Goal: Communication & Community: Answer question/provide support

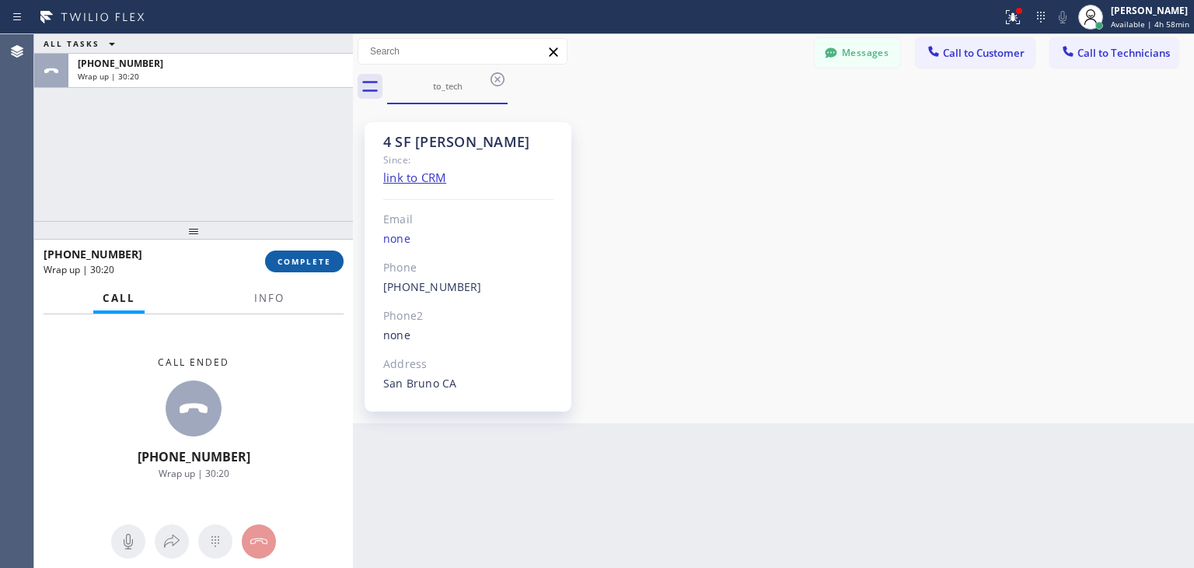
scroll to position [21487, 0]
click at [308, 262] on span "COMPLETE" at bounding box center [305, 261] width 54 height 11
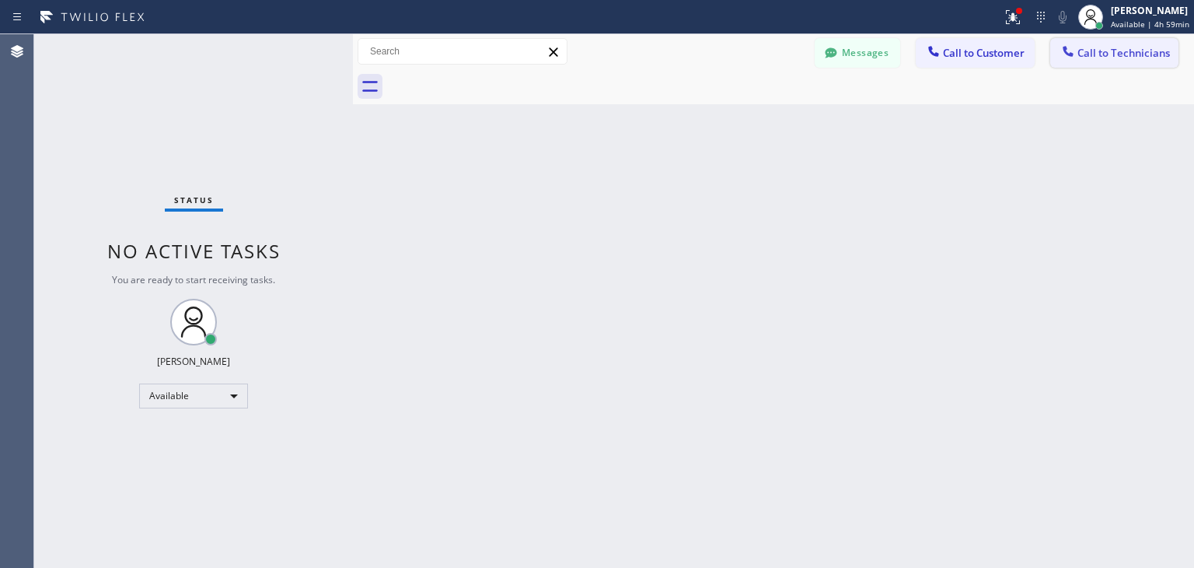
click at [1097, 41] on button "Call to Technicians" at bounding box center [1114, 53] width 128 height 30
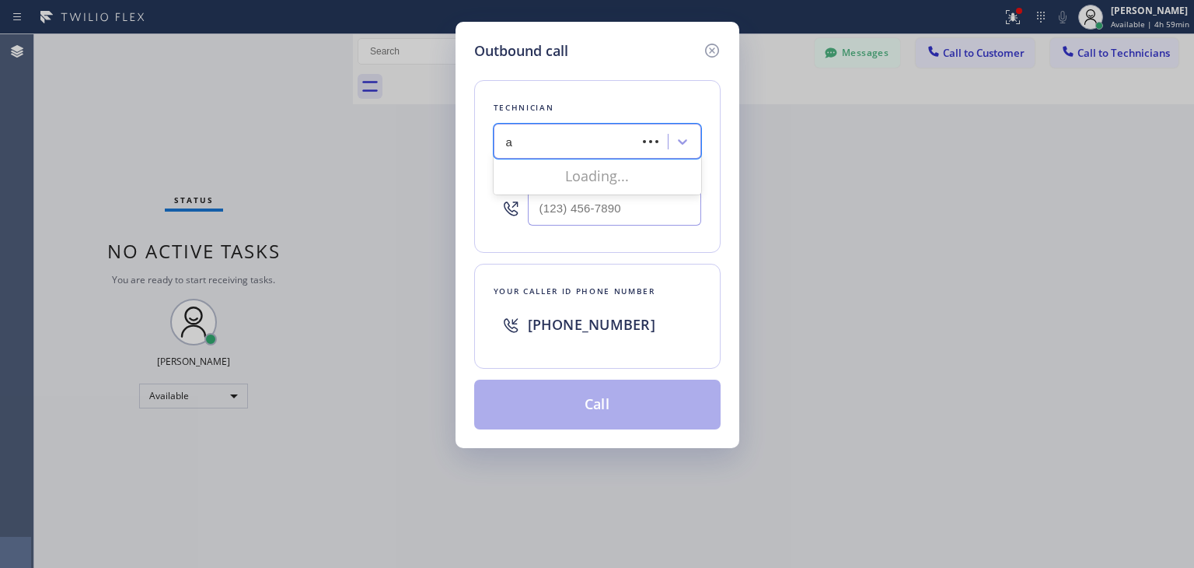
click at [617, 138] on div "a a" at bounding box center [567, 141] width 138 height 27
type input "[PERSON_NAME]"
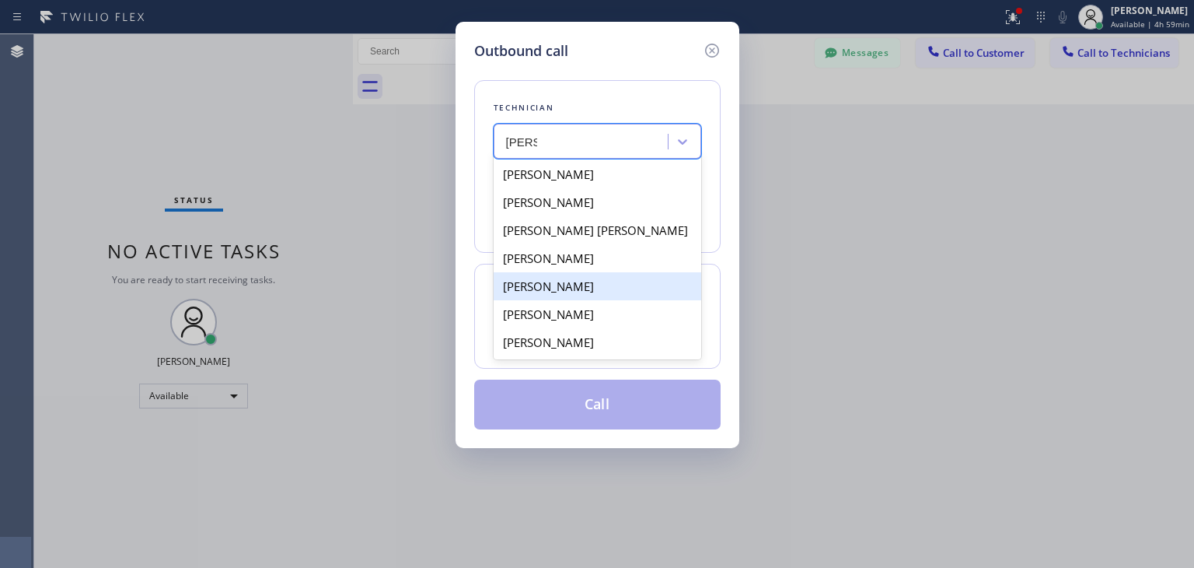
click at [646, 294] on div "[PERSON_NAME]" at bounding box center [598, 286] width 208 height 28
type input "[PHONE_NUMBER]"
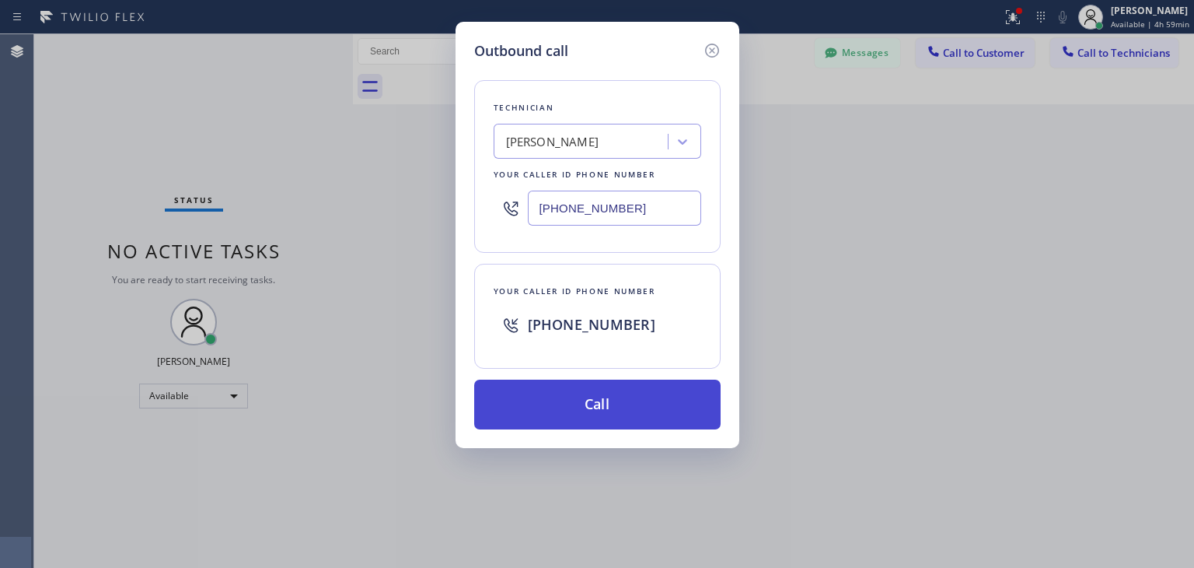
click at [647, 397] on button "Call" at bounding box center [597, 404] width 246 height 50
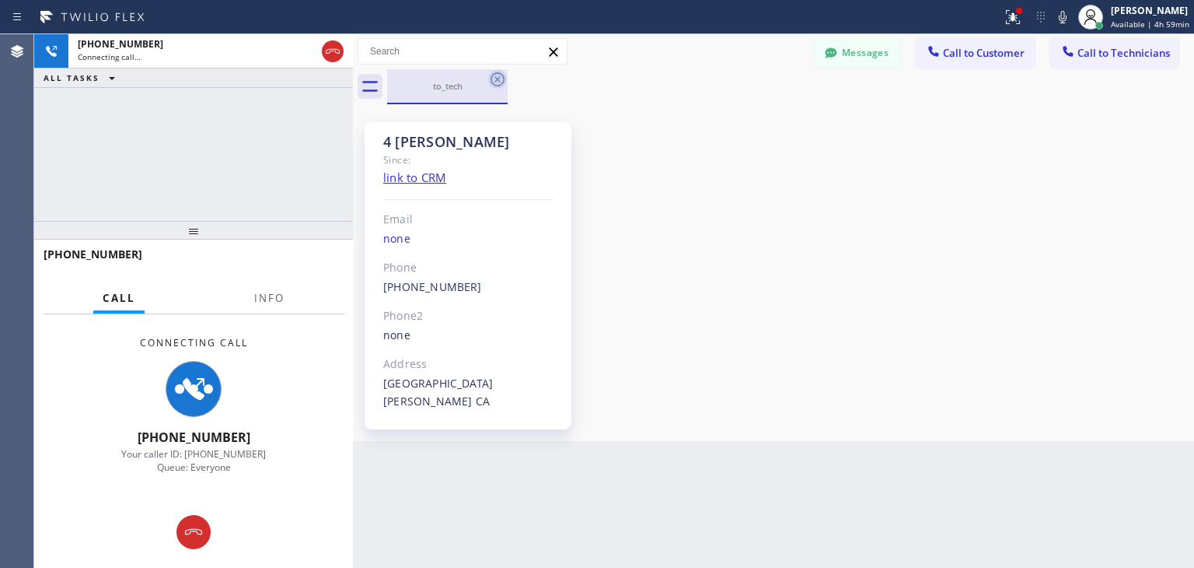
click at [501, 75] on icon at bounding box center [497, 79] width 19 height 19
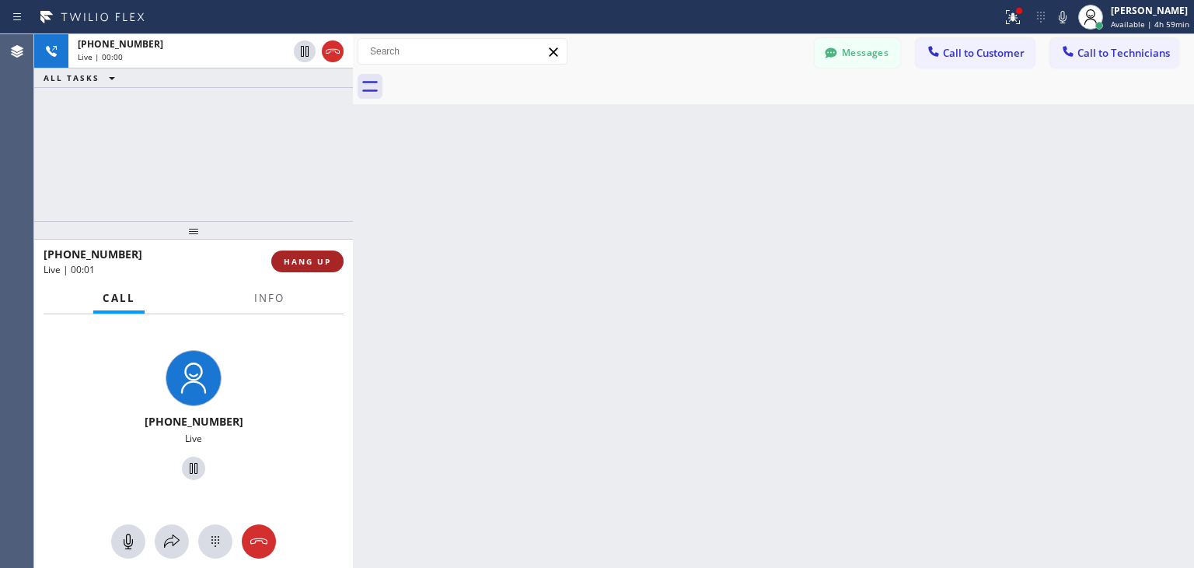
click at [328, 263] on span "HANG UP" at bounding box center [307, 261] width 47 height 11
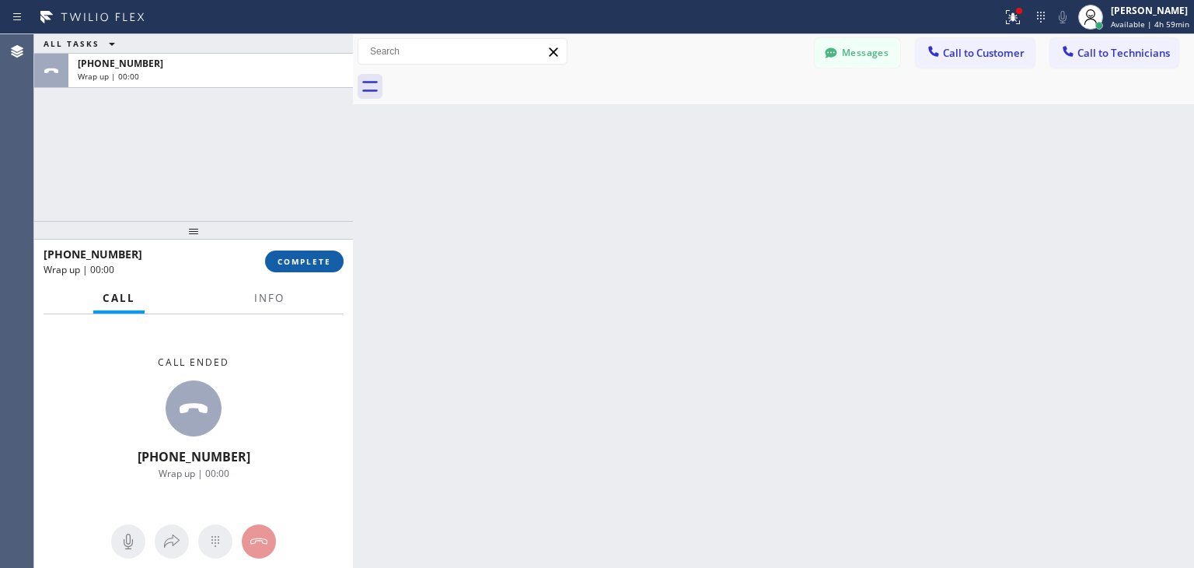
click at [328, 263] on span "COMPLETE" at bounding box center [305, 261] width 54 height 11
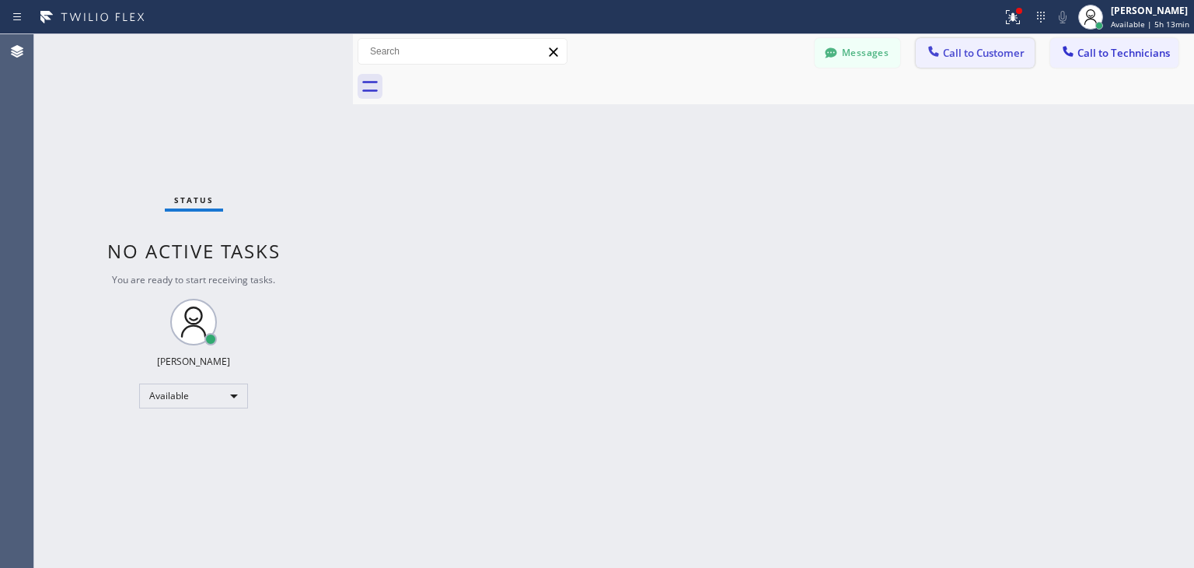
click at [962, 60] on span "Call to Customer" at bounding box center [984, 53] width 82 height 14
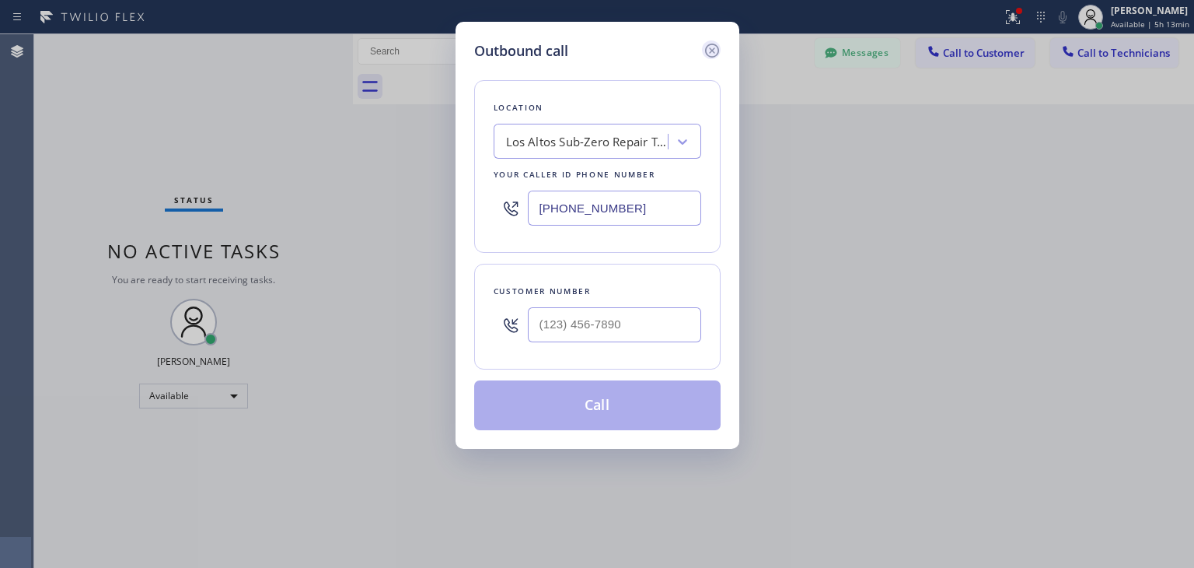
click at [721, 44] on icon at bounding box center [712, 50] width 19 height 19
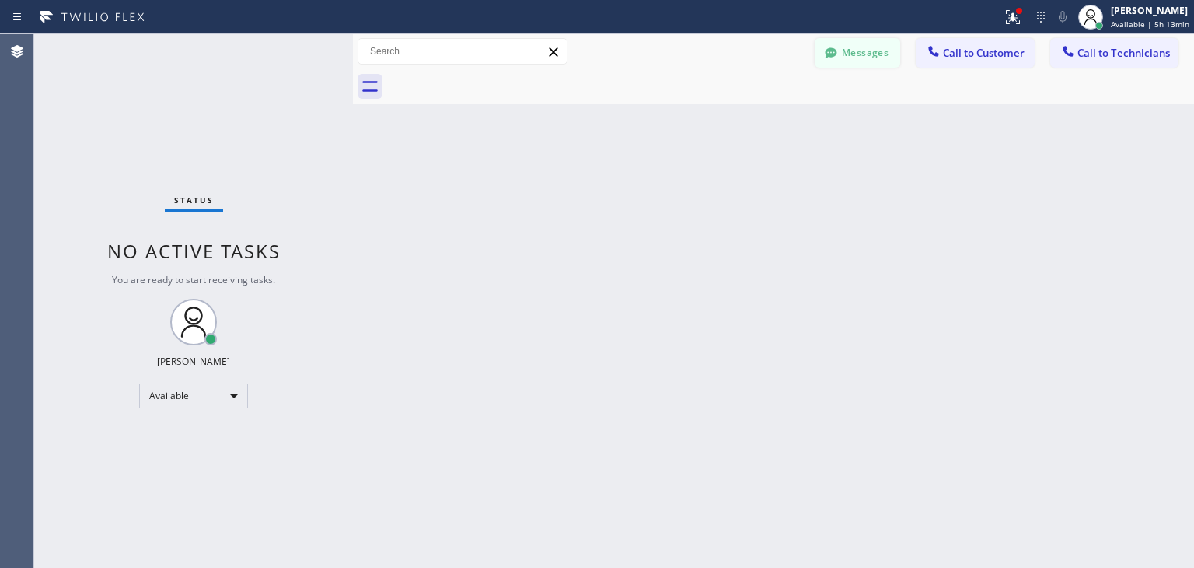
click at [846, 44] on button "Messages" at bounding box center [858, 53] width 86 height 30
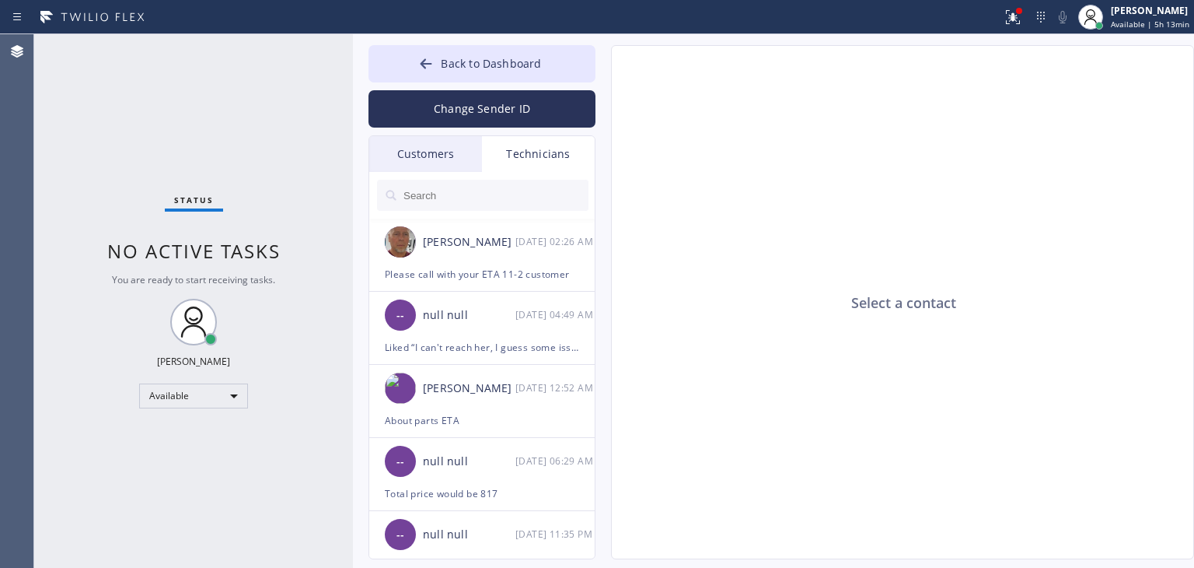
click at [442, 166] on div "Customers" at bounding box center [425, 154] width 113 height 36
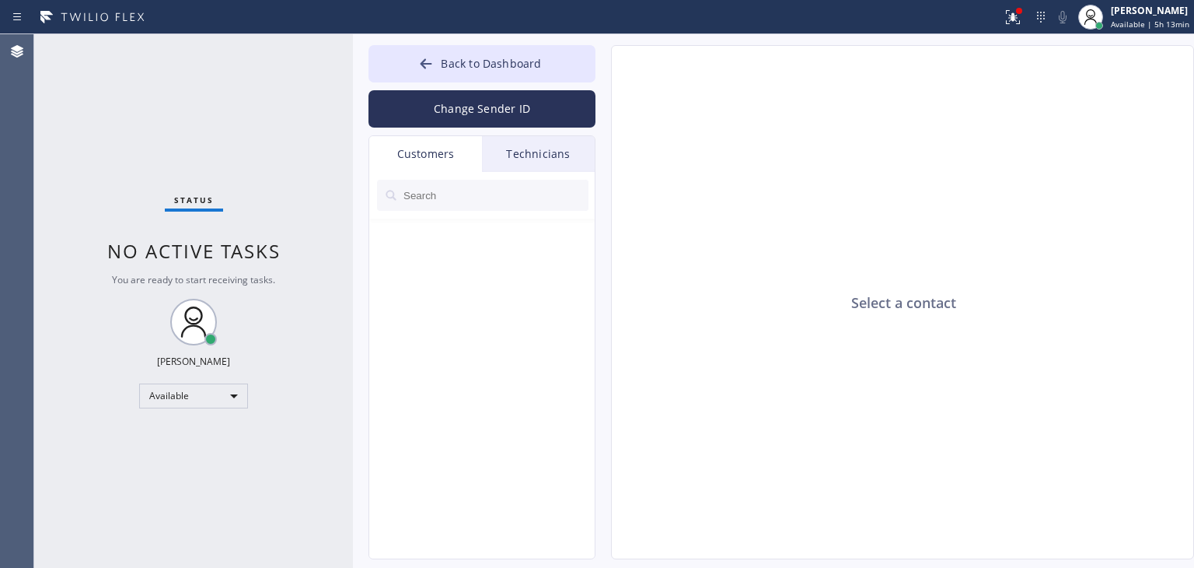
click at [456, 184] on input "text" at bounding box center [495, 195] width 187 height 31
click at [506, 190] on input "[PHONE_NUMBER]" at bounding box center [484, 195] width 164 height 31
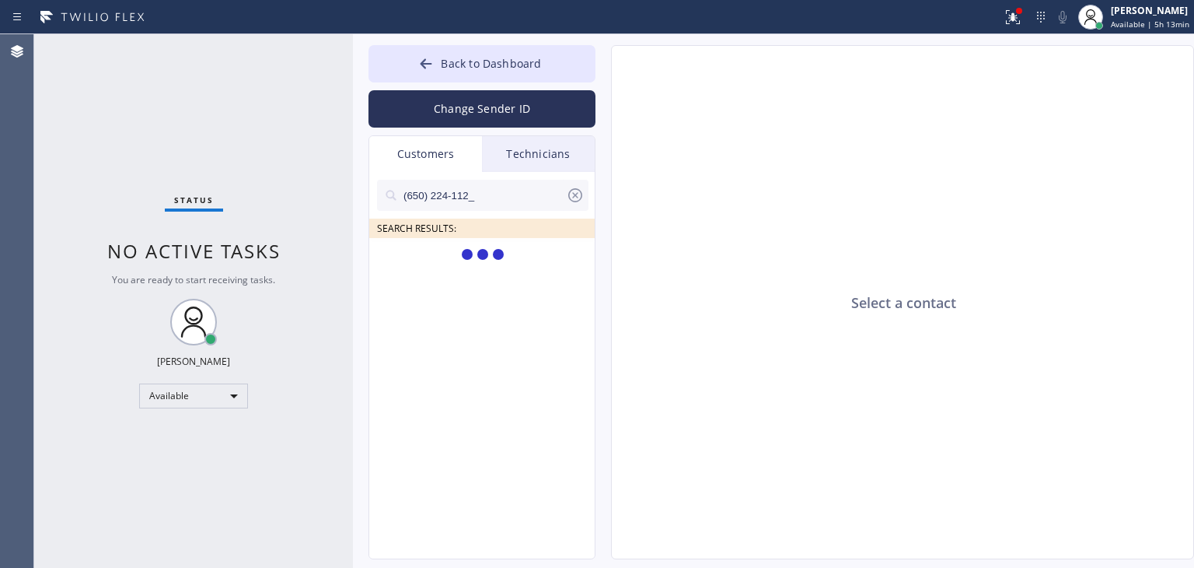
click at [506, 190] on input "(650) 224-112_" at bounding box center [484, 195] width 164 height 31
type input "(650) 224-112"
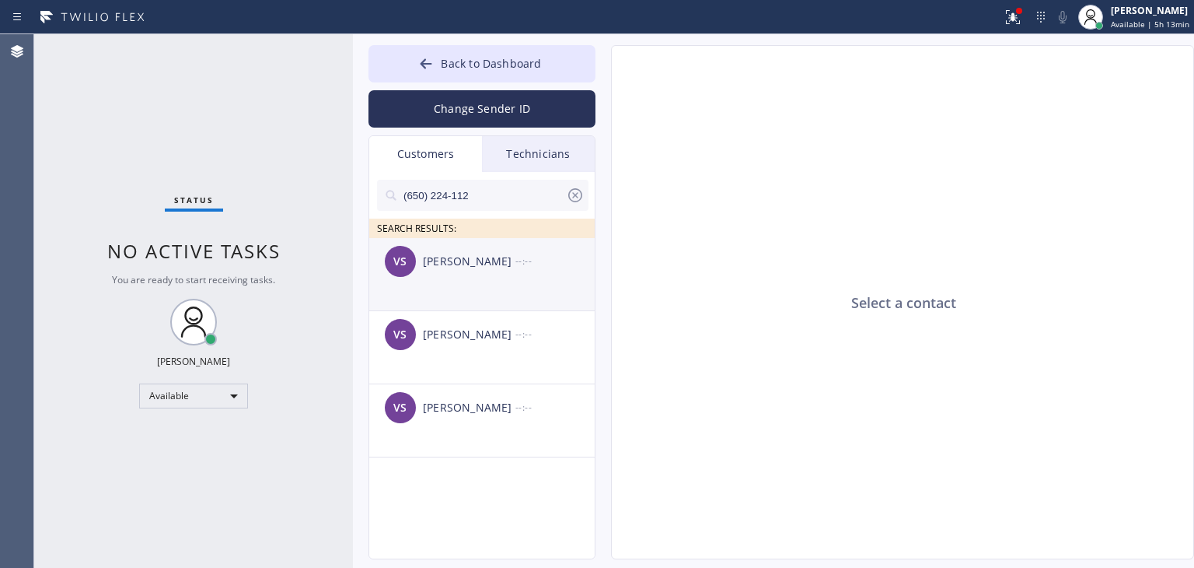
click at [554, 309] on li "VS [PERSON_NAME] --:--" at bounding box center [482, 274] width 227 height 73
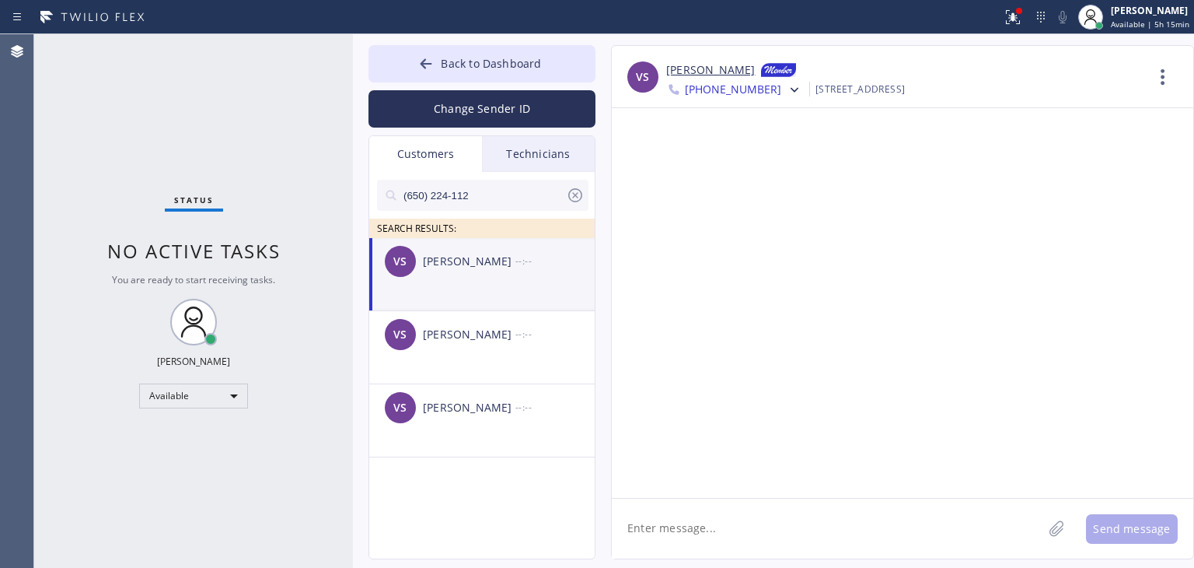
click at [763, 515] on textarea at bounding box center [827, 528] width 431 height 60
type textarea "Hello [PERSON_NAME], It's"
click at [578, 199] on icon at bounding box center [575, 195] width 19 height 19
click at [501, 197] on input "text" at bounding box center [495, 195] width 187 height 31
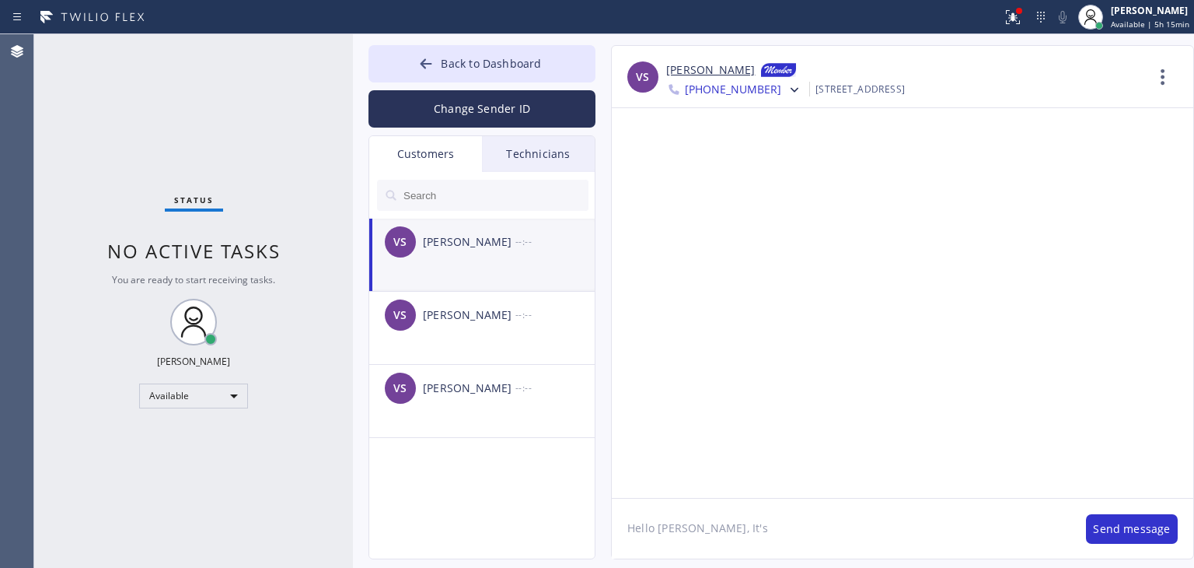
click at [540, 271] on li "VS [PERSON_NAME] --:--" at bounding box center [482, 254] width 227 height 73
click at [726, 506] on textarea "Hello [PERSON_NAME], It's" at bounding box center [841, 528] width 459 height 60
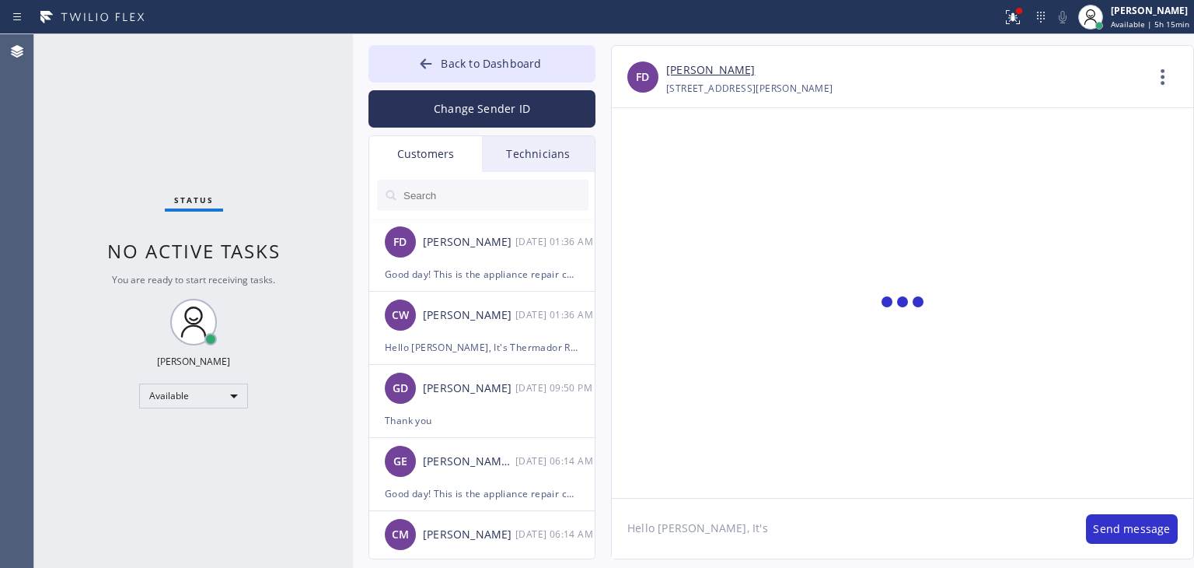
click at [541, 200] on input "text" at bounding box center [495, 195] width 187 height 31
click at [529, 201] on input "text" at bounding box center [495, 195] width 187 height 31
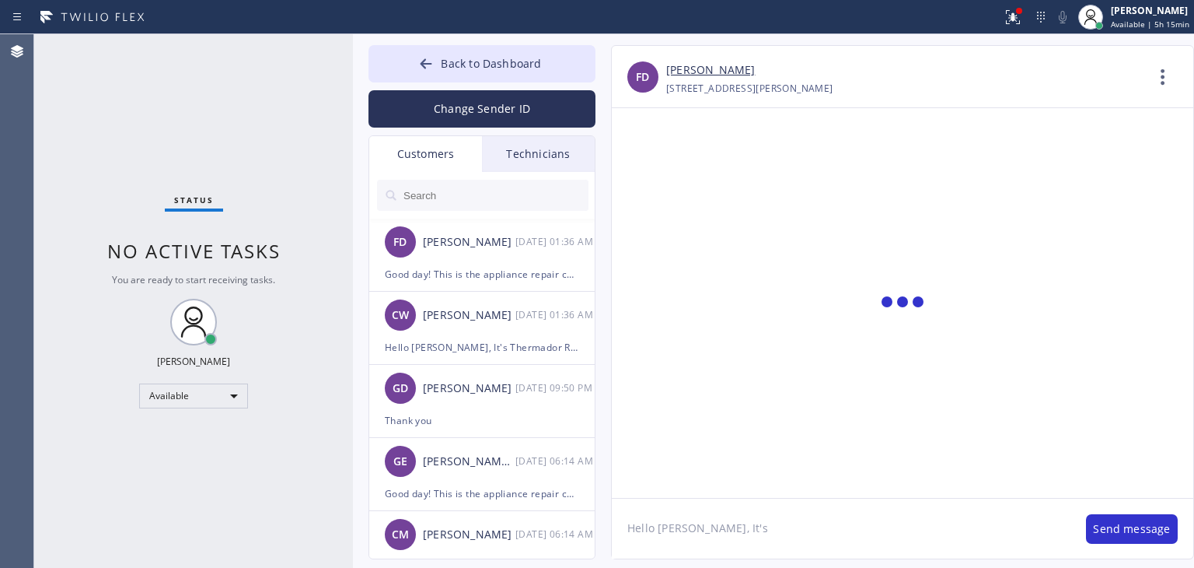
click at [529, 201] on input "text" at bounding box center [495, 195] width 187 height 31
click at [554, 194] on input "text" at bounding box center [495, 195] width 187 height 31
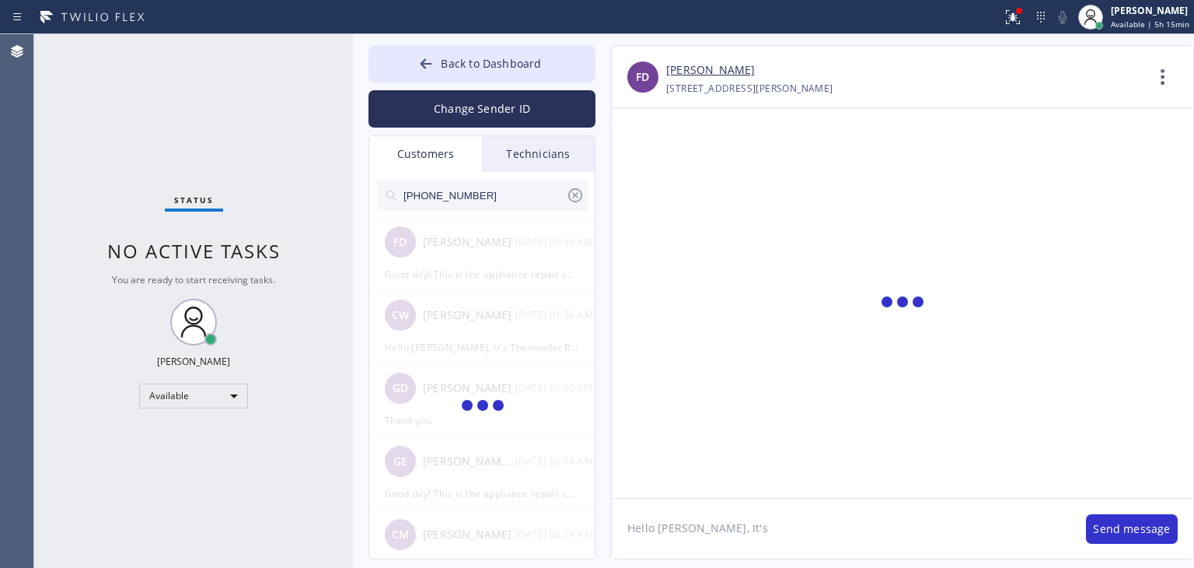
click at [498, 183] on input "[PHONE_NUMBER]" at bounding box center [484, 195] width 164 height 31
click at [498, 183] on input "(650) 224-112" at bounding box center [484, 195] width 164 height 31
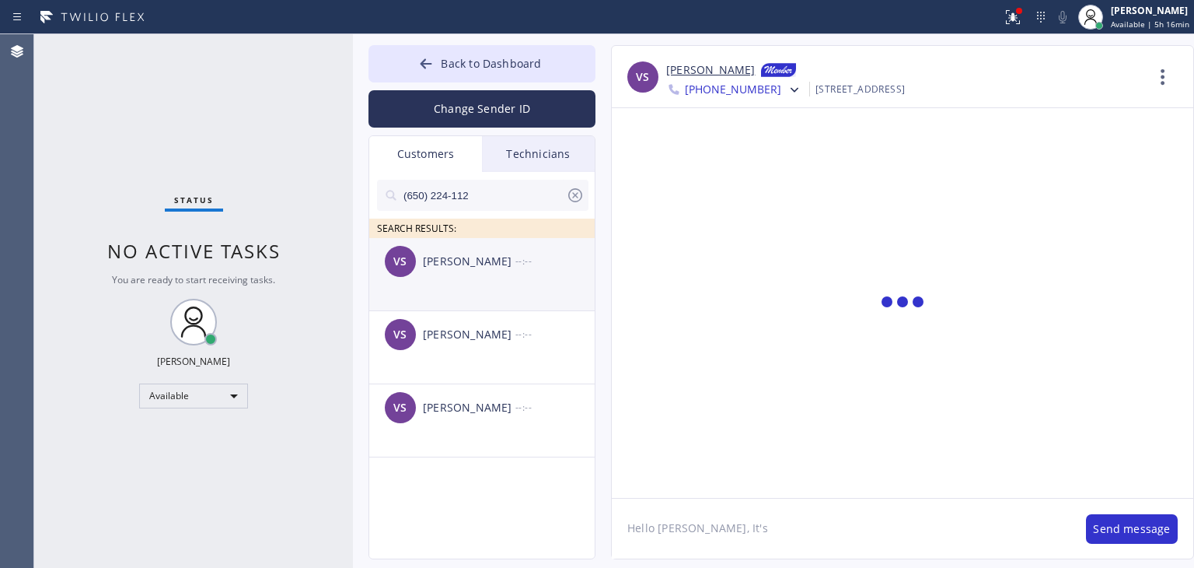
type input "(650) 224-112"
click at [508, 288] on li "VS [PERSON_NAME] --:--" at bounding box center [482, 274] width 227 height 73
click at [754, 526] on textarea "Hello [PERSON_NAME], It's" at bounding box center [841, 528] width 459 height 60
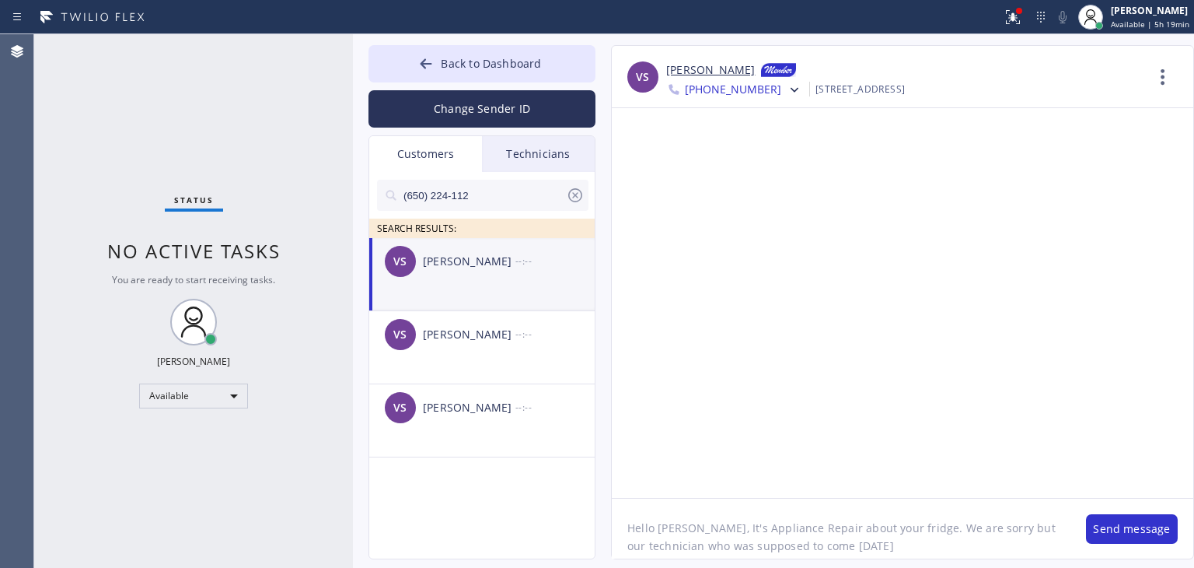
click at [992, 540] on textarea "Hello [PERSON_NAME], It's Appliance Repair about your fridge. We are sorry but …" at bounding box center [841, 528] width 459 height 60
click at [894, 547] on textarea "Hello [PERSON_NAME], It's Appliance Repair about your fridge. We are sorry but …" at bounding box center [841, 528] width 459 height 60
click at [882, 550] on textarea "Hello [PERSON_NAME], It's Appliance Repair about your fridge. We are sorry but …" at bounding box center [841, 528] width 459 height 60
click at [898, 547] on textarea "Hello [PERSON_NAME], It's Appliance Repair about your fridge. We are sorry but …" at bounding box center [841, 528] width 459 height 60
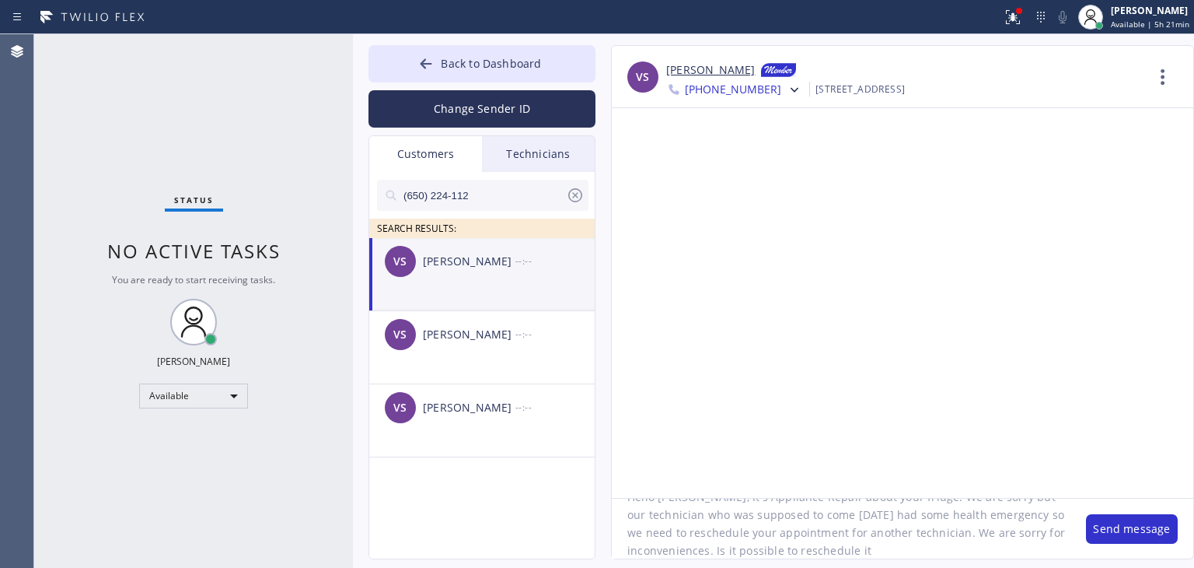
click at [898, 547] on textarea "Hello [PERSON_NAME], It's Appliance Repair about your fridge. We are sorry but …" at bounding box center [841, 528] width 459 height 60
click at [897, 547] on textarea "Hello [PERSON_NAME], It's Appliance Repair about your fridge. We are sorry but …" at bounding box center [841, 528] width 459 height 60
click at [942, 552] on textarea "Hello [PERSON_NAME], It's Appliance Repair about your fridge. We are sorry but …" at bounding box center [841, 528] width 459 height 60
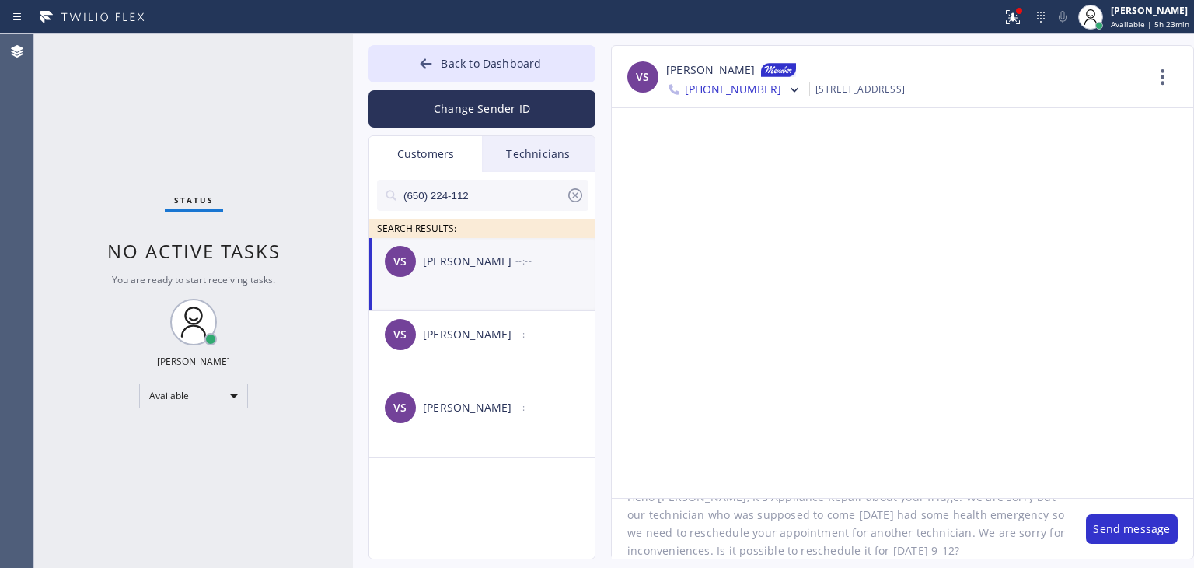
type textarea "Hello [PERSON_NAME], It's Appliance Repair about your fridge. We are sorry but …"
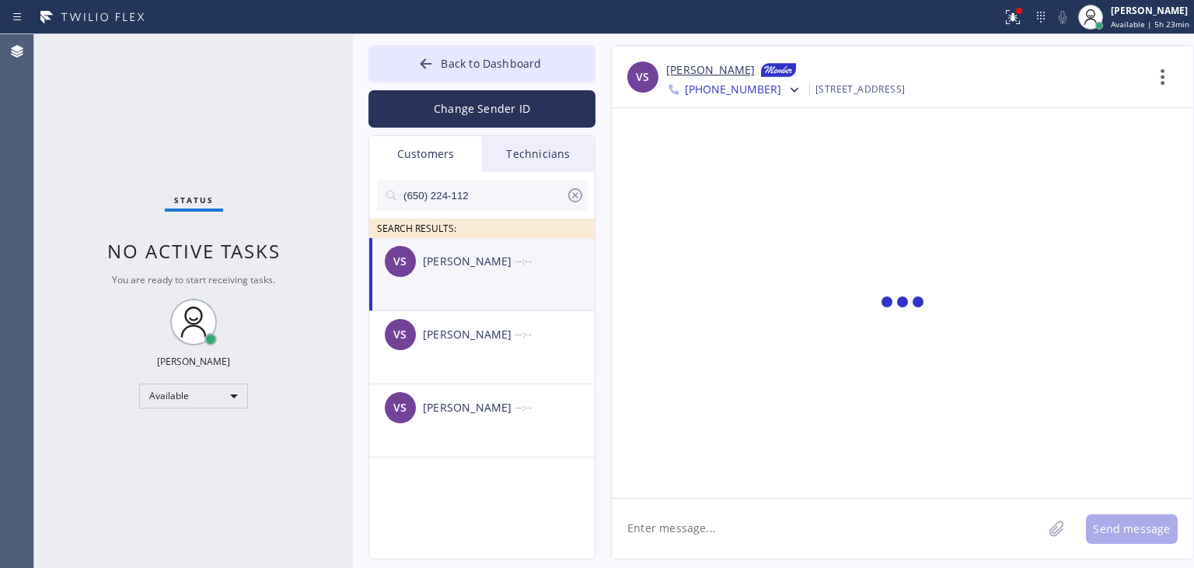
scroll to position [0, 0]
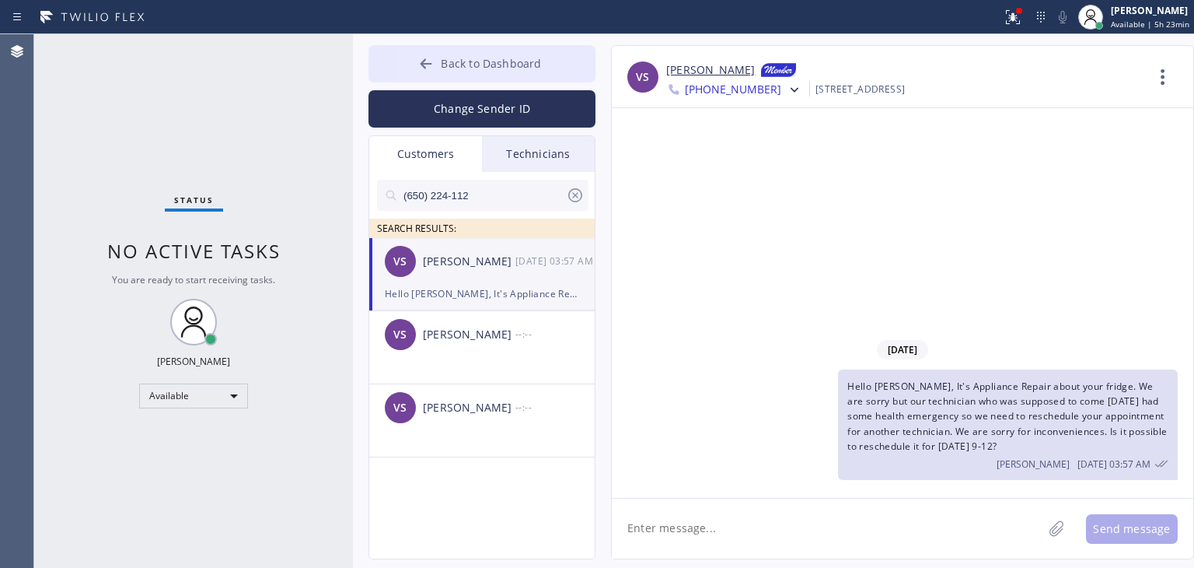
click at [518, 56] on span "Back to Dashboard" at bounding box center [491, 63] width 100 height 15
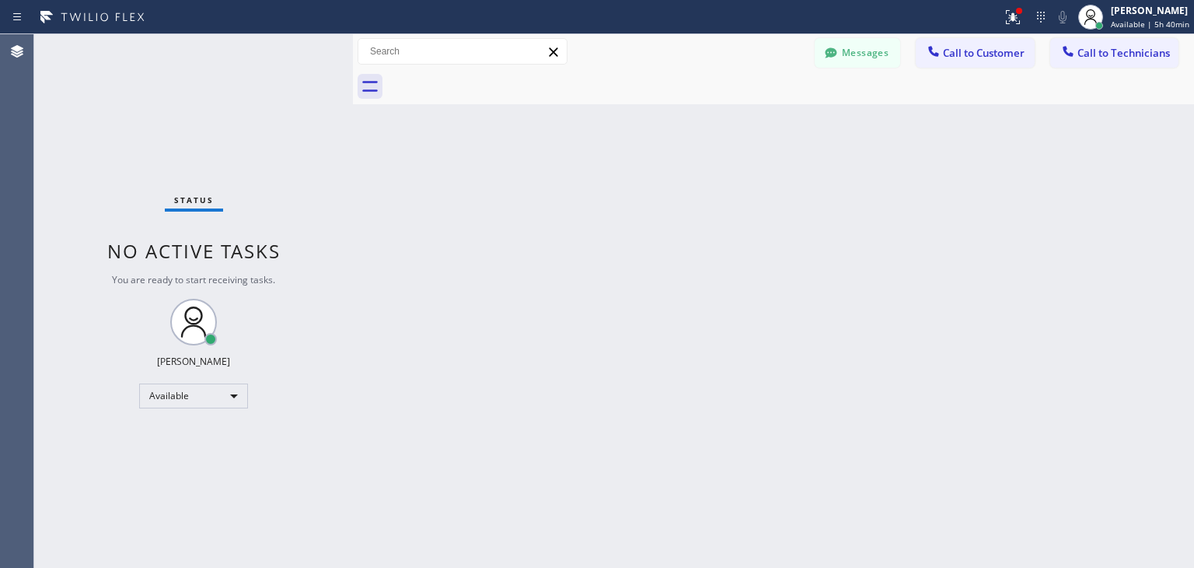
click at [678, 324] on div "Back to Dashboard Change Sender ID Customers Technicians (650) 224-112 SEARCH R…" at bounding box center [773, 300] width 841 height 533
drag, startPoint x: 869, startPoint y: 75, endPoint x: 875, endPoint y: 63, distance: 13.6
click at [875, 63] on div "Messages Call to Customer Call to Technicians Outbound call Location Search loc…" at bounding box center [773, 69] width 841 height 70
click at [875, 63] on button "Messages" at bounding box center [858, 53] width 86 height 30
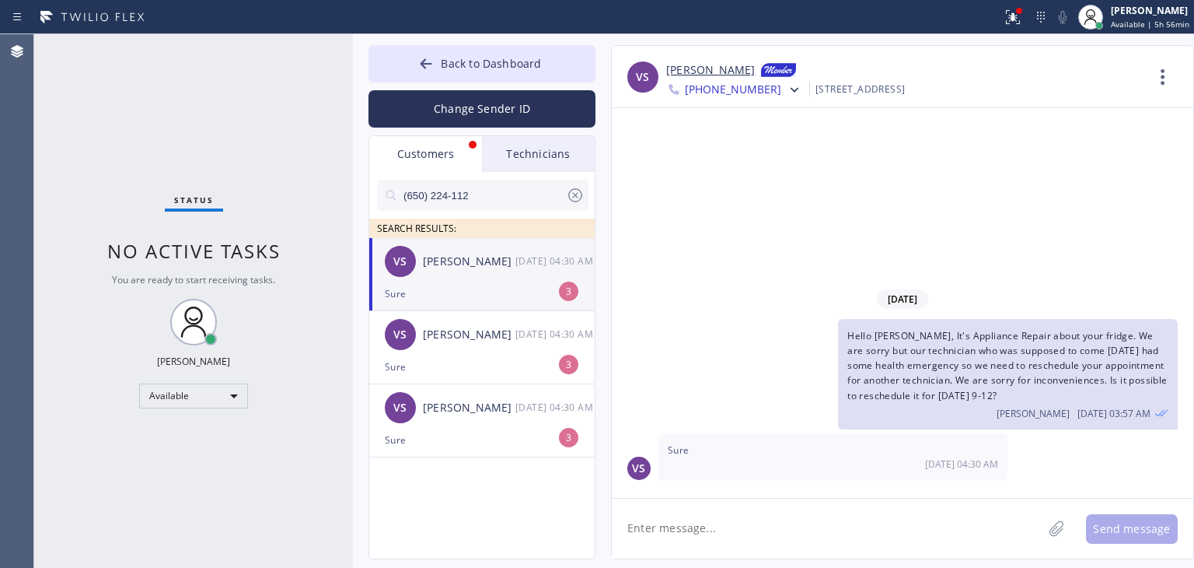
click at [468, 284] on div "VS [PERSON_NAME] [DATE] 04:30 AM" at bounding box center [482, 261] width 227 height 47
click at [554, 135] on div "Customers Technicians (650) 224-112 SEARCH RESULTS: VS [PERSON_NAME] [DATE] 04:…" at bounding box center [482, 347] width 227 height 424
click at [550, 141] on div "Technicians" at bounding box center [538, 154] width 113 height 36
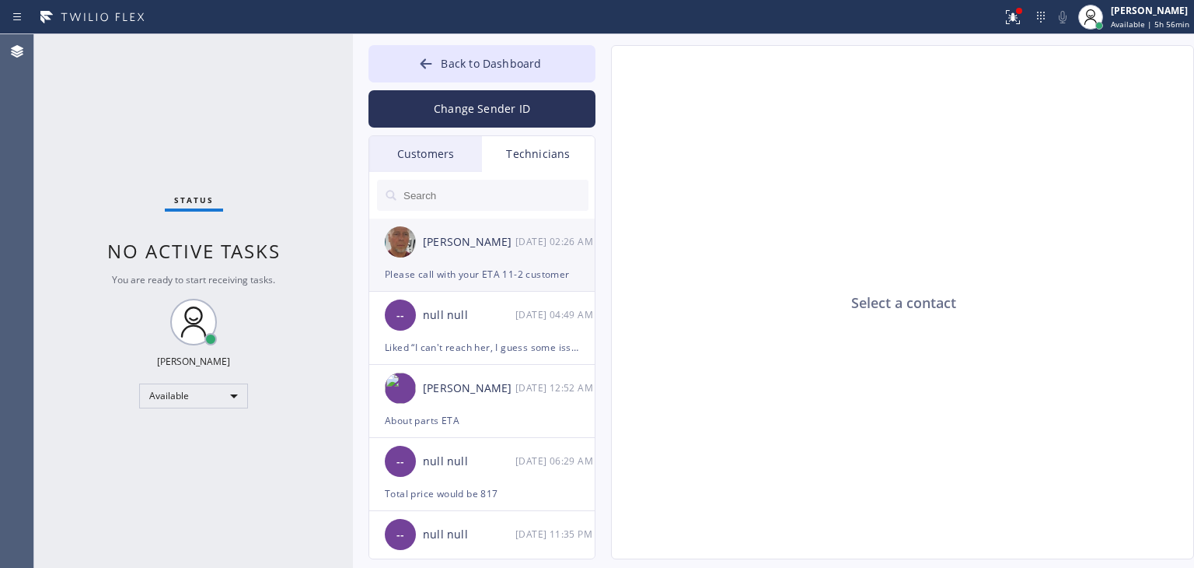
click at [449, 238] on div "[PERSON_NAME]" at bounding box center [469, 242] width 93 height 18
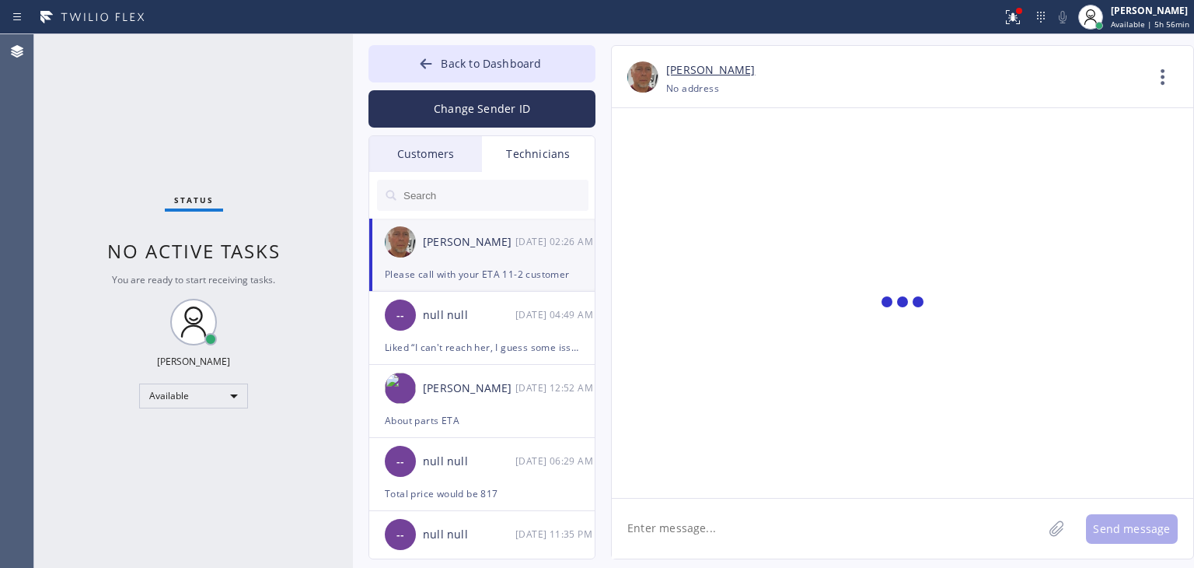
click at [744, 529] on textarea at bounding box center [827, 528] width 431 height 60
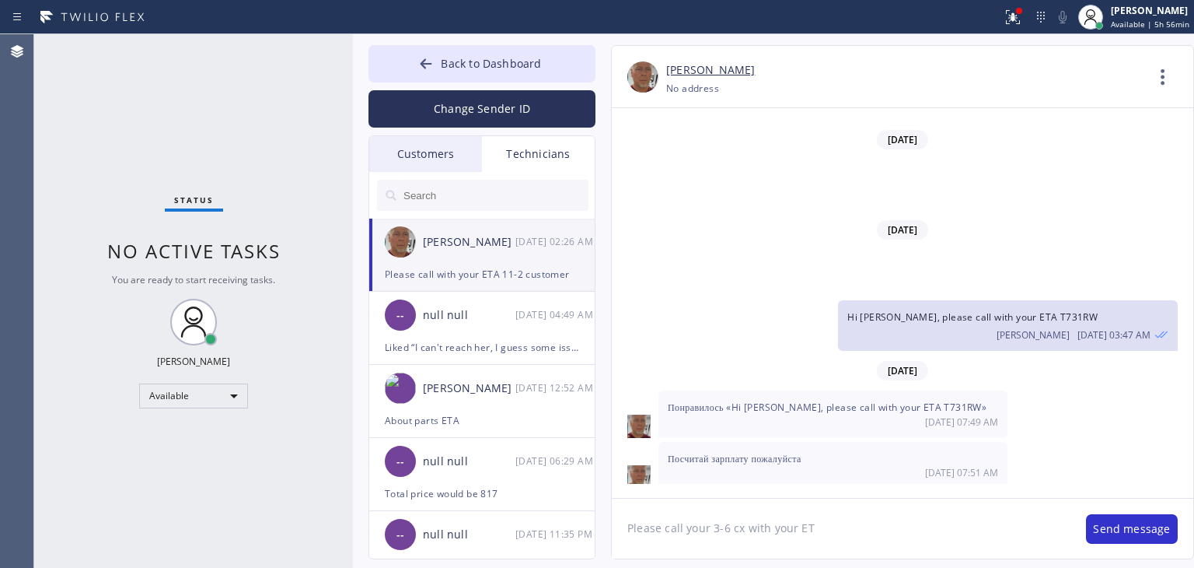
type textarea "Please call your 3-6 cx with your ETA"
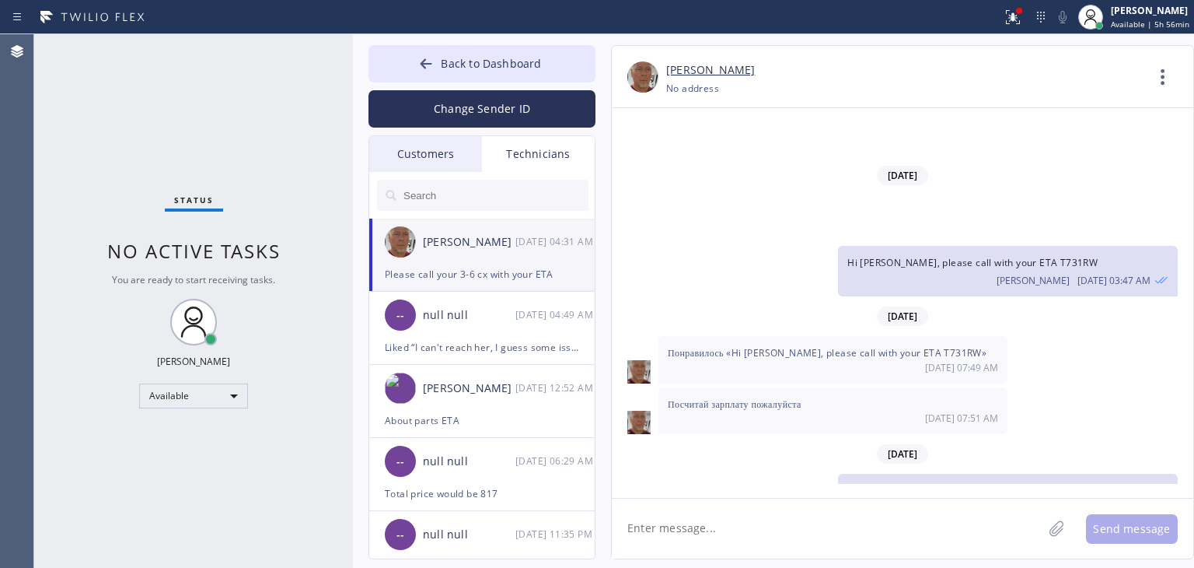
click at [874, 534] on textarea at bounding box center [827, 528] width 431 height 60
paste textarea "P23TIC"
type textarea "P23TIC"
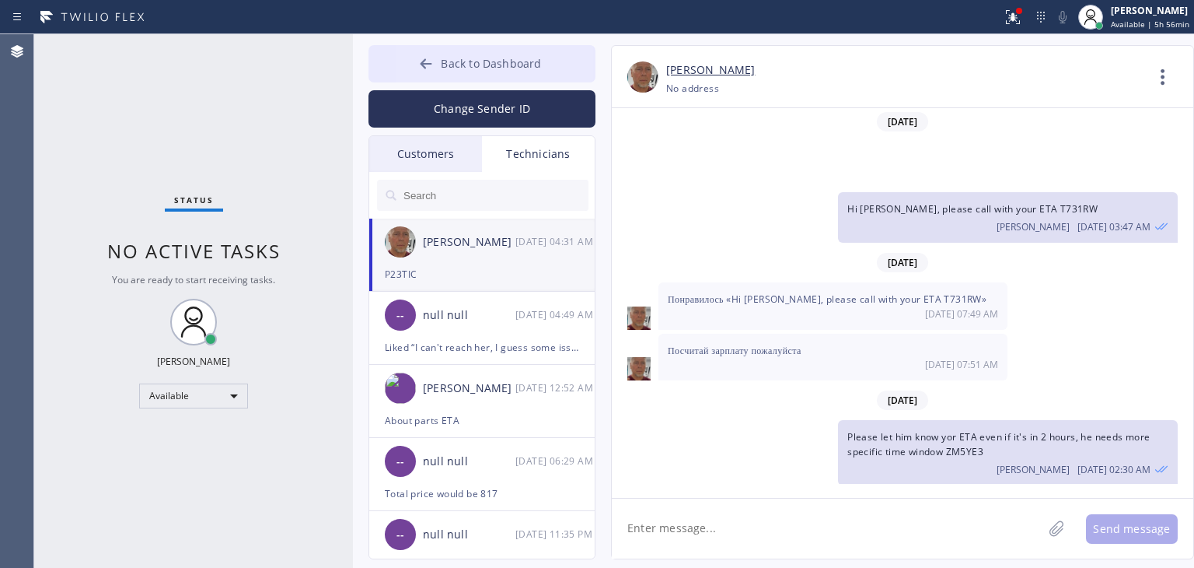
click at [542, 65] on button "Back to Dashboard" at bounding box center [482, 63] width 227 height 37
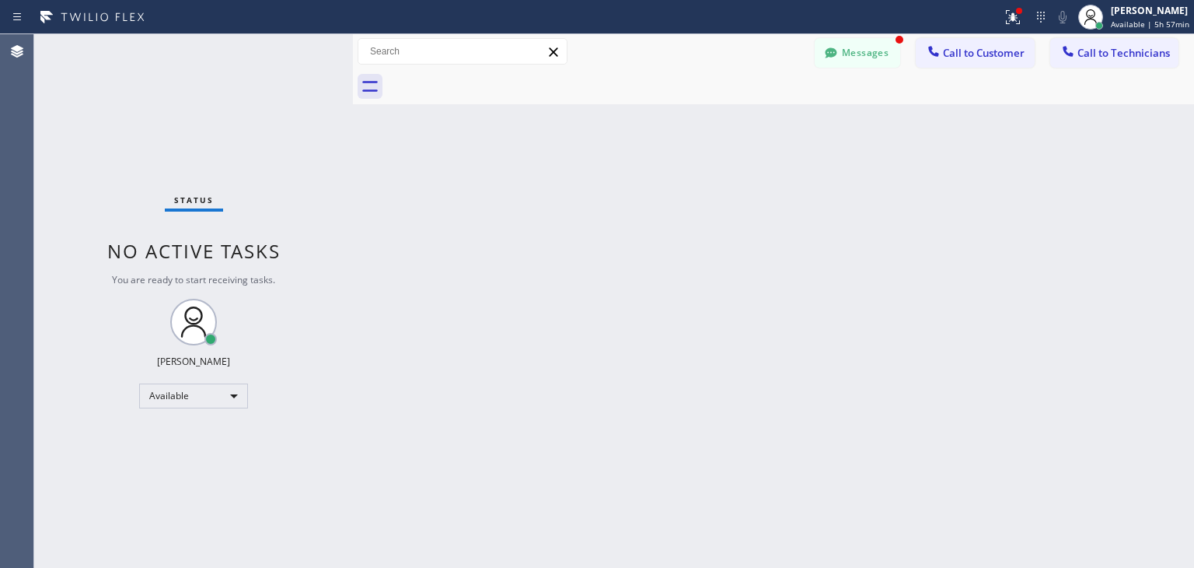
scroll to position [21644, 0]
click at [822, 51] on div at bounding box center [831, 54] width 19 height 19
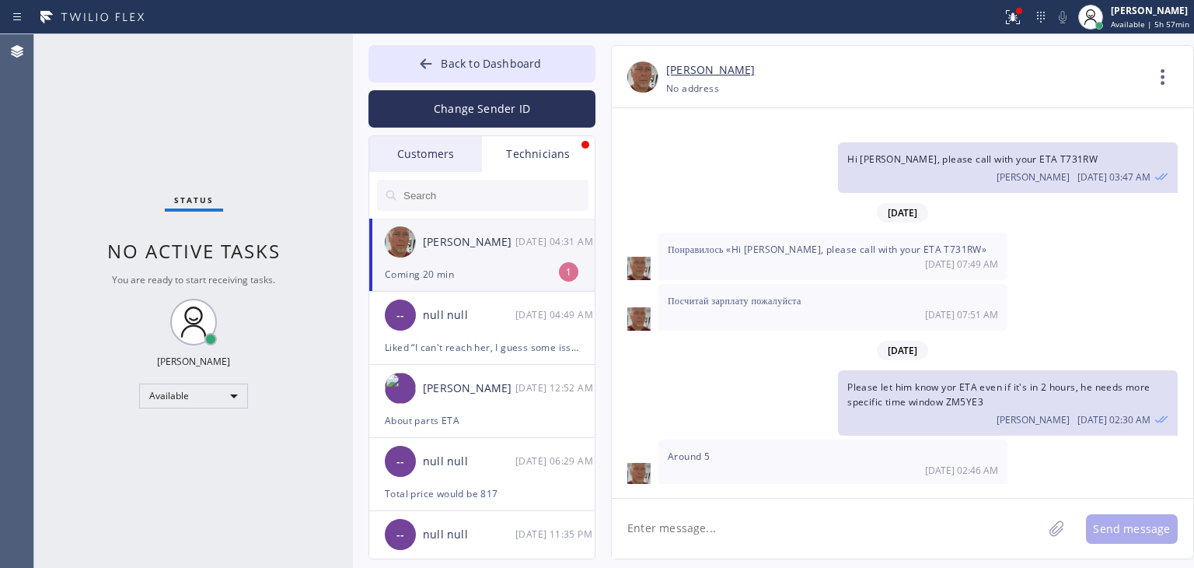
click at [494, 243] on div "[PERSON_NAME]" at bounding box center [469, 242] width 93 height 18
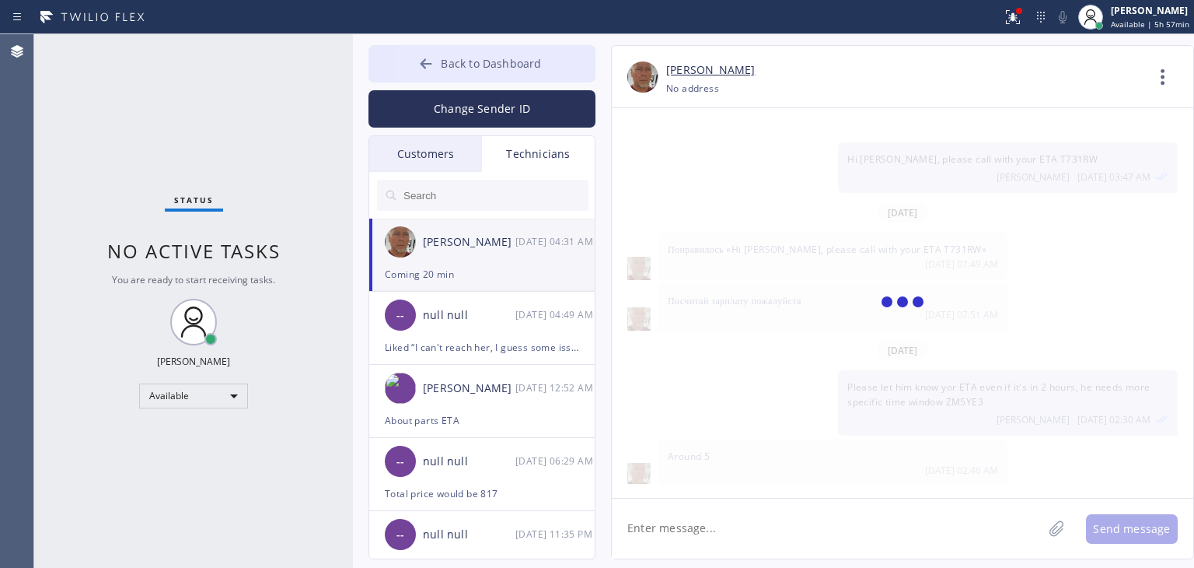
click at [529, 51] on button "Back to Dashboard" at bounding box center [482, 63] width 227 height 37
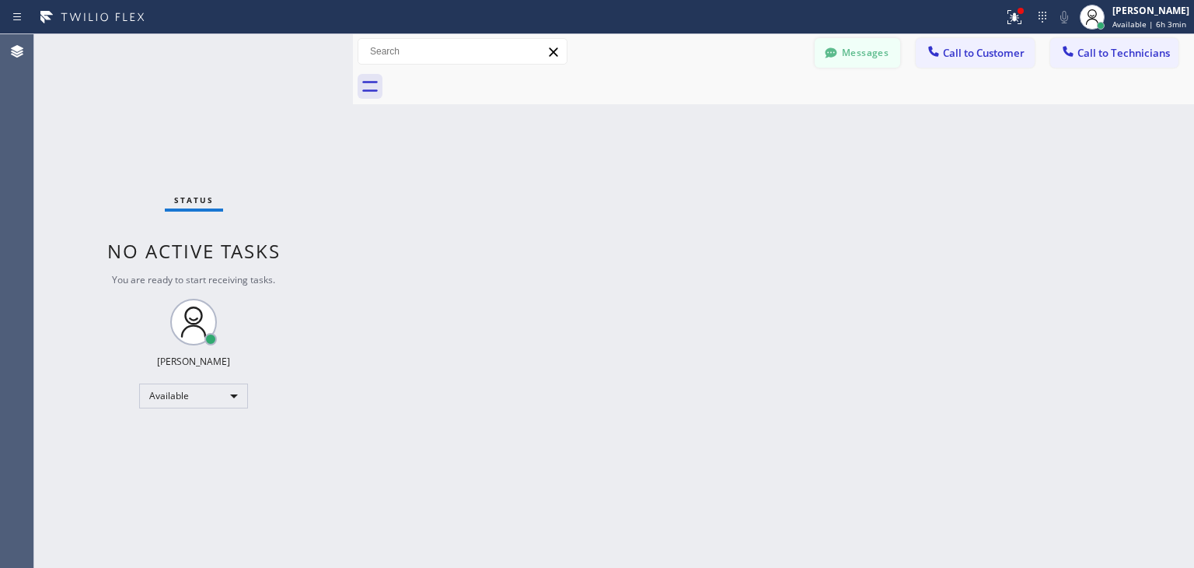
click at [841, 56] on button "Messages" at bounding box center [858, 53] width 86 height 30
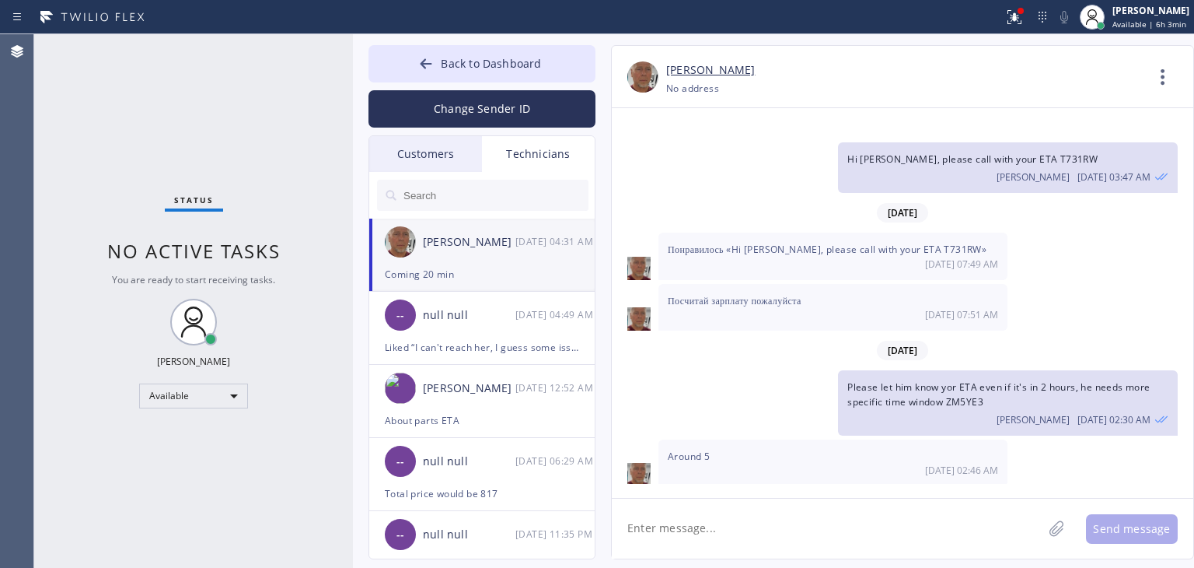
click at [428, 162] on div "Customers" at bounding box center [425, 154] width 113 height 36
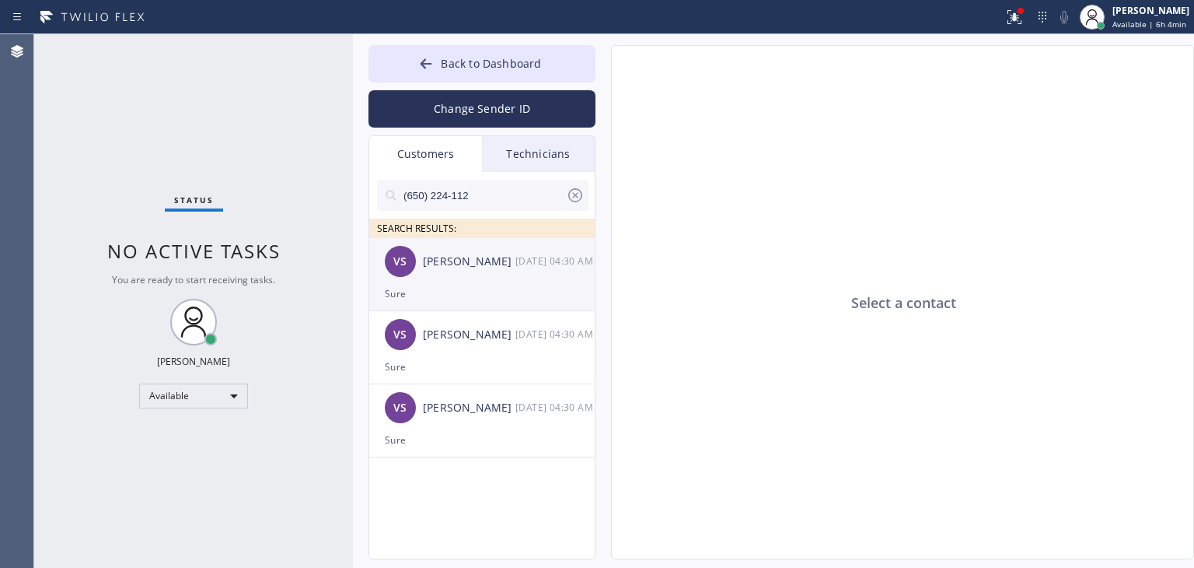
click at [504, 288] on div "Sure" at bounding box center [482, 294] width 194 height 18
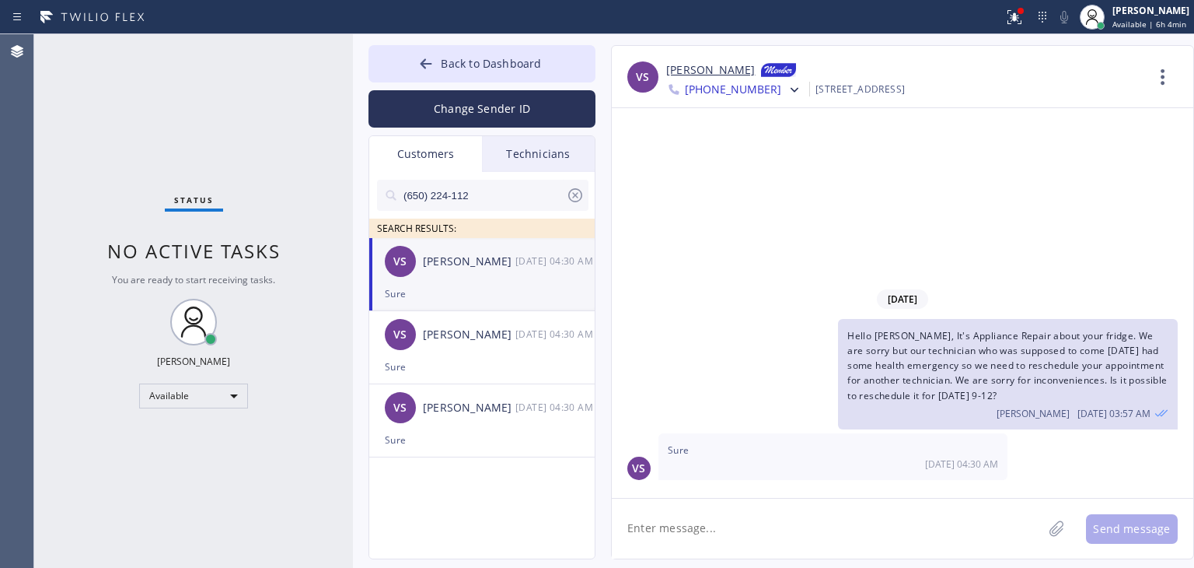
click at [686, 501] on textarea at bounding box center [827, 528] width 431 height 60
type textarea "Rescheduled in our system, thank you so much!!!"
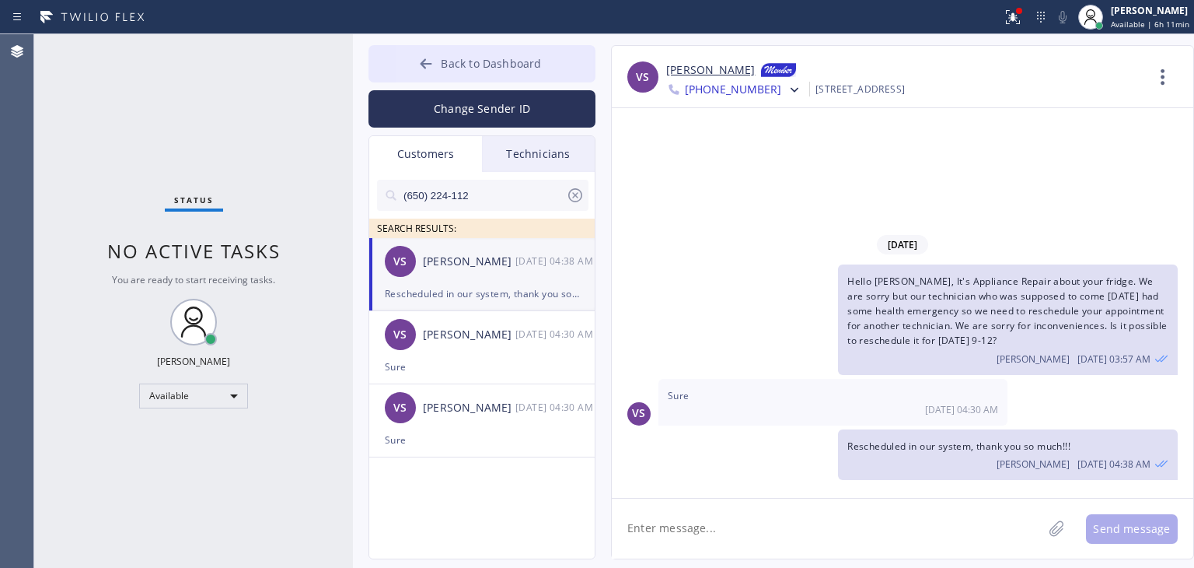
click at [519, 58] on span "Back to Dashboard" at bounding box center [491, 63] width 100 height 15
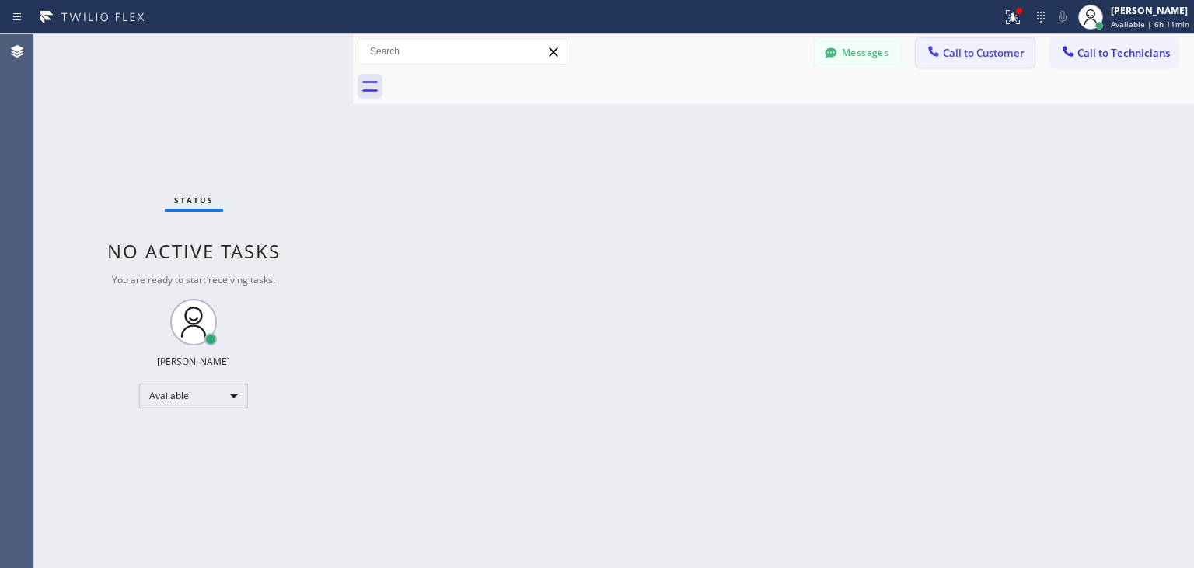
click at [964, 65] on button "Call to Customer" at bounding box center [975, 53] width 119 height 30
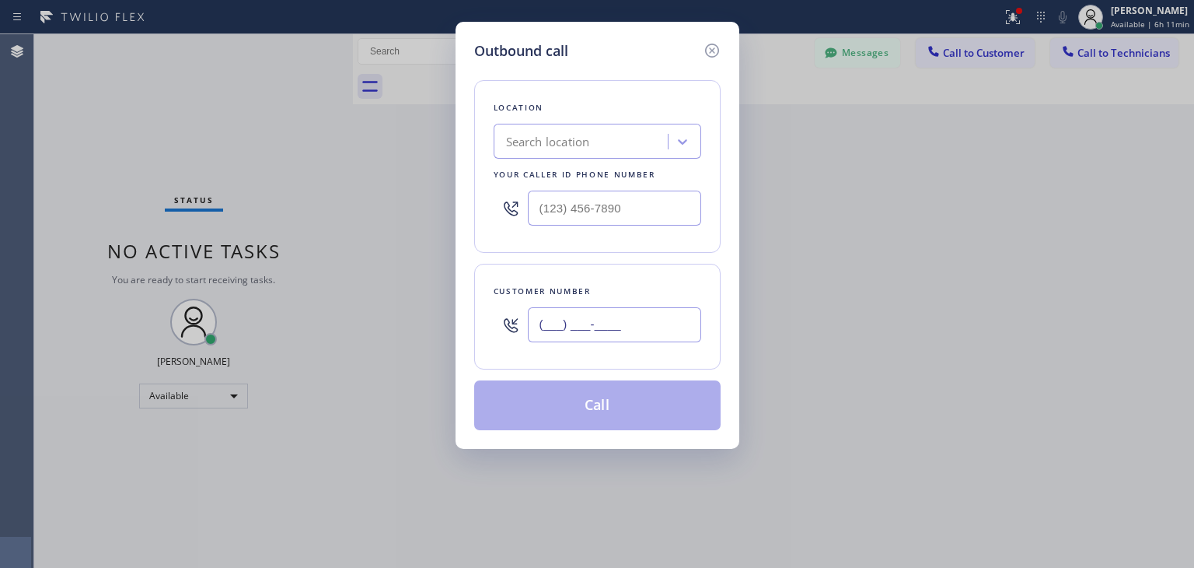
paste input "650) 695-7537"
click at [653, 327] on input "[PHONE_NUMBER]" at bounding box center [614, 324] width 173 height 35
type input "[PHONE_NUMBER]"
click at [564, 118] on div "Location Search location Your caller id phone number" at bounding box center [597, 166] width 246 height 173
click at [572, 129] on div "Search location" at bounding box center [582, 141] width 169 height 27
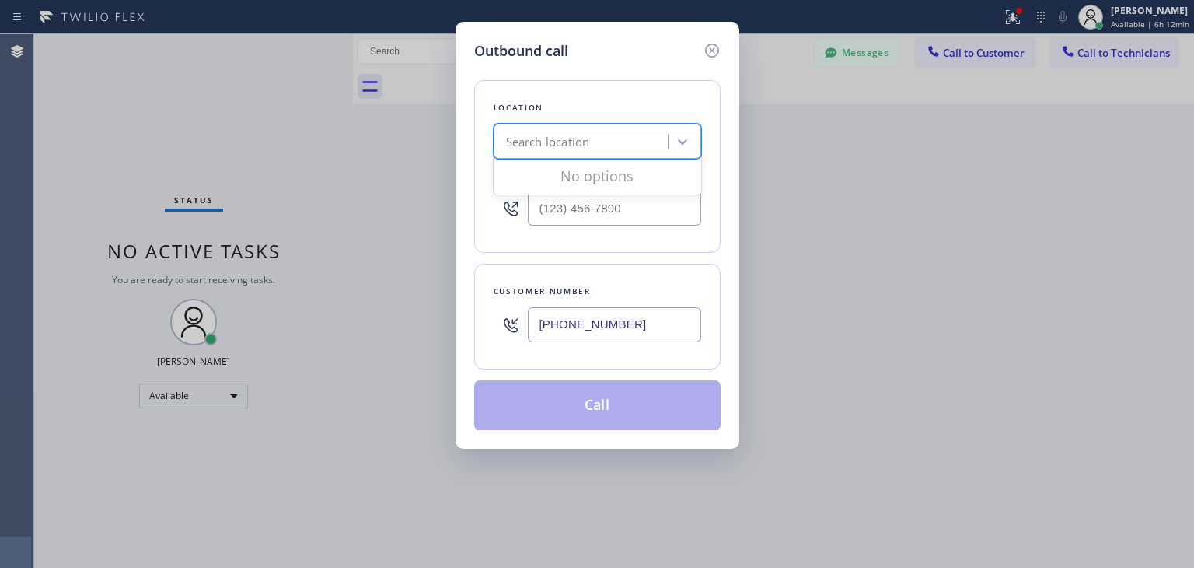
paste input "Excellent Repair HVAC Services"
type input "Excellent Repair HVAC Services"
click at [645, 178] on div "Excellent Repair HVAC Services" at bounding box center [598, 174] width 208 height 28
type input "[PHONE_NUMBER]"
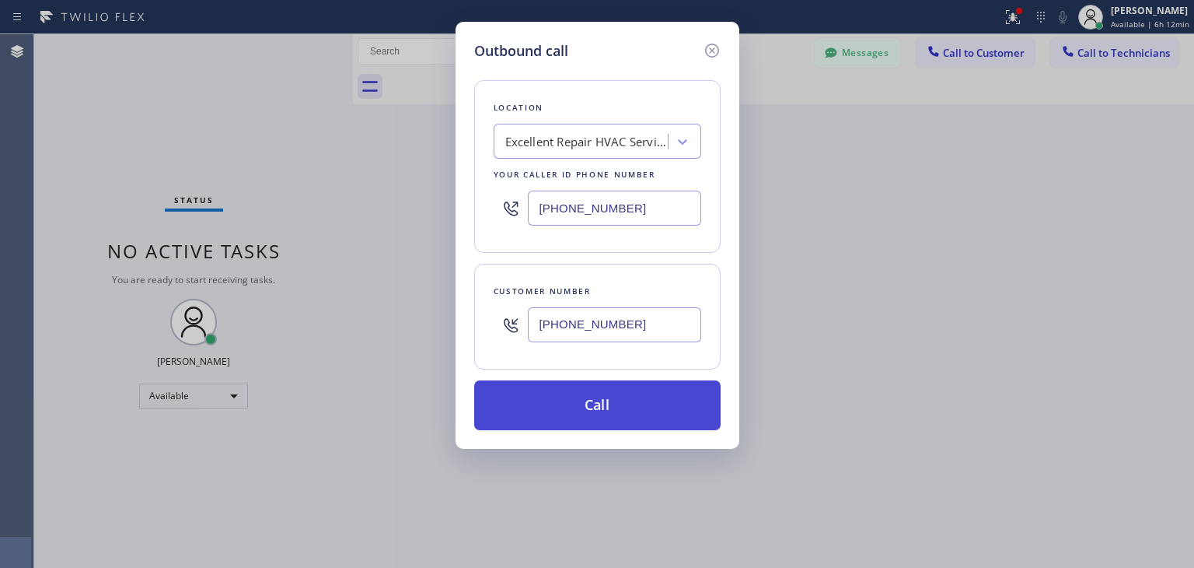
click at [583, 424] on button "Call" at bounding box center [597, 405] width 246 height 50
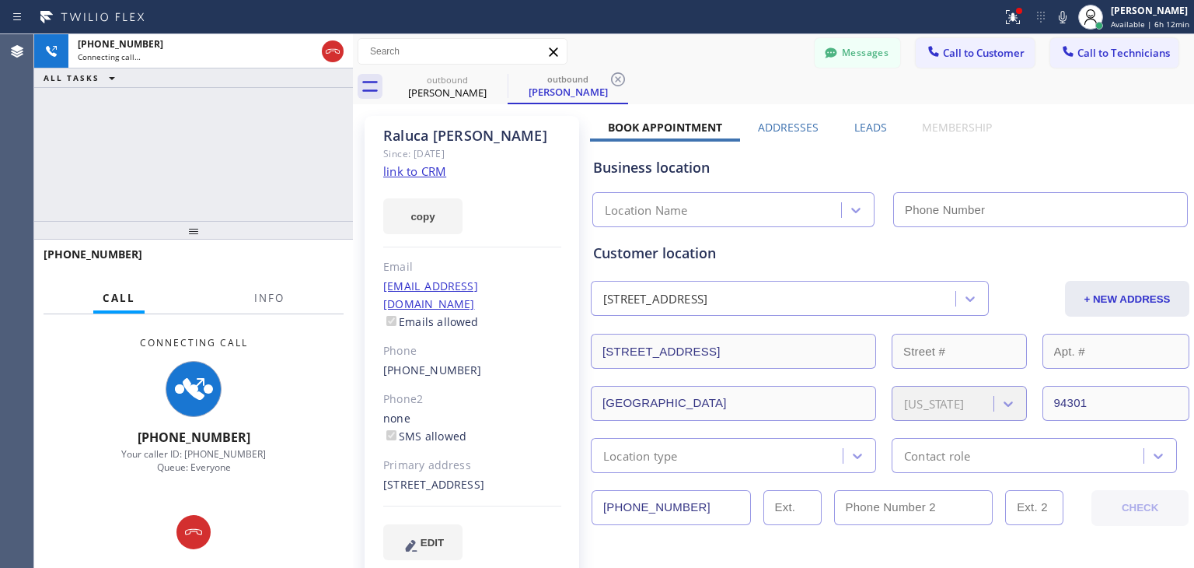
type input "[PHONE_NUMBER]"
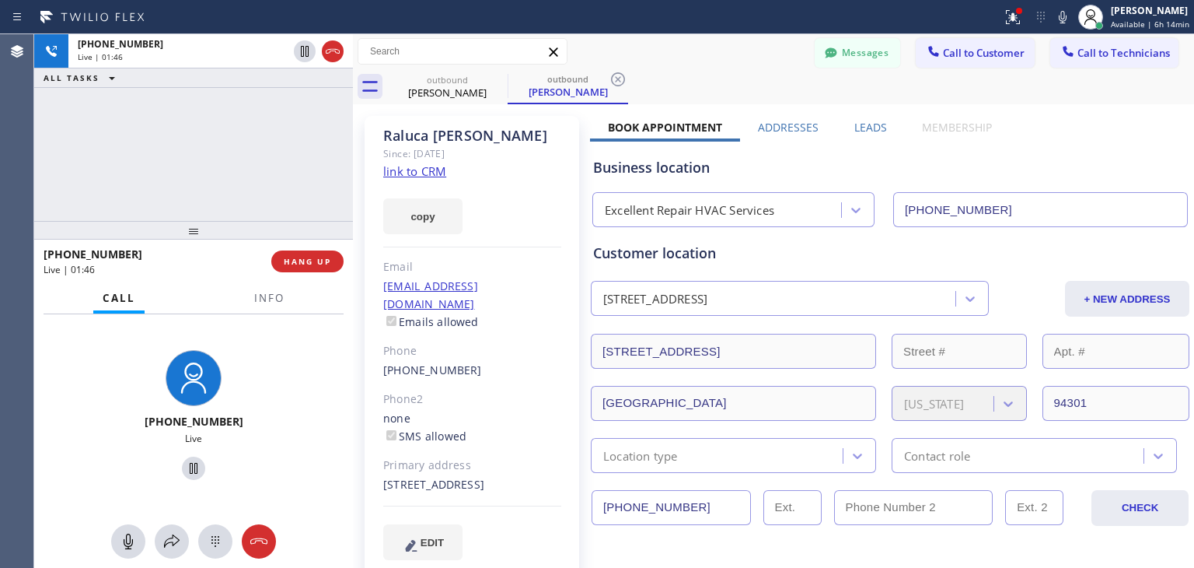
scroll to position [169, 0]
click at [501, 82] on icon at bounding box center [497, 79] width 19 height 19
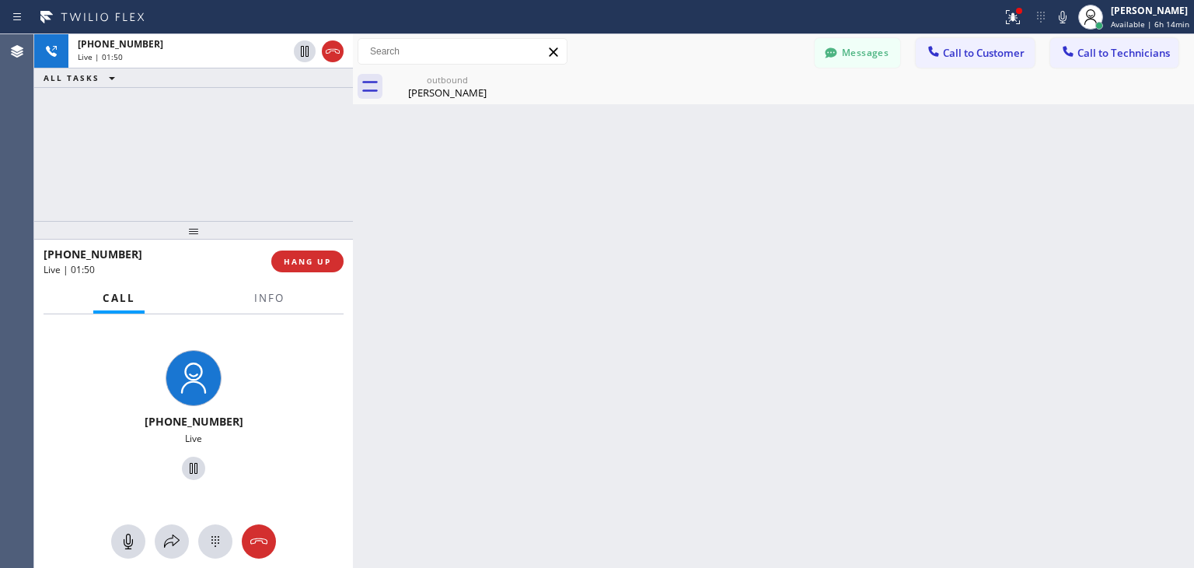
click at [0, 0] on icon at bounding box center [0, 0] width 0 height 0
click at [283, 268] on button "HANG UP" at bounding box center [307, 261] width 72 height 22
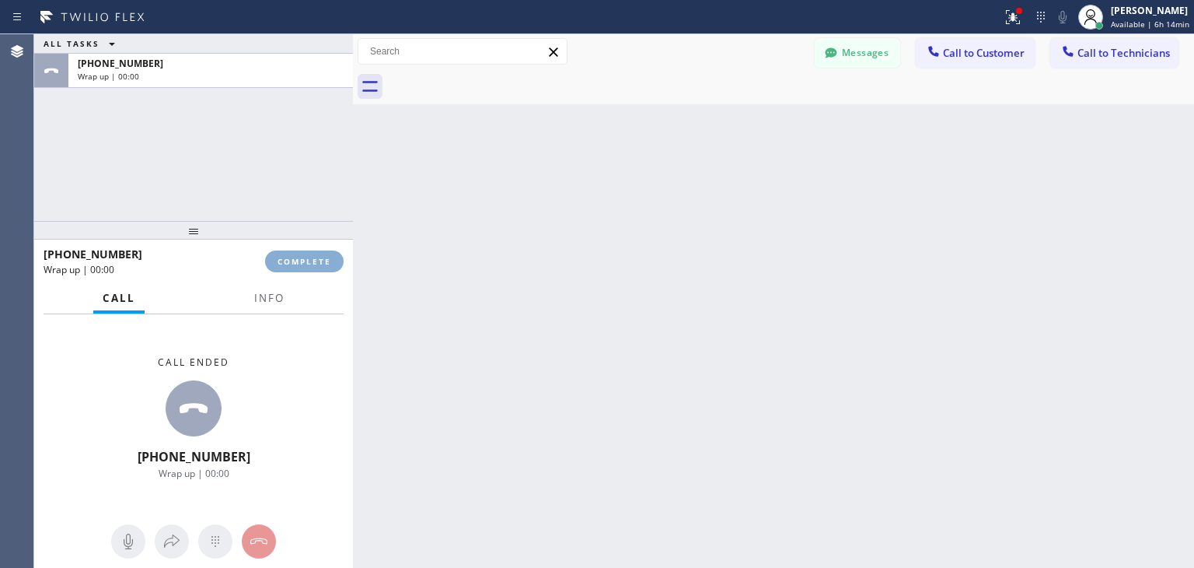
click at [283, 268] on button "COMPLETE" at bounding box center [304, 261] width 79 height 22
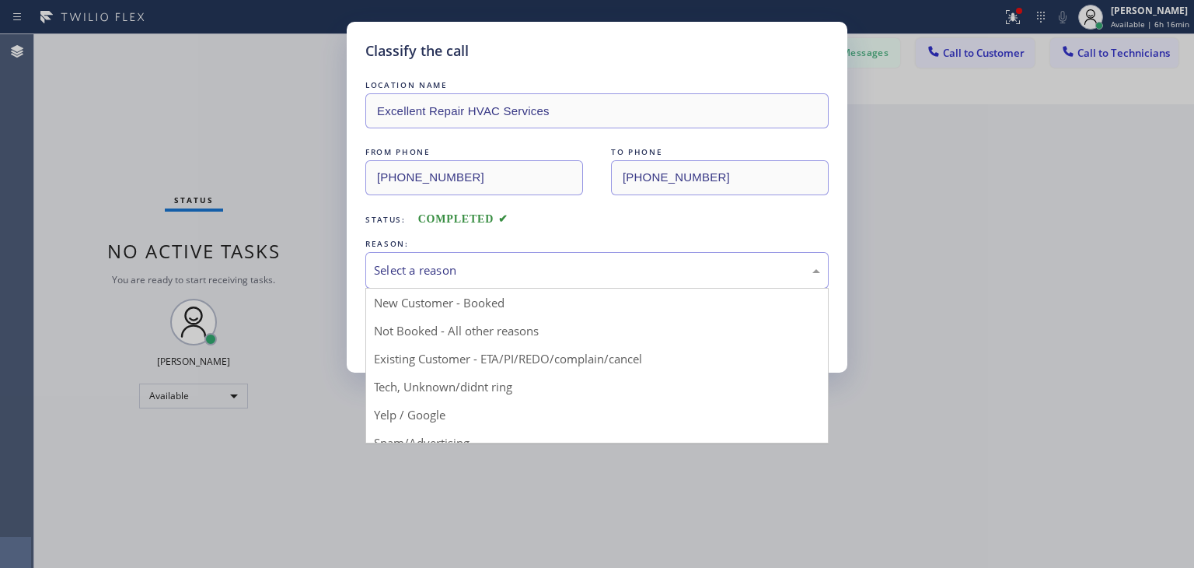
click at [610, 272] on div "Select a reason" at bounding box center [597, 270] width 446 height 18
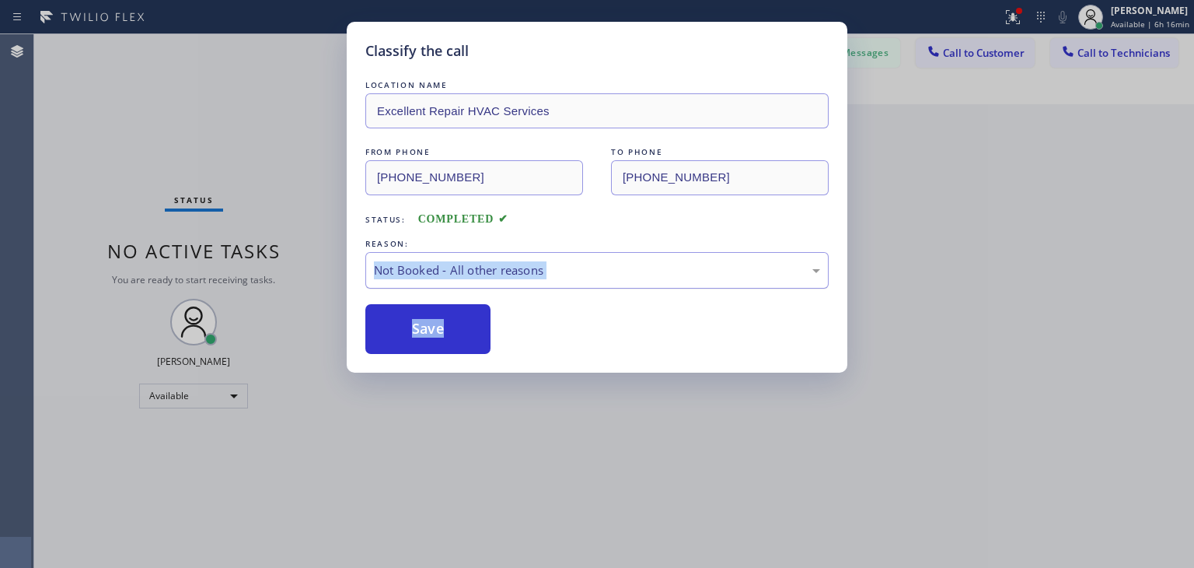
drag, startPoint x: 610, startPoint y: 342, endPoint x: 575, endPoint y: 255, distance: 94.1
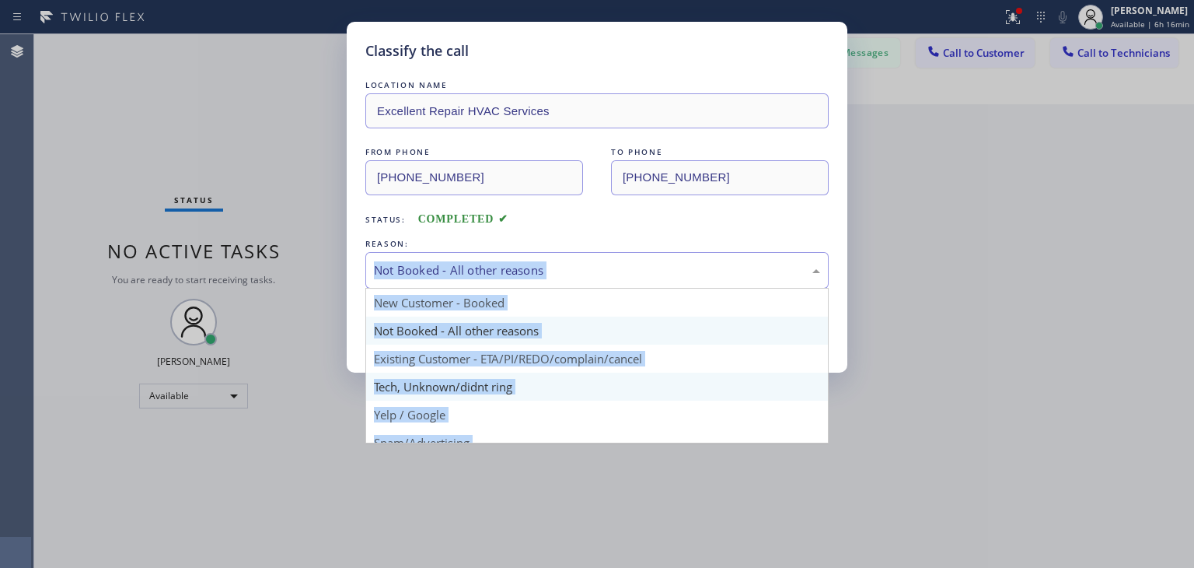
drag, startPoint x: 575, startPoint y: 255, endPoint x: 583, endPoint y: 383, distance: 127.8
click at [583, 288] on div "Not Booked - All other reasons New Customer - Booked Not Booked - All other rea…" at bounding box center [596, 270] width 463 height 37
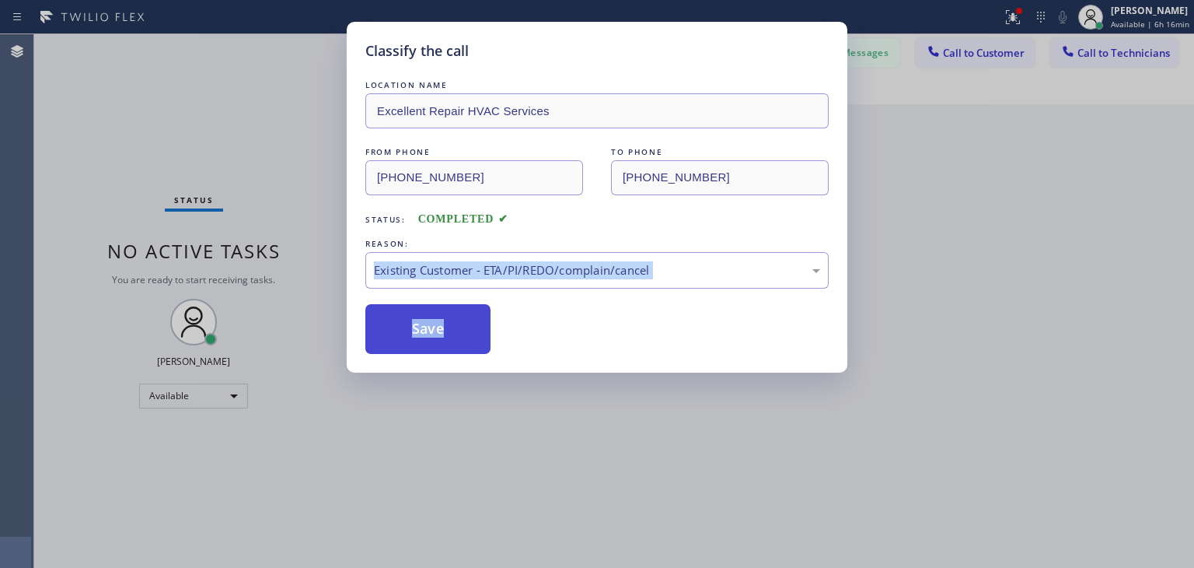
click at [456, 323] on button "Save" at bounding box center [427, 329] width 125 height 50
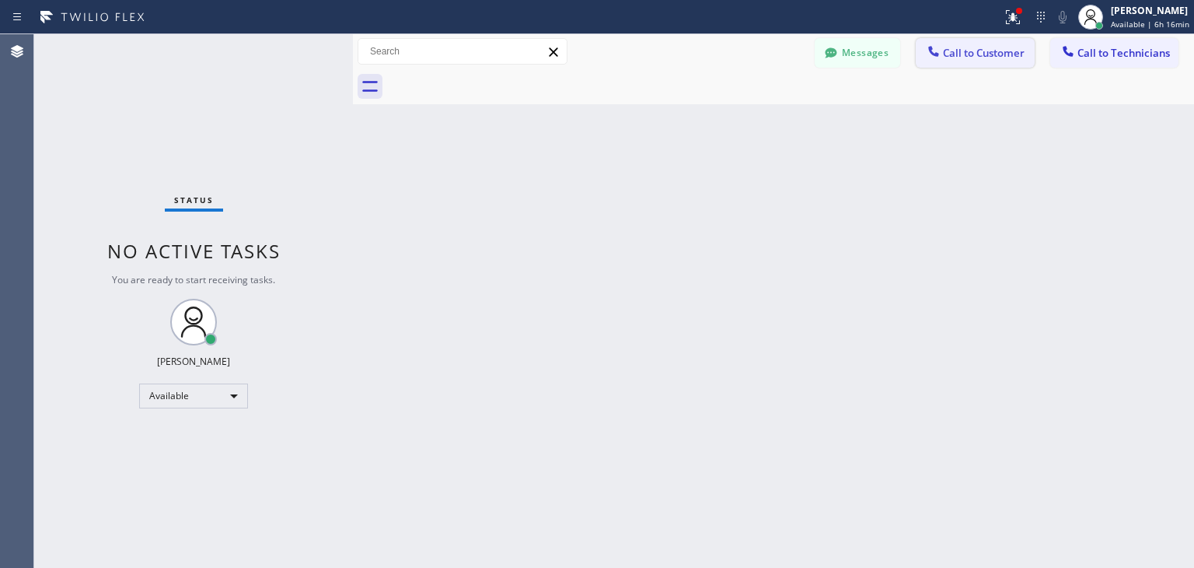
click at [991, 56] on span "Call to Customer" at bounding box center [984, 53] width 82 height 14
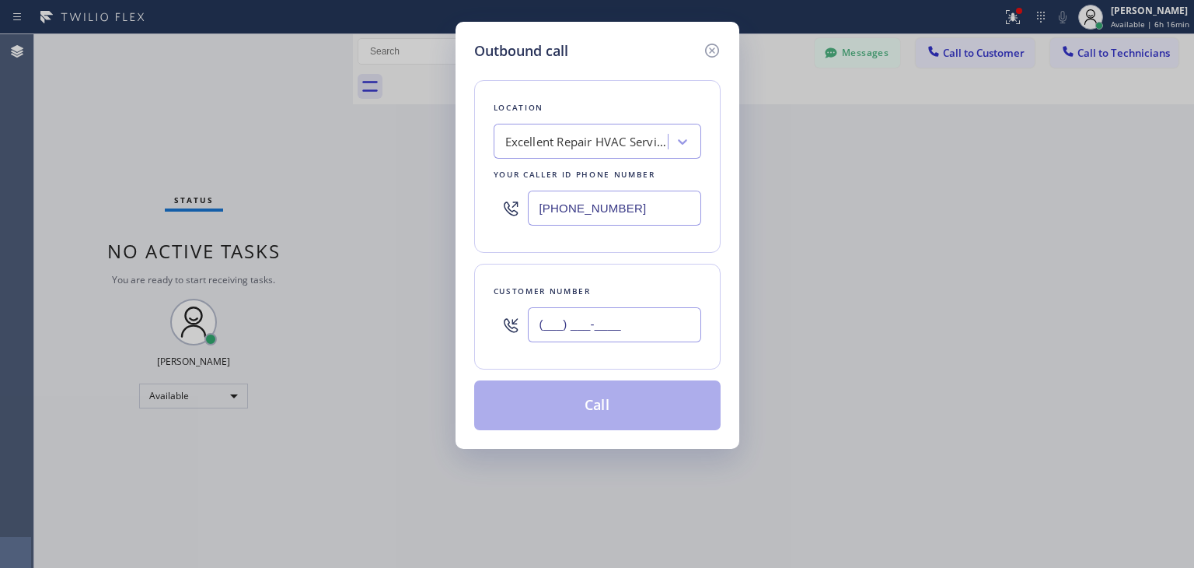
paste input "408) 421-8508"
click at [667, 330] on input "(___) ___-____" at bounding box center [614, 324] width 173 height 35
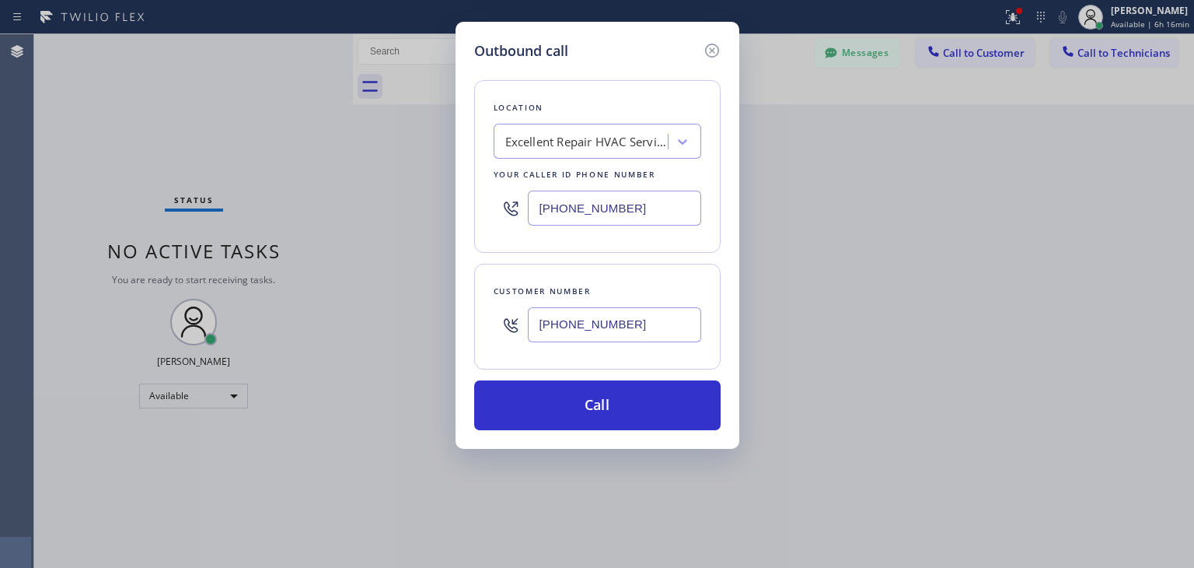
type input "[PHONE_NUMBER]"
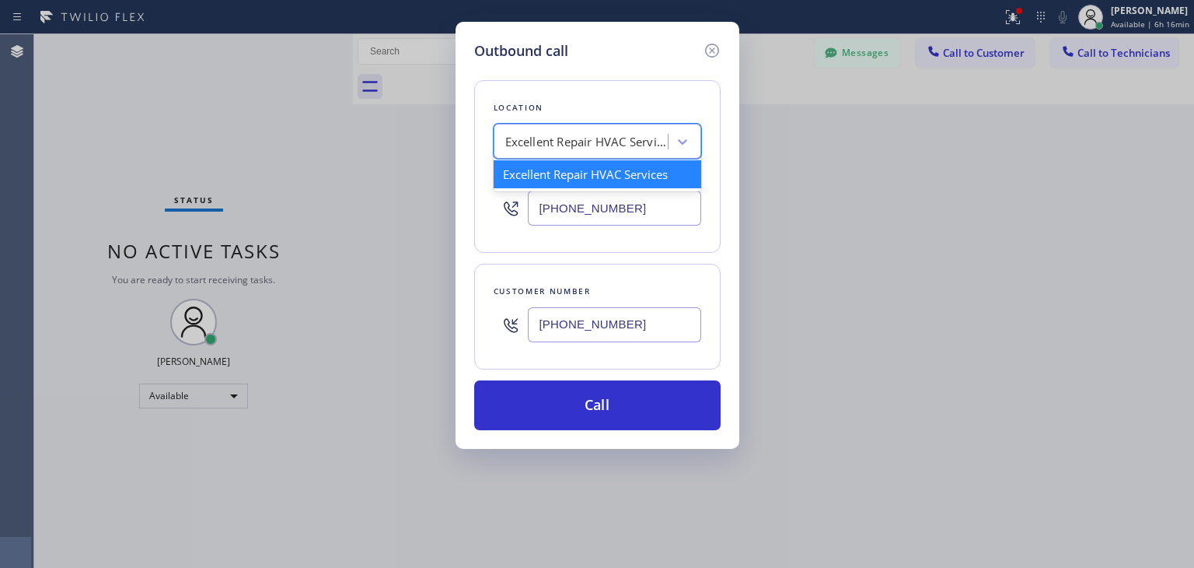
paste input "Elite Sub-Zero Appliance Repair"
type input "Elite Sub-Zero Appliance Repair"
click at [628, 151] on div "Excellent Repair HVAC Services Elite Sub-Zero Appliance Repair" at bounding box center [582, 141] width 169 height 27
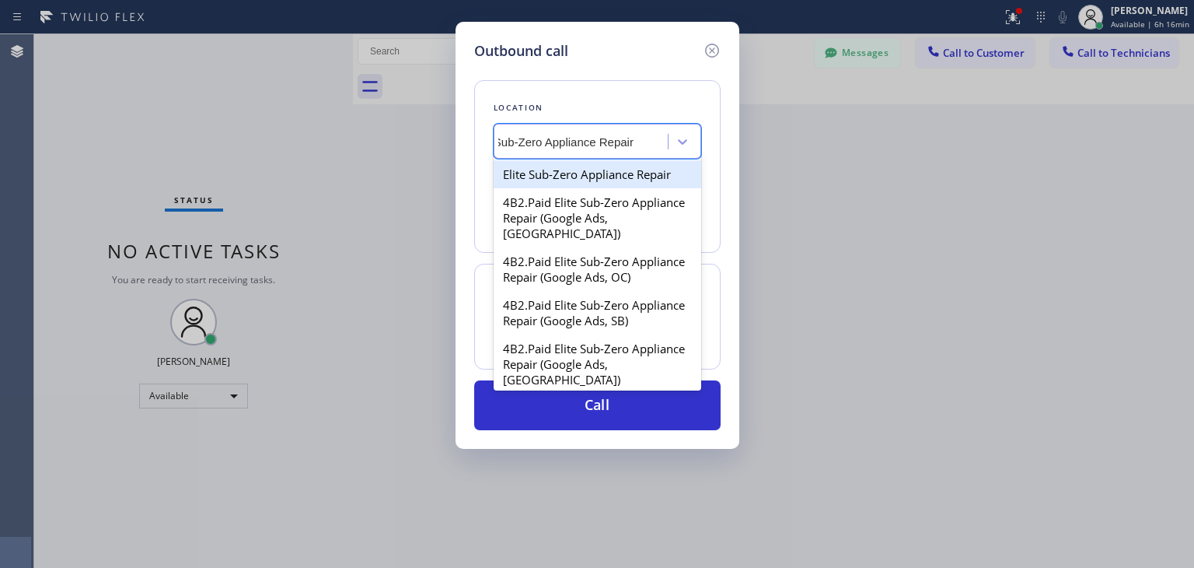
click at [652, 180] on div "Elite Sub-Zero Appliance Repair" at bounding box center [598, 174] width 208 height 28
type input "[PHONE_NUMBER]"
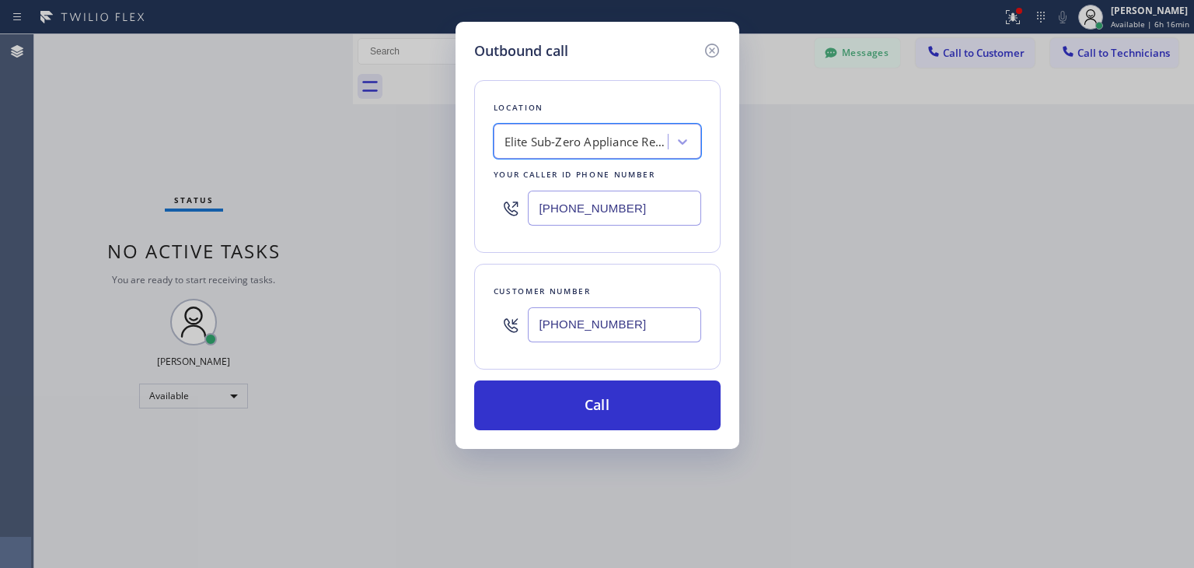
scroll to position [0, 1]
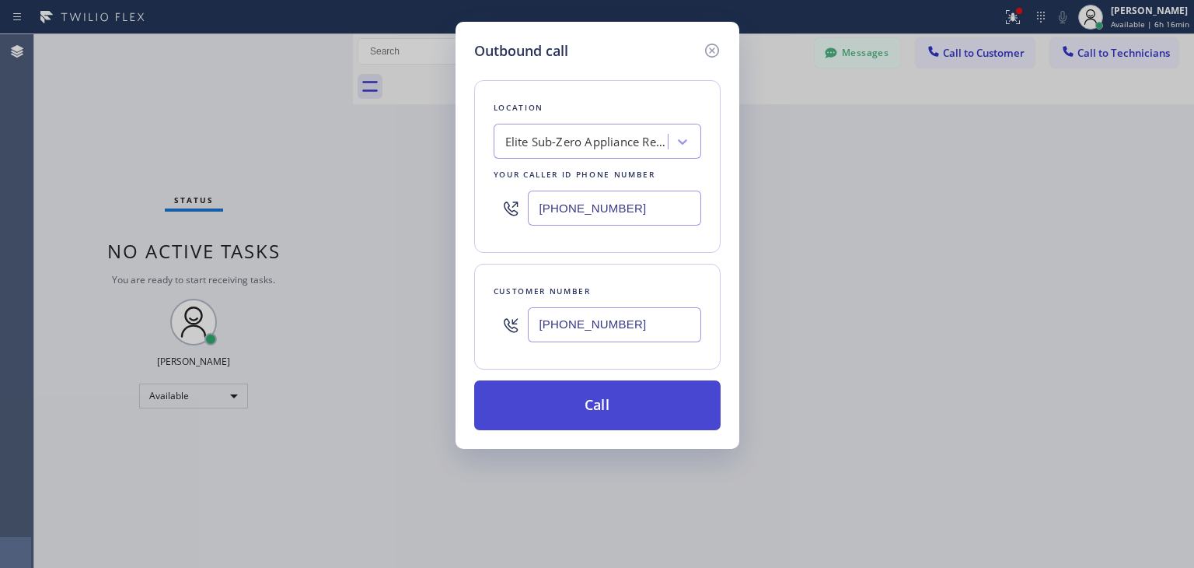
click at [641, 383] on button "Call" at bounding box center [597, 405] width 246 height 50
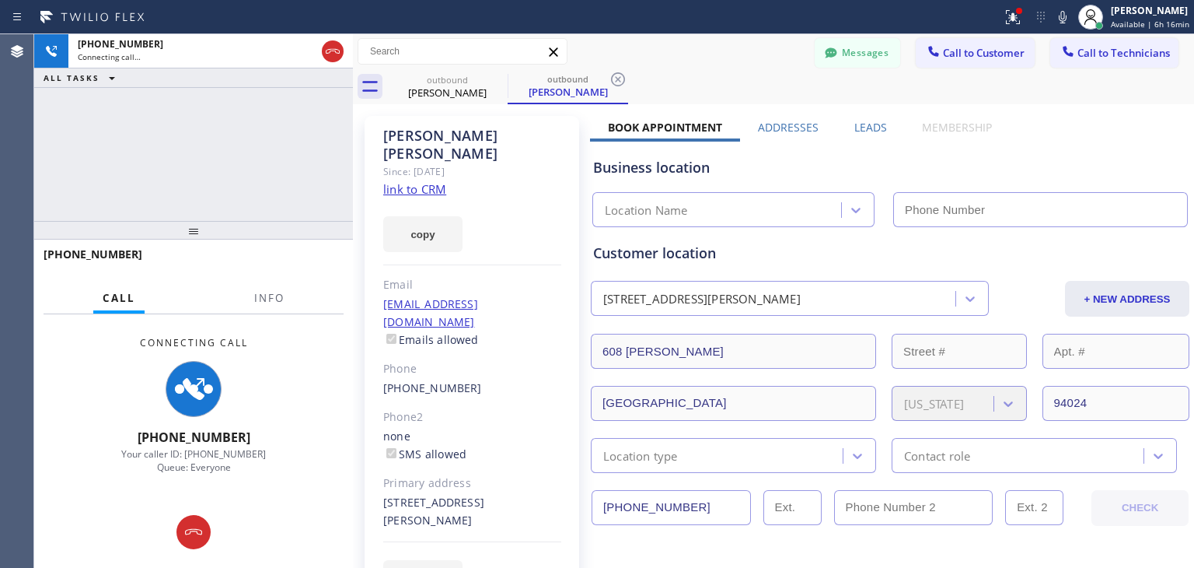
type input "[PHONE_NUMBER]"
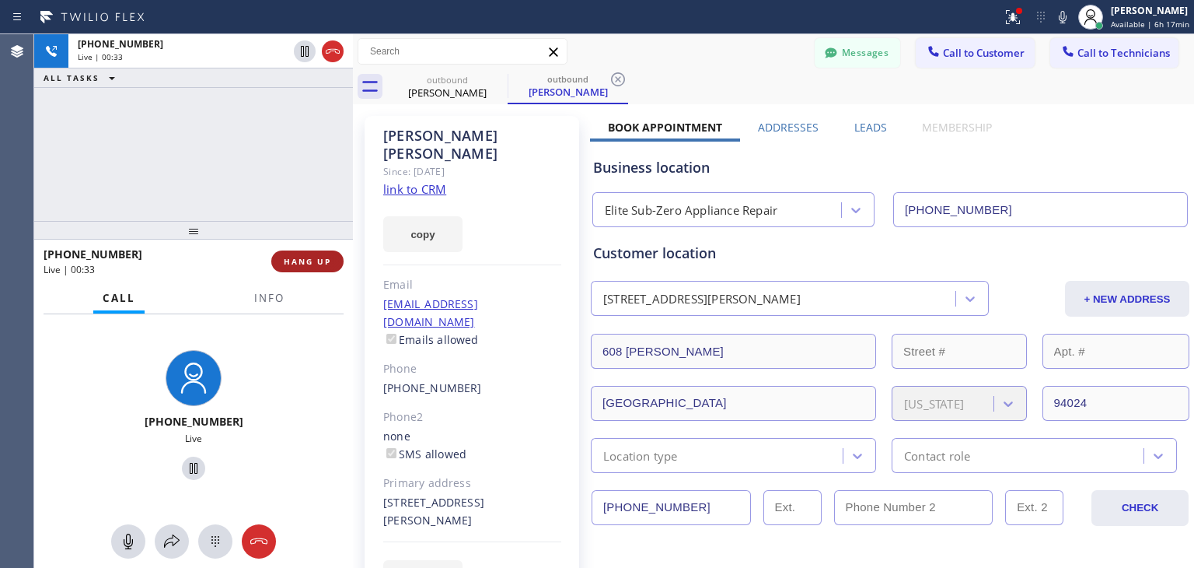
click at [305, 261] on span "HANG UP" at bounding box center [307, 261] width 47 height 11
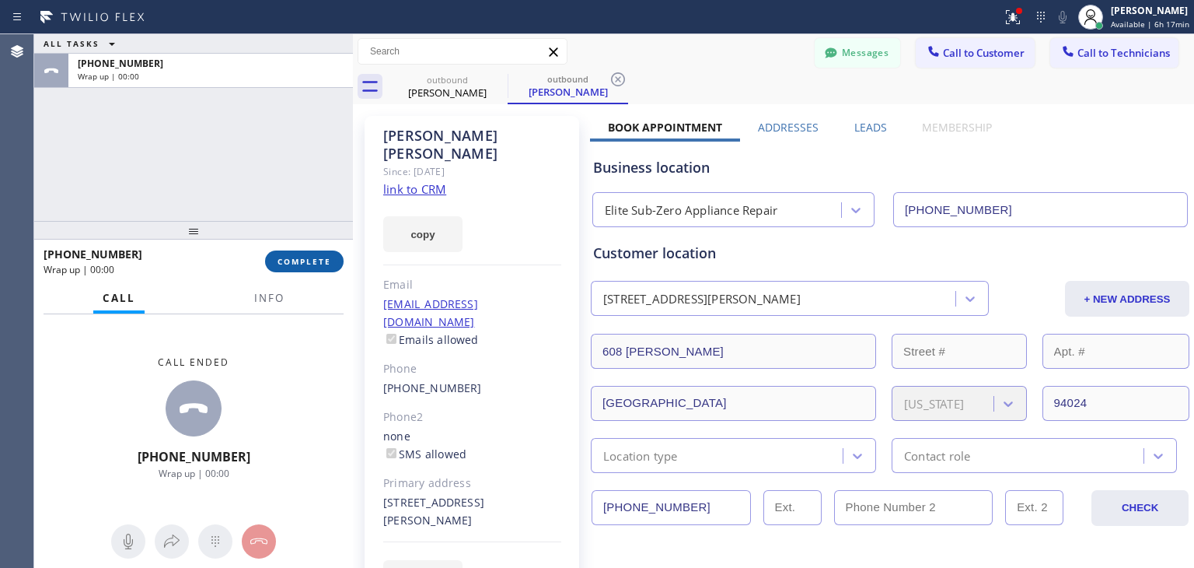
click at [305, 261] on span "COMPLETE" at bounding box center [305, 261] width 54 height 11
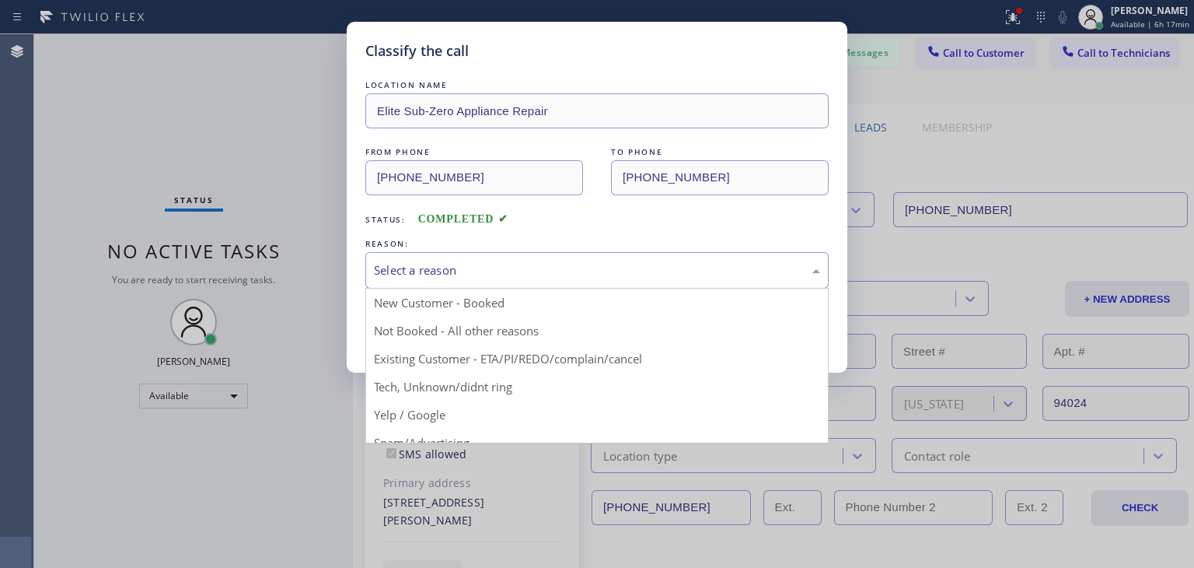
click at [565, 276] on div "Select a reason" at bounding box center [597, 270] width 446 height 18
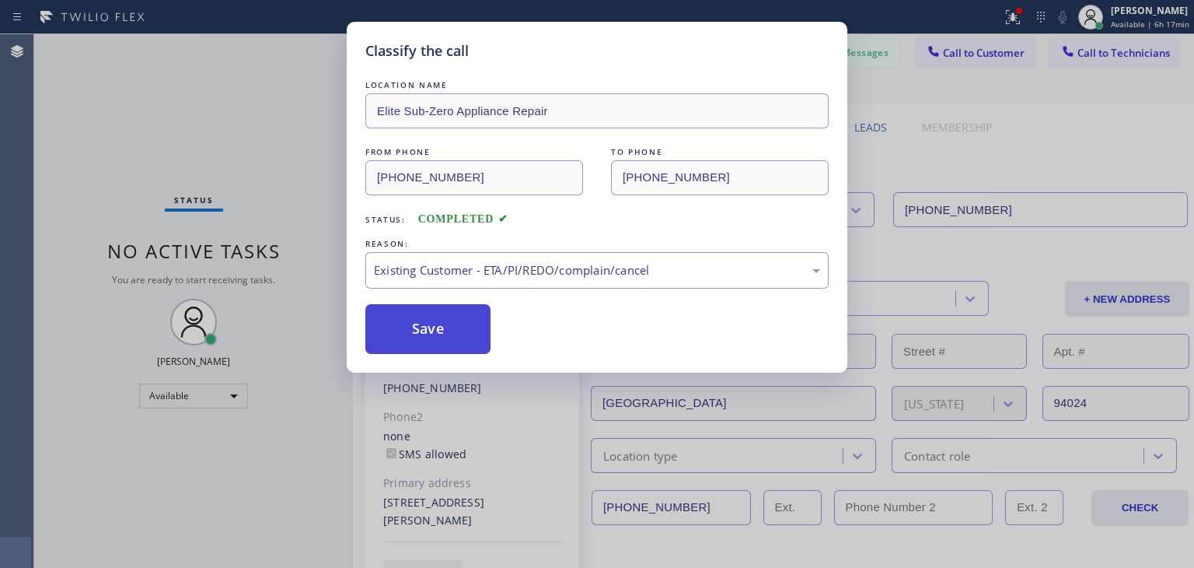
click at [414, 335] on button "Save" at bounding box center [427, 329] width 125 height 50
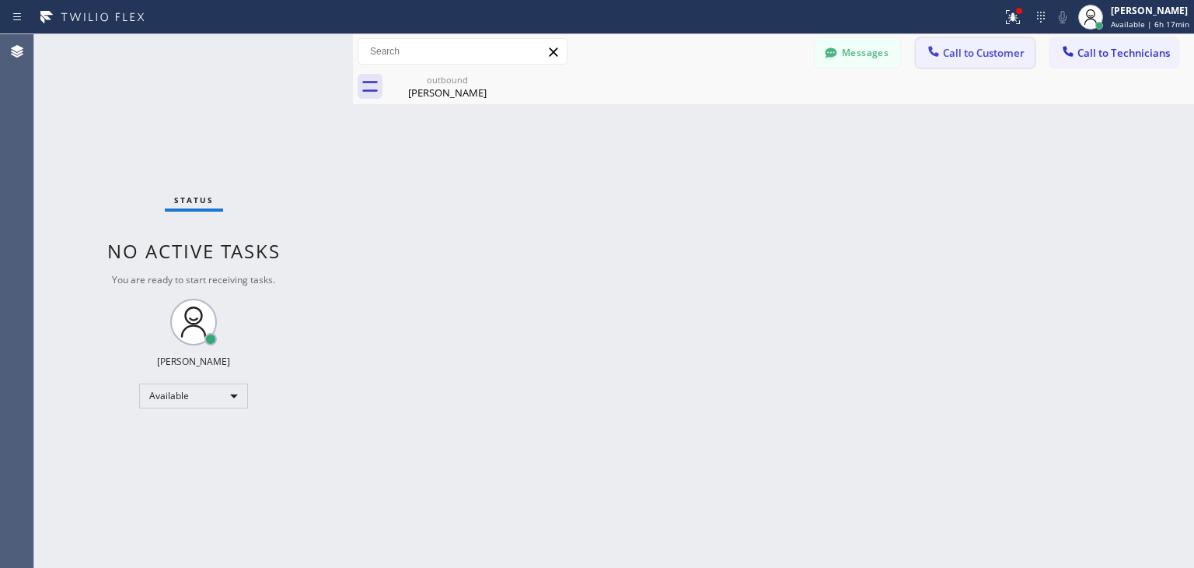
click at [1008, 47] on span "Call to Customer" at bounding box center [984, 53] width 82 height 14
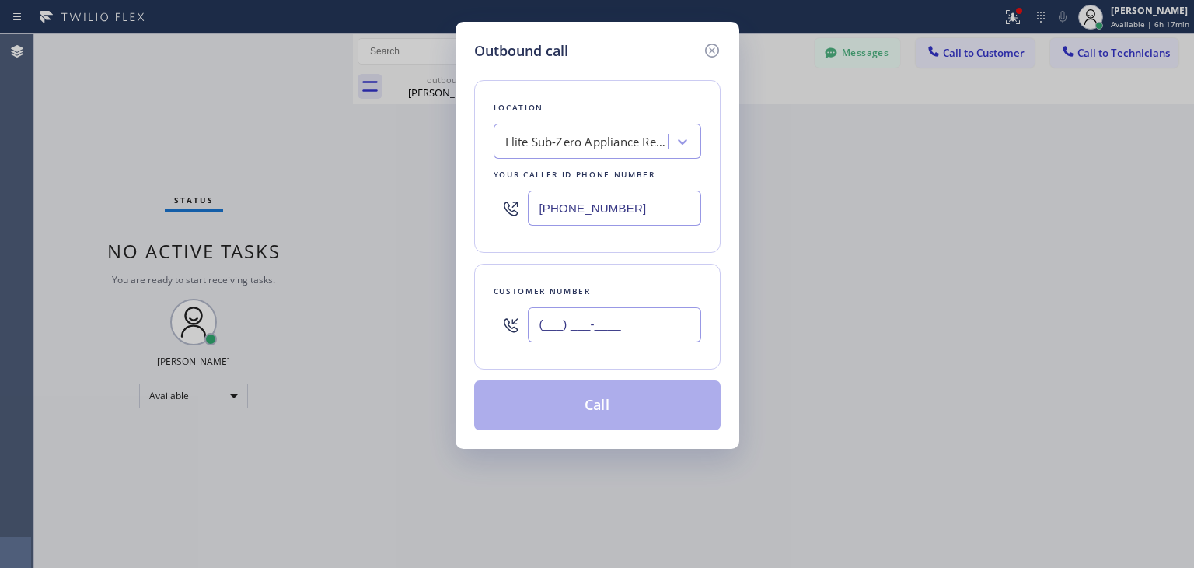
paste input "408) 887-6528"
click at [676, 319] on input "[PHONE_NUMBER]" at bounding box center [614, 324] width 173 height 35
type input "[PHONE_NUMBER]"
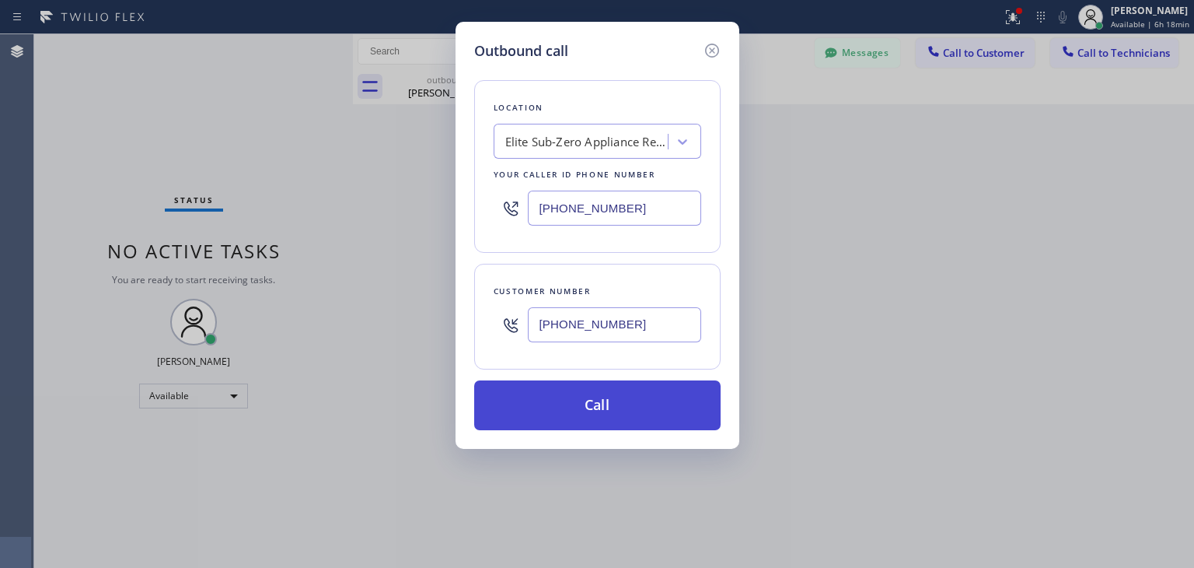
click at [648, 414] on button "Call" at bounding box center [597, 405] width 246 height 50
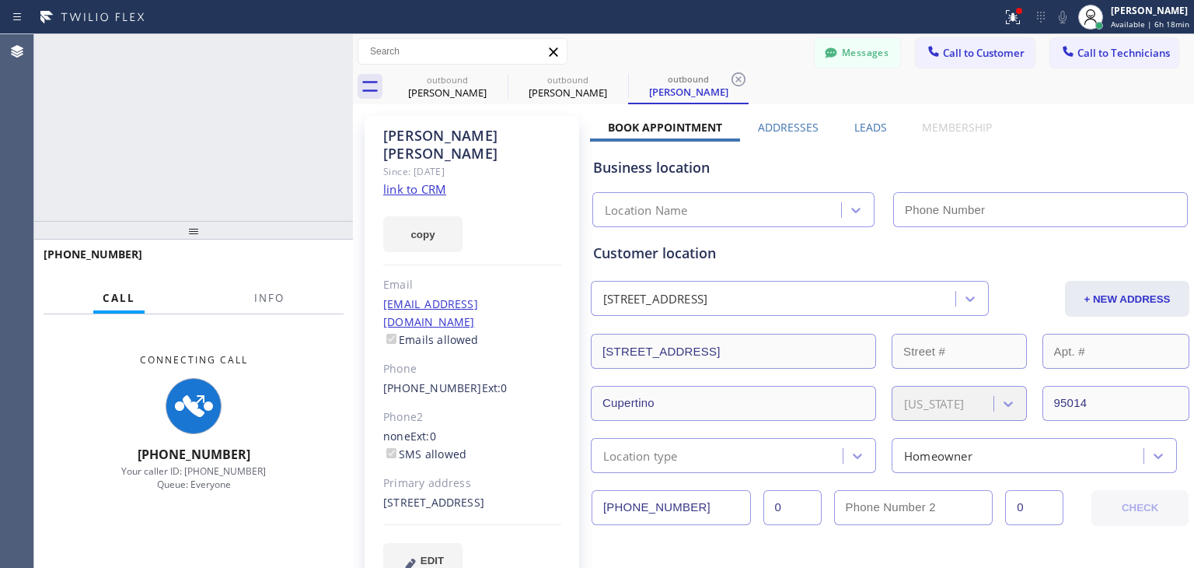
type input "[PHONE_NUMBER]"
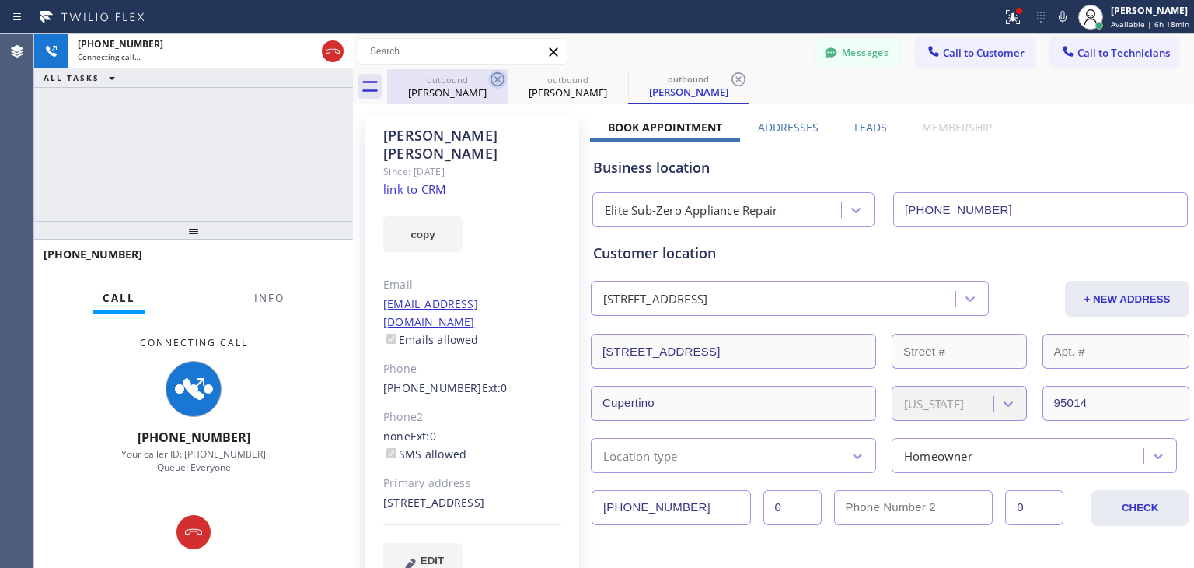
click at [494, 82] on icon at bounding box center [497, 79] width 19 height 19
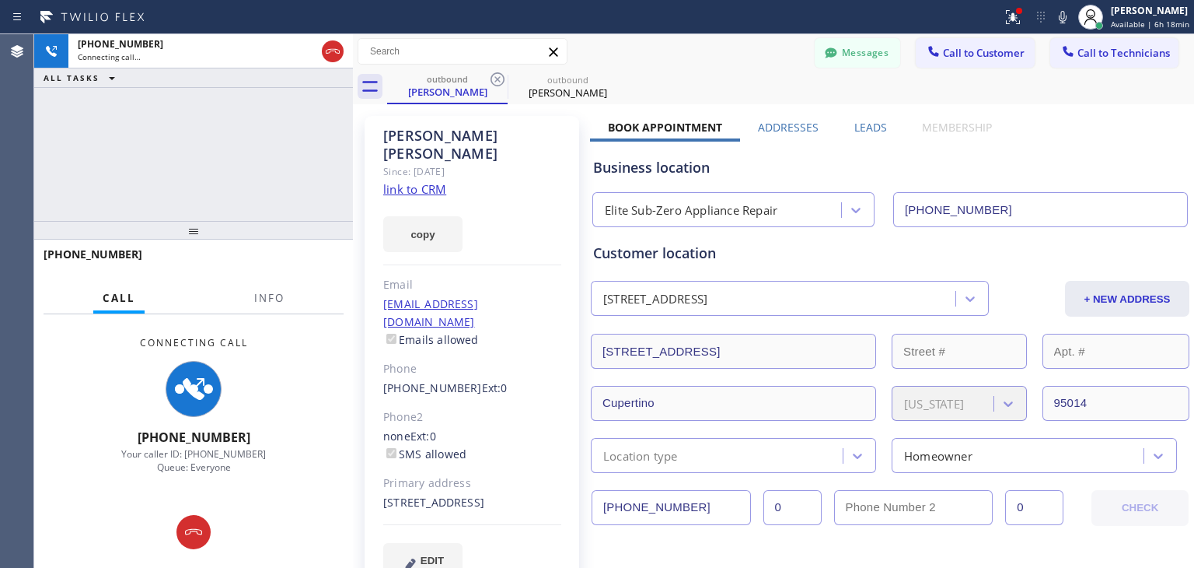
click at [494, 82] on icon at bounding box center [497, 79] width 19 height 19
click at [0, 0] on icon at bounding box center [0, 0] width 0 height 0
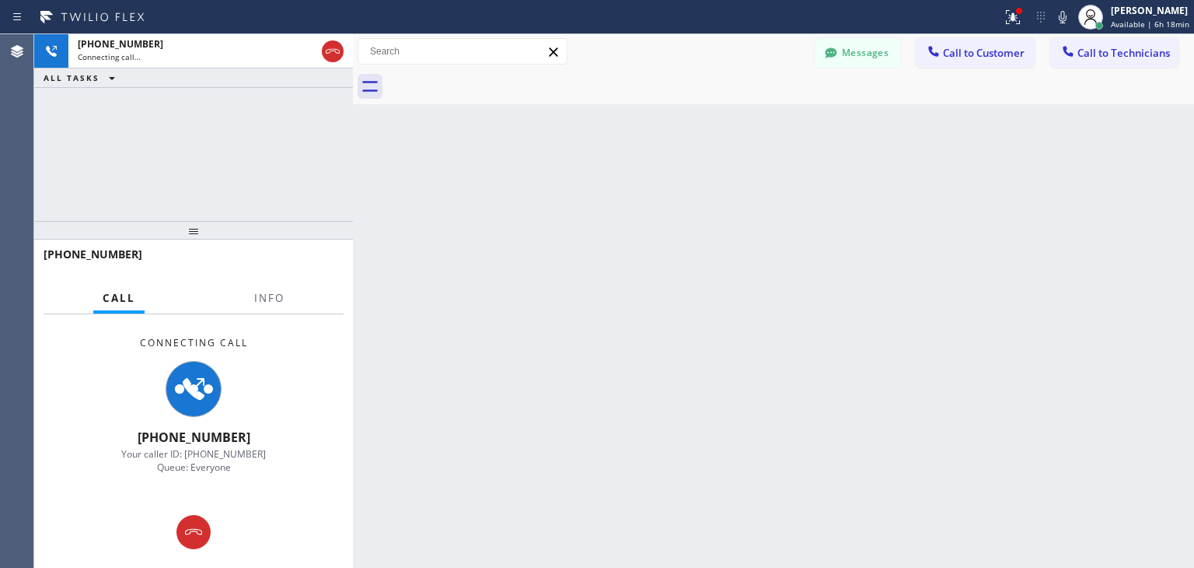
click at [494, 82] on div at bounding box center [790, 86] width 807 height 35
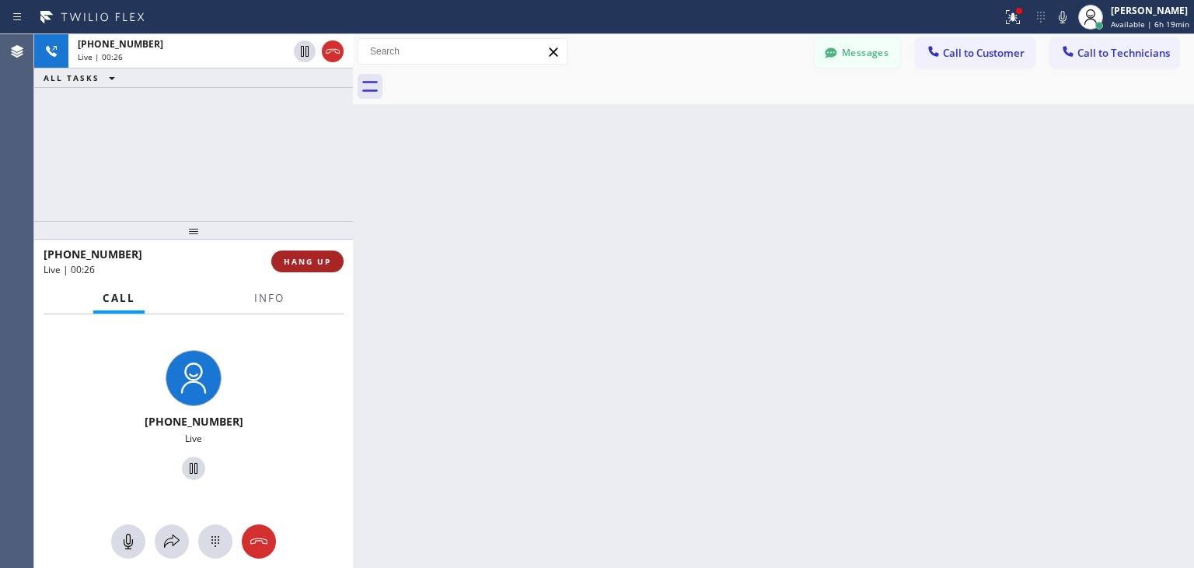
click at [308, 250] on button "HANG UP" at bounding box center [307, 261] width 72 height 22
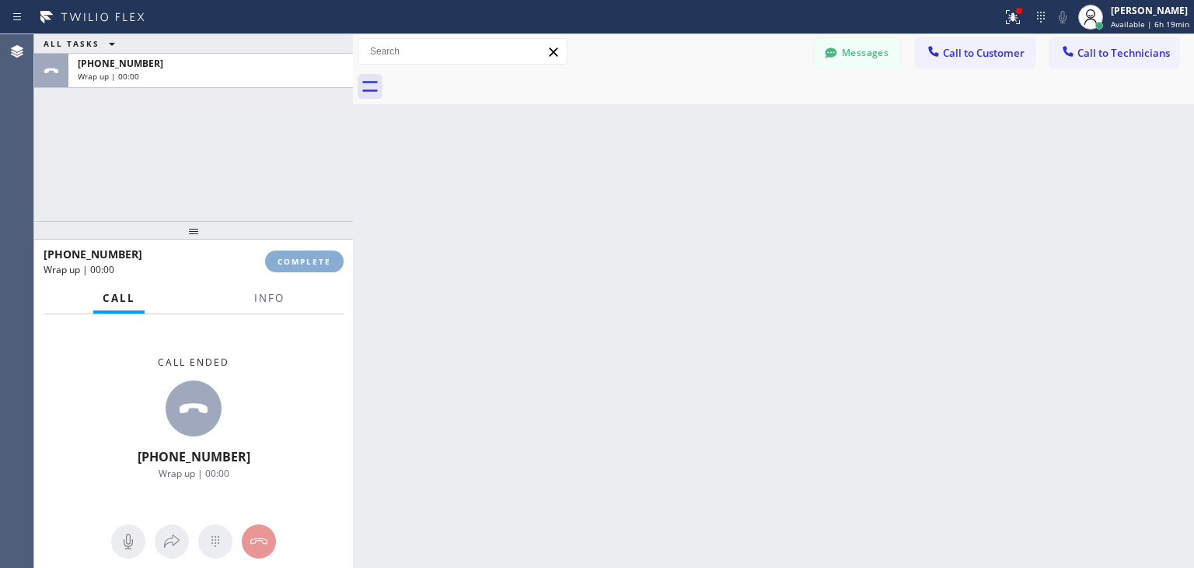
click at [308, 250] on button "COMPLETE" at bounding box center [304, 261] width 79 height 22
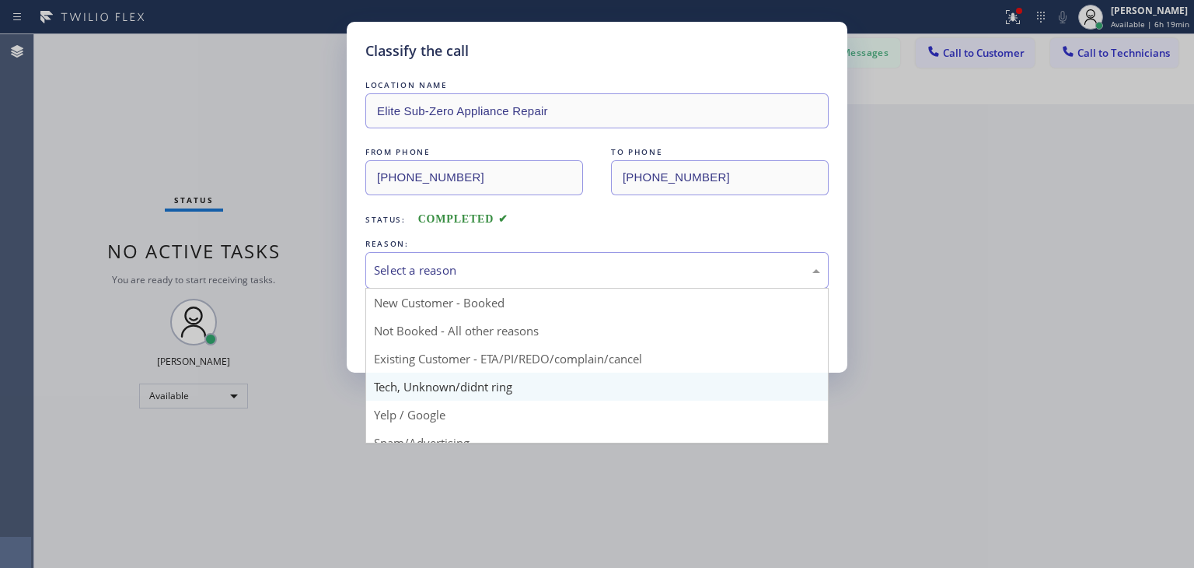
drag, startPoint x: 498, startPoint y: 257, endPoint x: 524, endPoint y: 375, distance: 120.3
click at [524, 288] on div "Select a reason New Customer - Booked Not Booked - All other reasons Existing C…" at bounding box center [596, 270] width 463 height 37
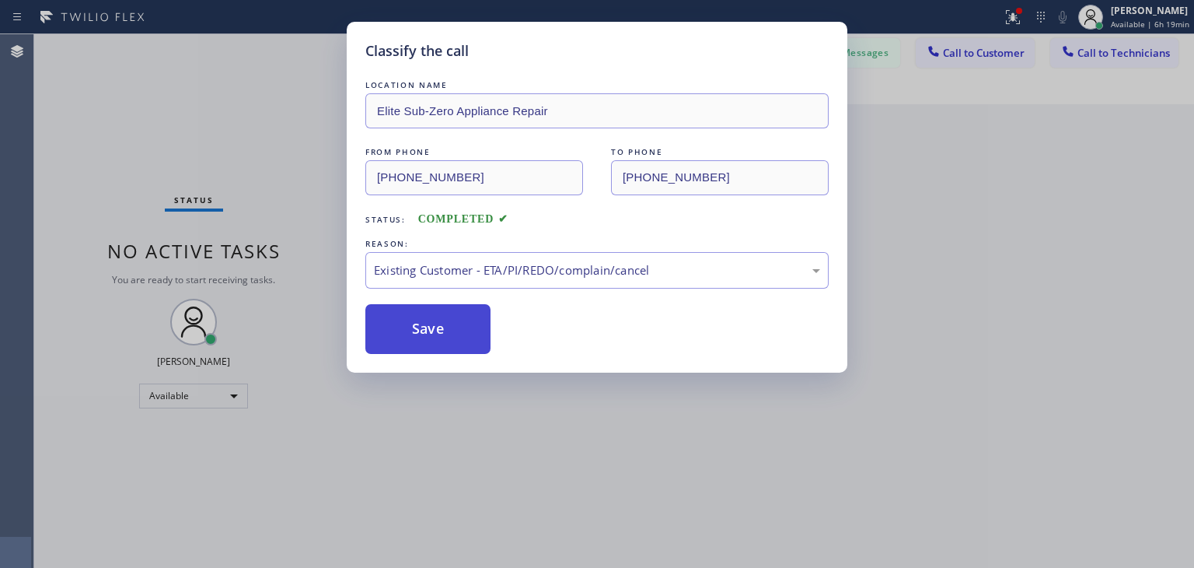
drag, startPoint x: 538, startPoint y: 365, endPoint x: 476, endPoint y: 337, distance: 67.9
click at [476, 337] on button "Save" at bounding box center [427, 329] width 125 height 50
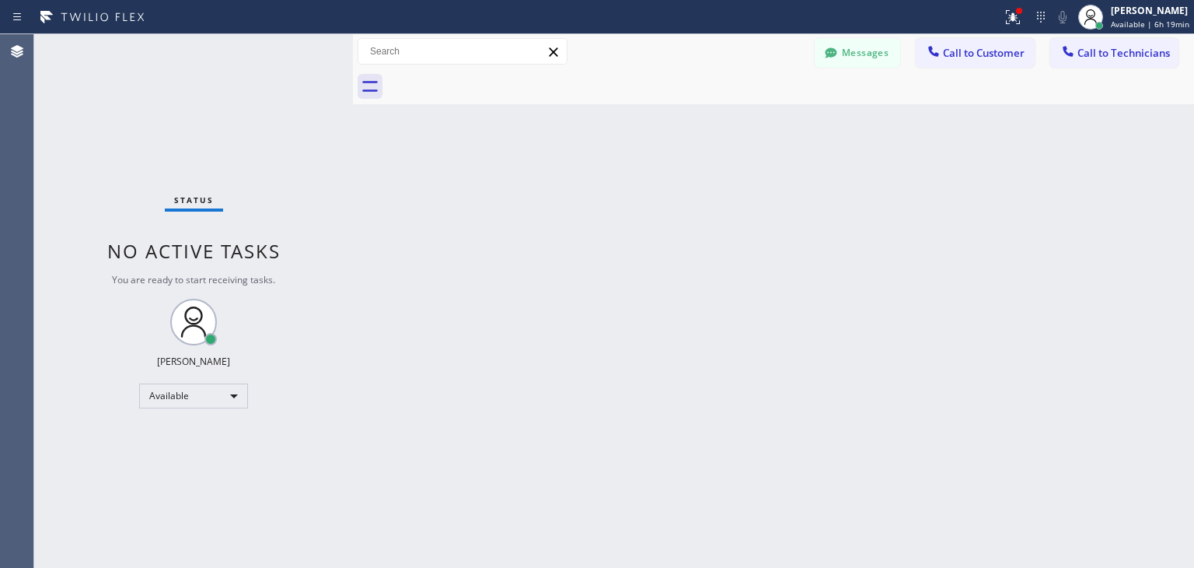
click at [1113, 54] on span "Call to Technicians" at bounding box center [1124, 53] width 93 height 14
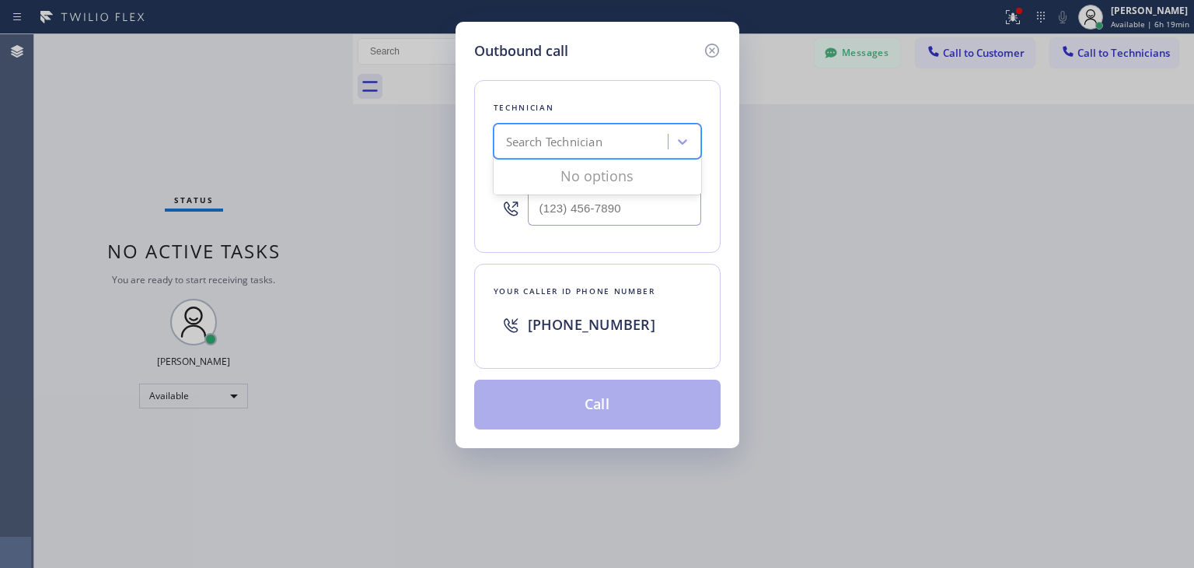
click at [603, 135] on div "Search Technician" at bounding box center [554, 142] width 96 height 18
type input "щ"
type input "[PERSON_NAME]"
drag, startPoint x: 603, startPoint y: 194, endPoint x: 622, endPoint y: 172, distance: 28.7
click at [622, 172] on div "[PERSON_NAME] [PERSON_NAME]" at bounding box center [598, 188] width 208 height 62
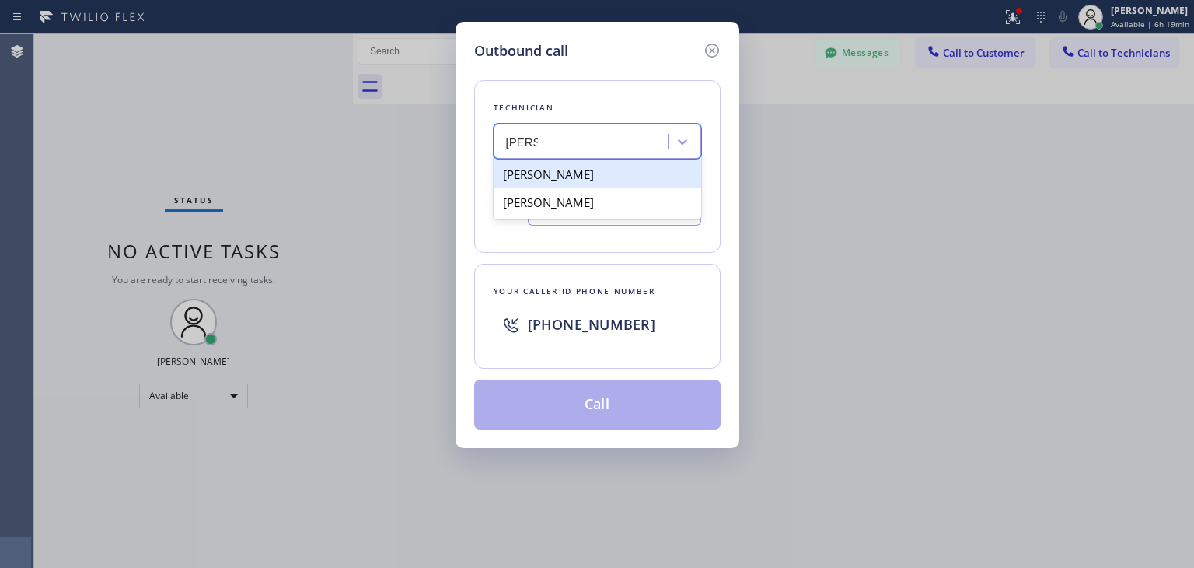
click at [622, 172] on div "[PERSON_NAME]" at bounding box center [598, 174] width 208 height 28
type input "[PHONE_NUMBER]"
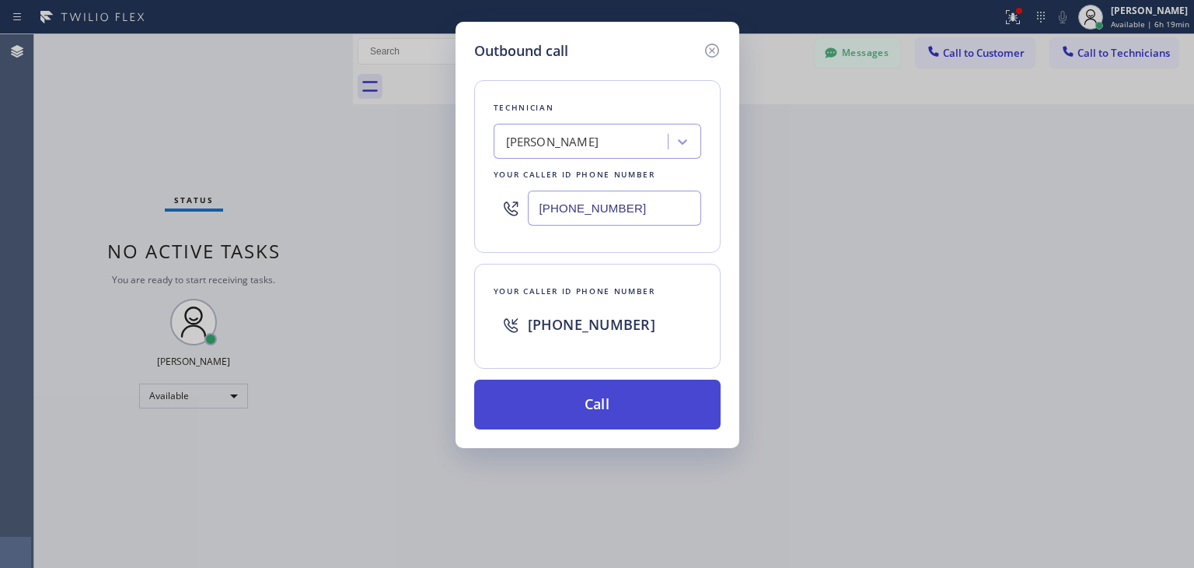
click at [608, 404] on button "Call" at bounding box center [597, 404] width 246 height 50
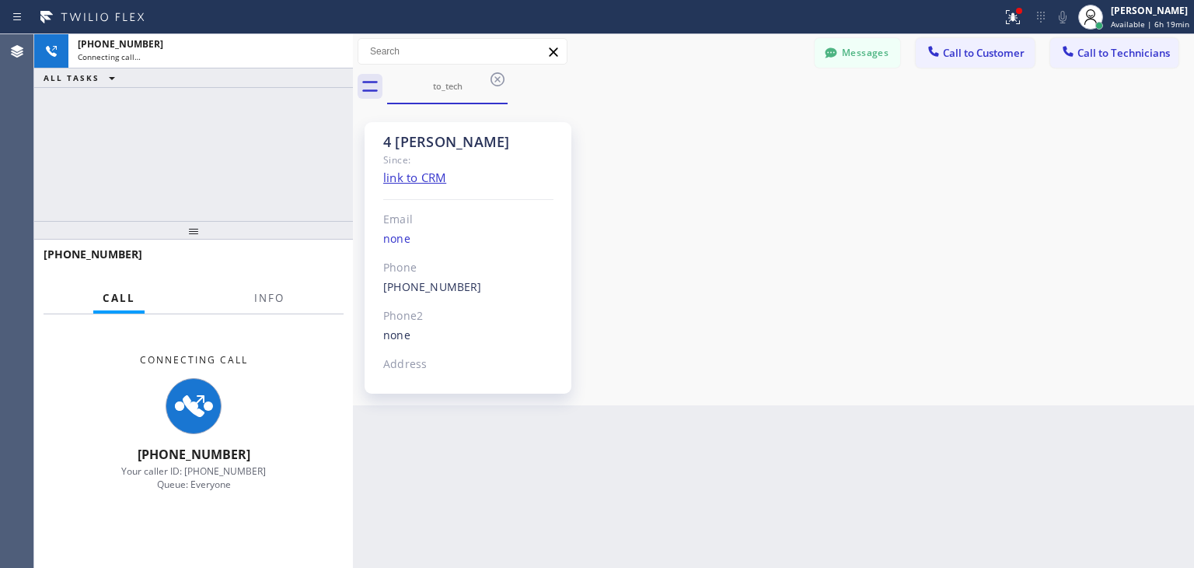
scroll to position [535, 0]
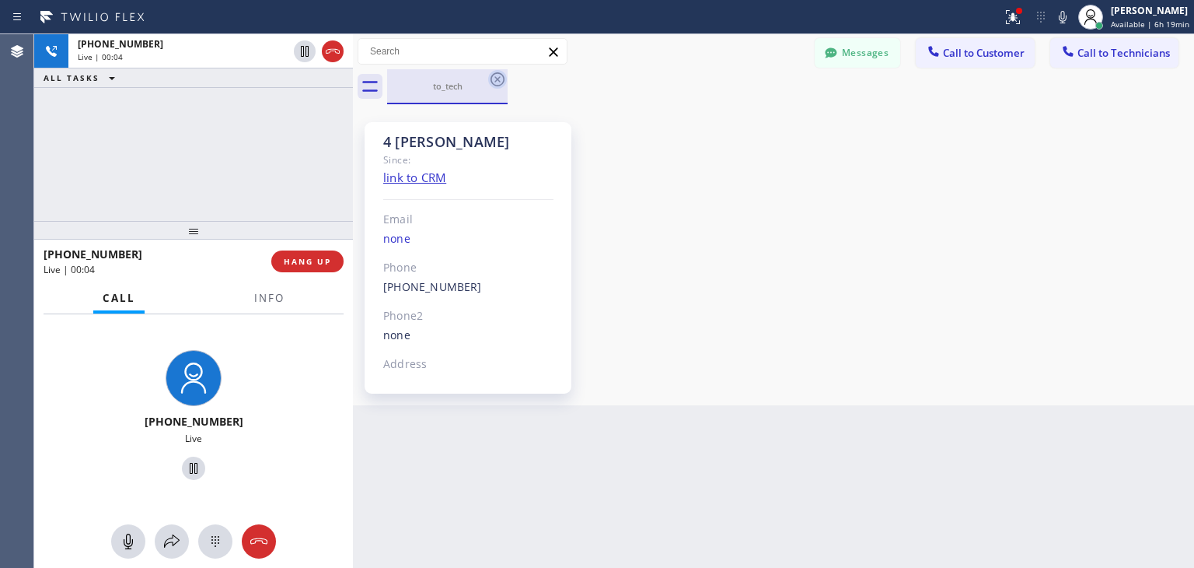
click at [500, 79] on icon at bounding box center [497, 79] width 19 height 19
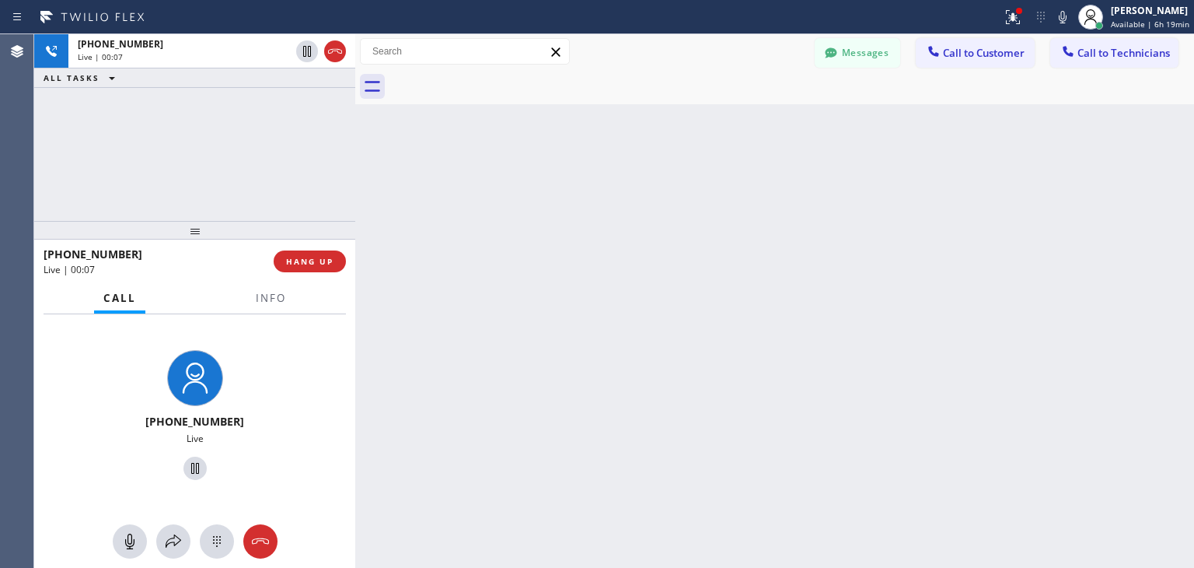
drag, startPoint x: 351, startPoint y: 179, endPoint x: 376, endPoint y: 178, distance: 24.1
click at [355, 178] on div at bounding box center [355, 300] width 0 height 533
drag, startPoint x: 376, startPoint y: 178, endPoint x: 347, endPoint y: 174, distance: 29.0
click at [352, 174] on div at bounding box center [352, 300] width 0 height 533
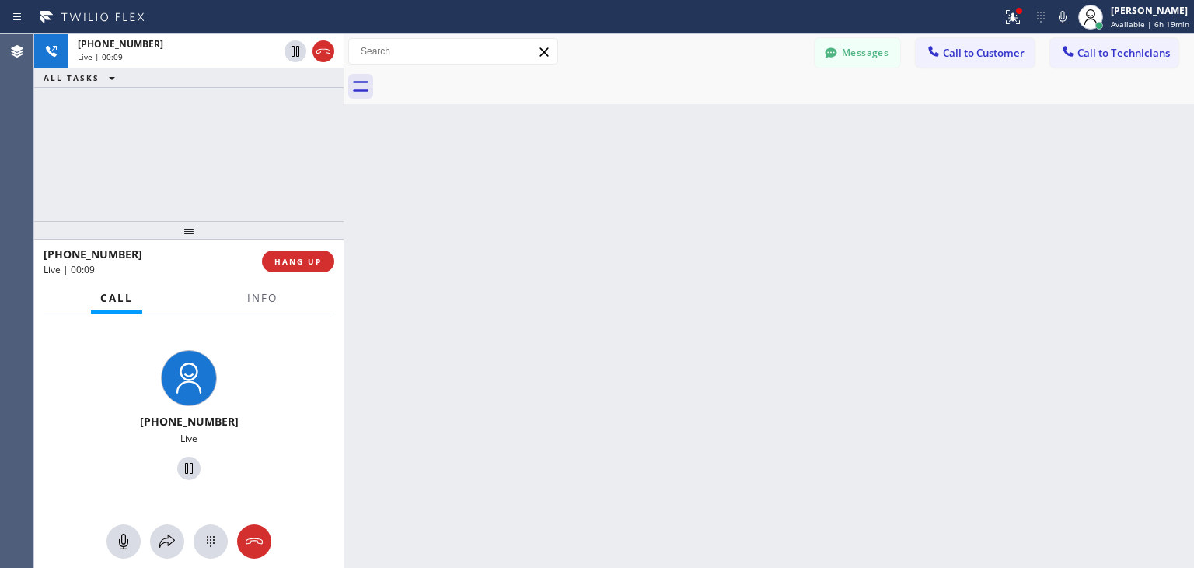
click at [344, 175] on div at bounding box center [344, 300] width 0 height 533
click at [344, 176] on div at bounding box center [344, 300] width 0 height 533
click at [341, 176] on div at bounding box center [341, 300] width 0 height 533
click at [340, 178] on div at bounding box center [340, 300] width 0 height 533
click at [337, 178] on div at bounding box center [337, 300] width 0 height 533
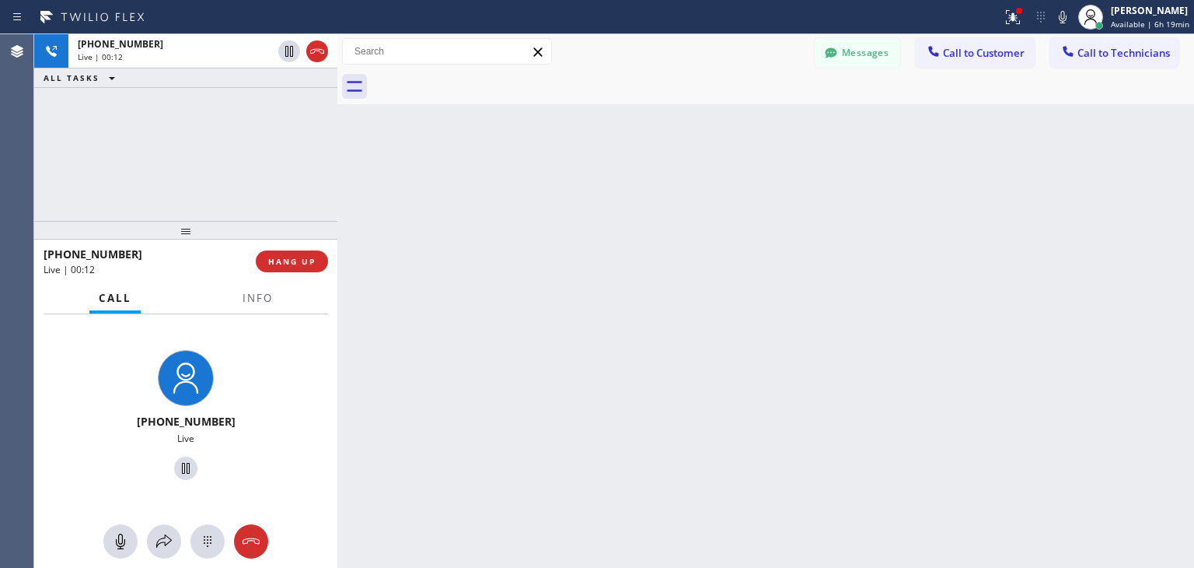
click at [337, 178] on div at bounding box center [337, 300] width 0 height 533
click at [830, 458] on div "Back to Dashboard Change Sender ID Customers Technicians (650) 224-112 SEARCH R…" at bounding box center [765, 300] width 857 height 533
click at [337, 159] on div at bounding box center [337, 300] width 0 height 533
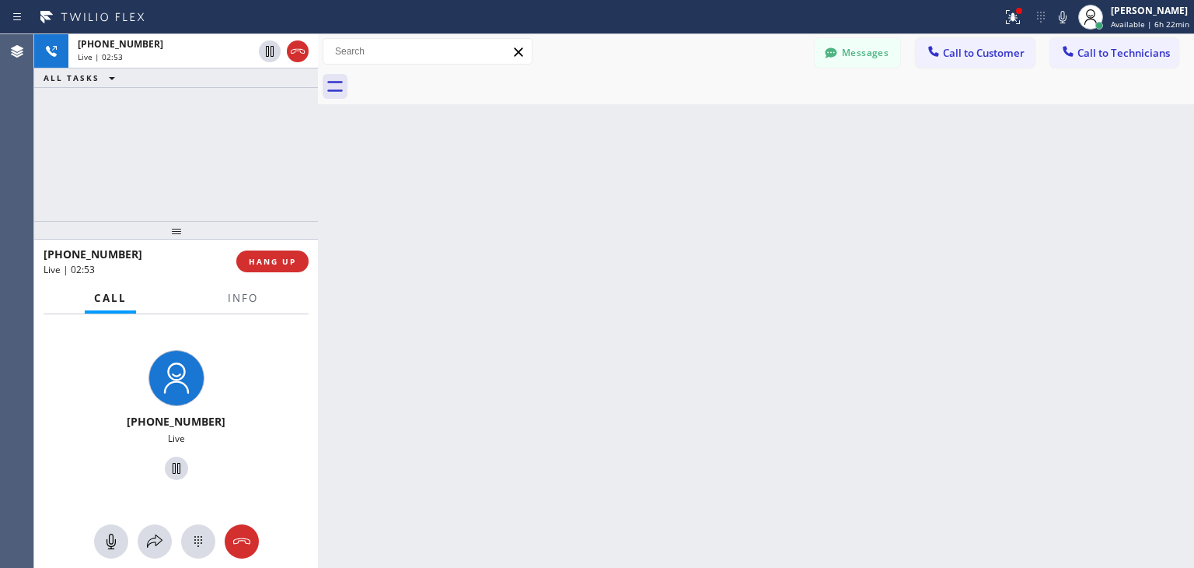
drag, startPoint x: 341, startPoint y: 175, endPoint x: 317, endPoint y: 176, distance: 23.3
click at [318, 176] on div at bounding box center [318, 300] width 0 height 533
click at [312, 176] on div at bounding box center [312, 300] width 0 height 533
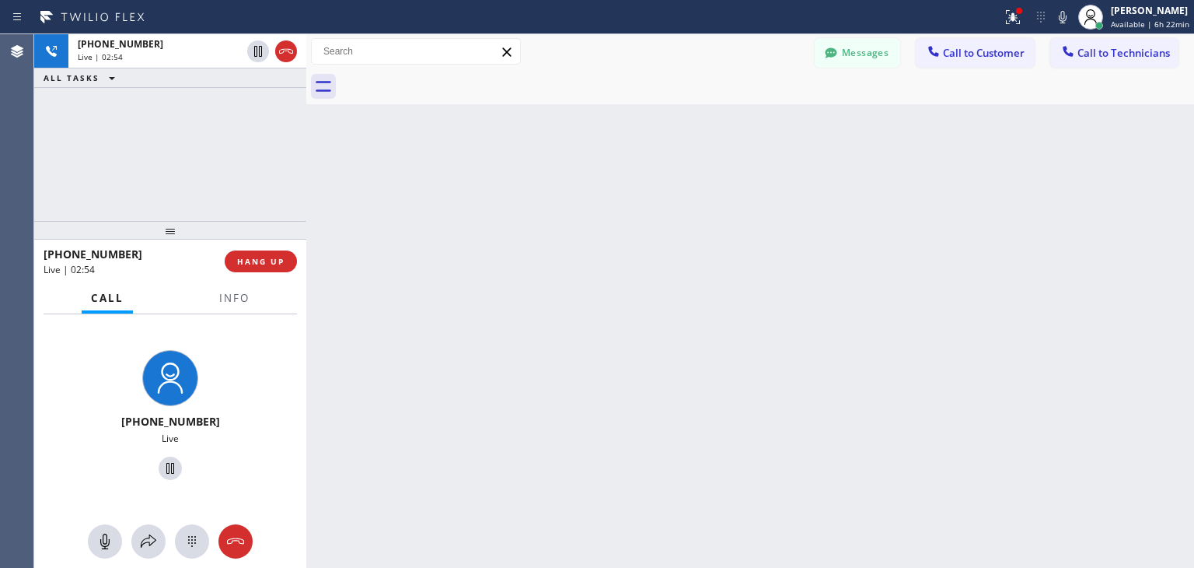
click at [306, 177] on div at bounding box center [306, 300] width 0 height 533
drag, startPoint x: 306, startPoint y: 103, endPoint x: 299, endPoint y: 113, distance: 11.7
click at [302, 113] on div at bounding box center [302, 300] width 0 height 533
drag, startPoint x: 299, startPoint y: 113, endPoint x: 308, endPoint y: 113, distance: 9.3
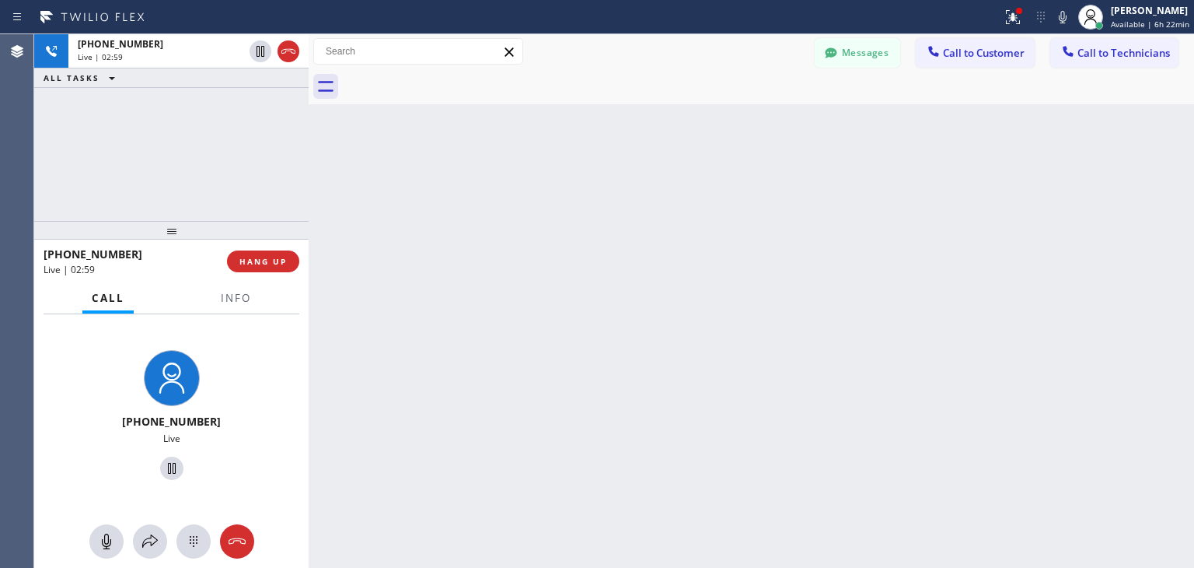
click at [309, 113] on div at bounding box center [309, 300] width 0 height 533
click at [309, 114] on div at bounding box center [309, 300] width 0 height 533
click at [278, 268] on button "HANG UP" at bounding box center [263, 261] width 72 height 22
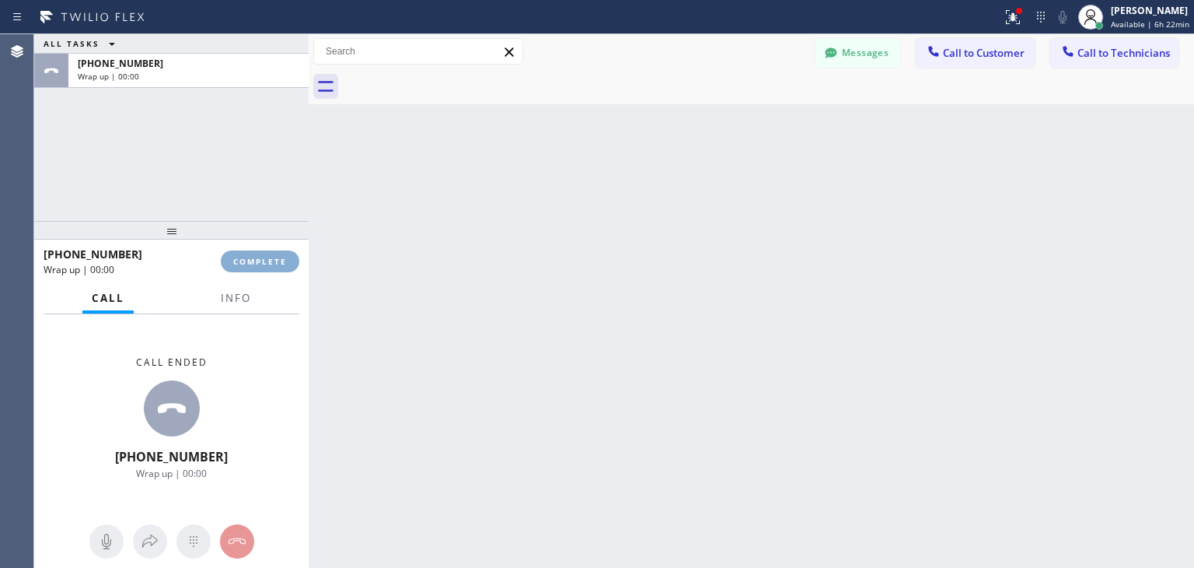
click at [278, 268] on button "COMPLETE" at bounding box center [260, 261] width 79 height 22
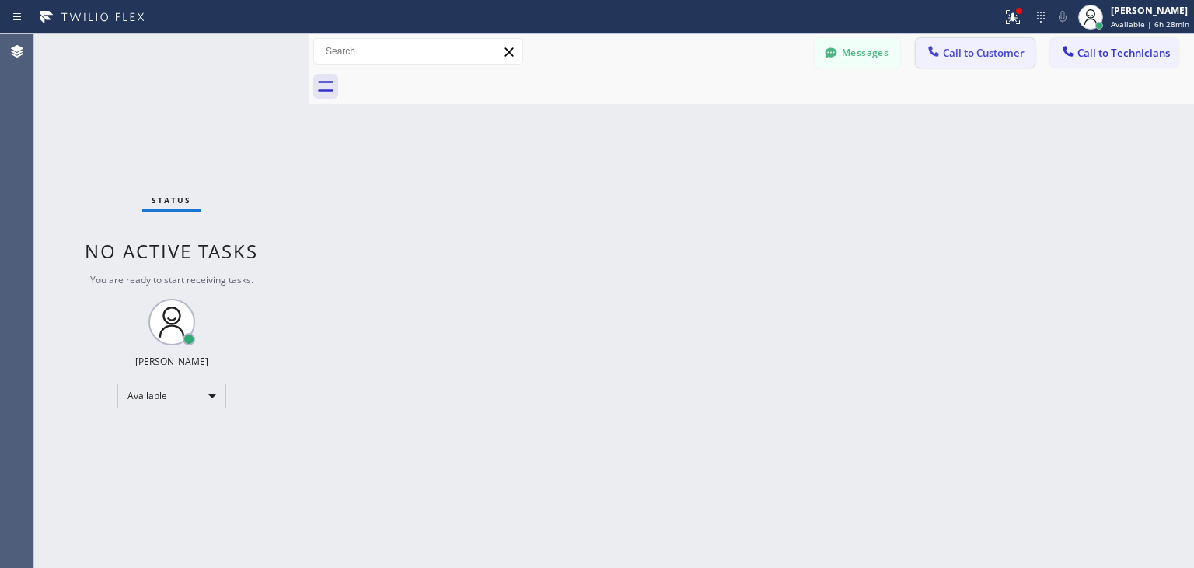
click at [934, 44] on icon at bounding box center [934, 52] width 16 height 16
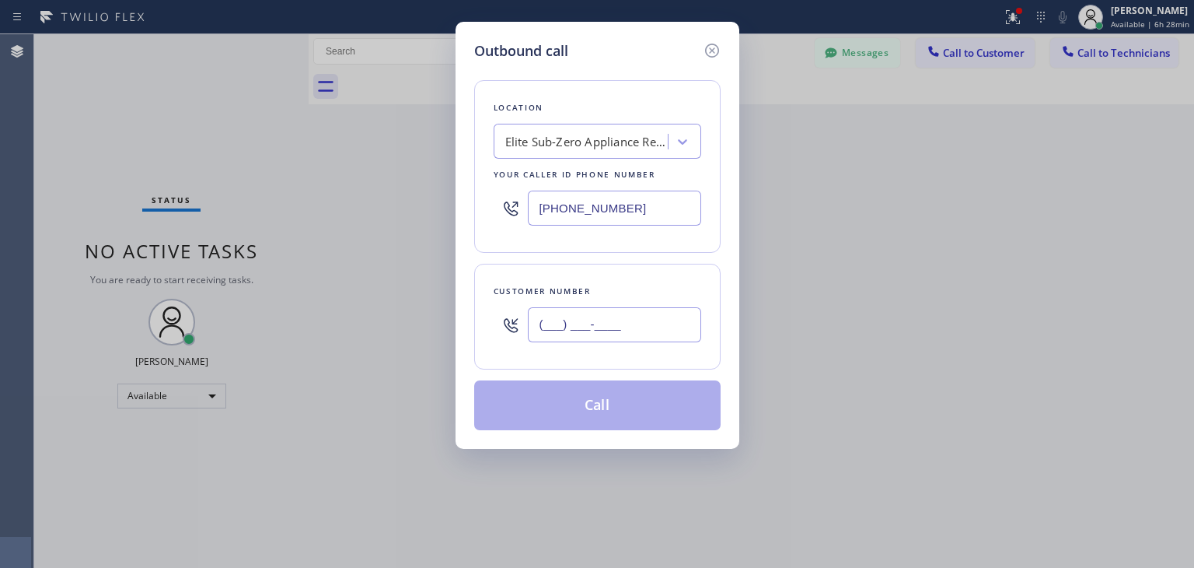
paste input "415) 902-6826"
click at [566, 324] on input "[PHONE_NUMBER]" at bounding box center [614, 324] width 173 height 35
type input "[PHONE_NUMBER]"
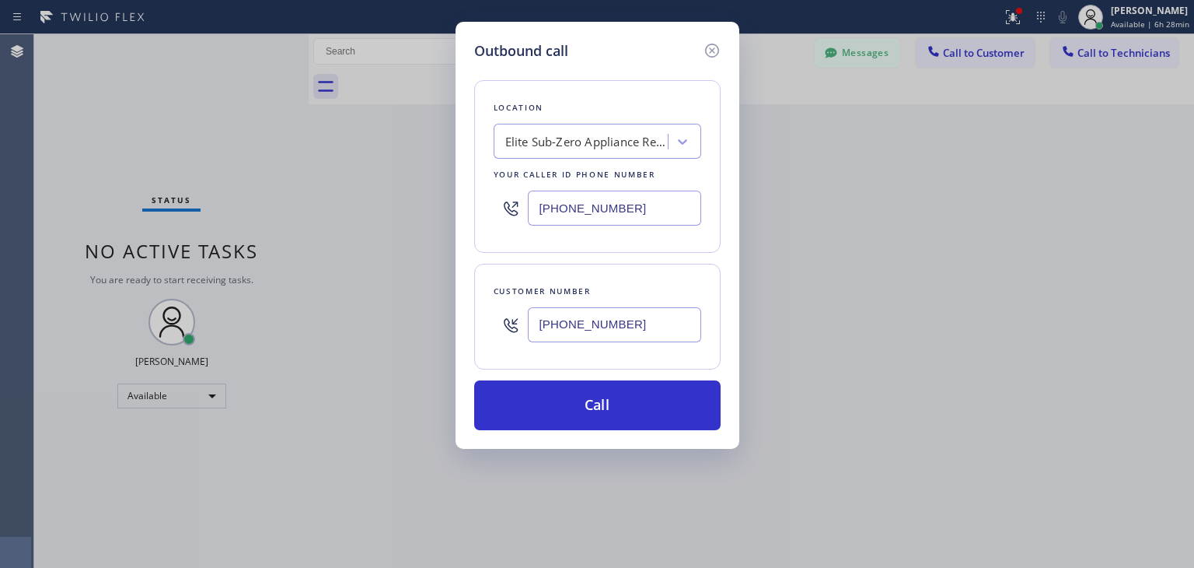
drag, startPoint x: 603, startPoint y: 176, endPoint x: 636, endPoint y: 141, distance: 47.9
click at [636, 141] on div "Location Elite Sub-Zero Appliance Repair Your caller id phone number [PHONE_NUM…" at bounding box center [597, 166] width 246 height 173
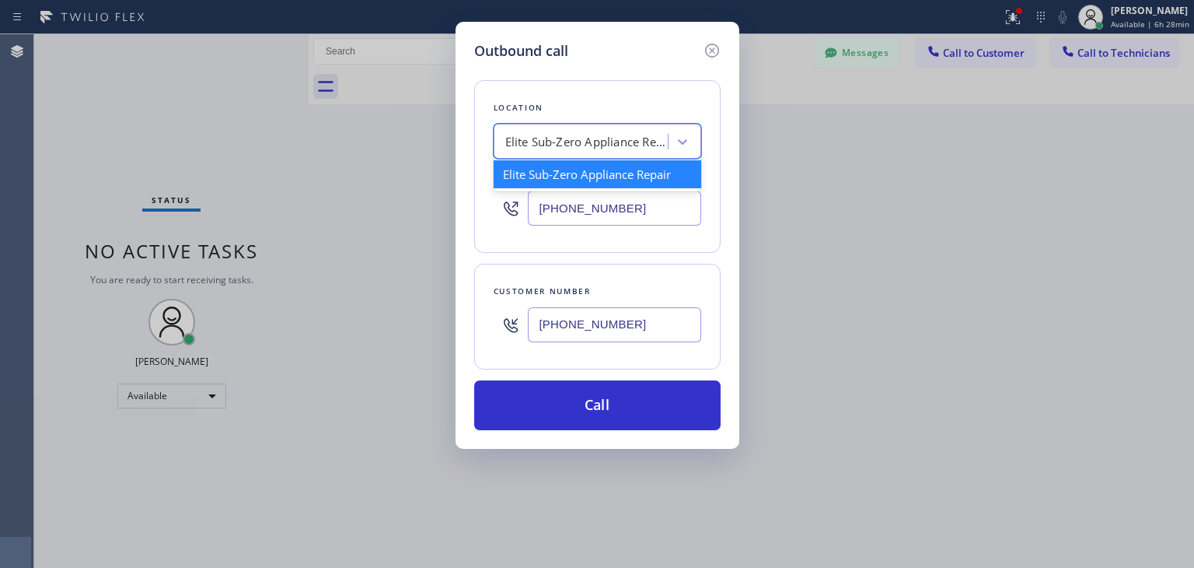
click at [636, 141] on div "Elite Sub-Zero Appliance Repair" at bounding box center [586, 142] width 163 height 18
paste input "Thermador Repair Group [GEOGRAPHIC_DATA]"
type input "Thermador Repair Group [GEOGRAPHIC_DATA]"
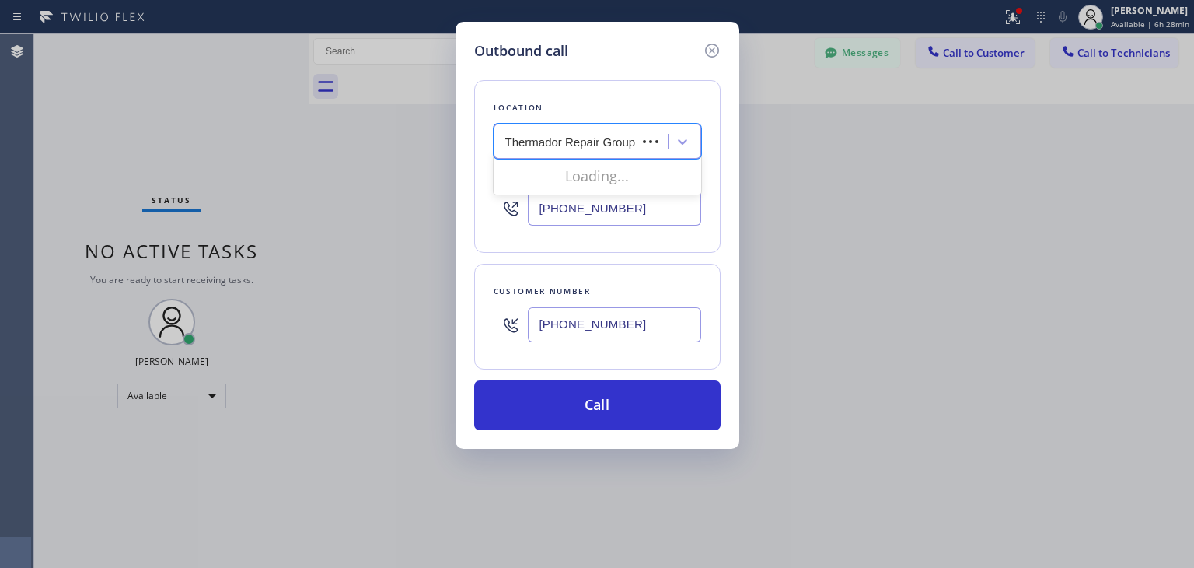
scroll to position [0, 87]
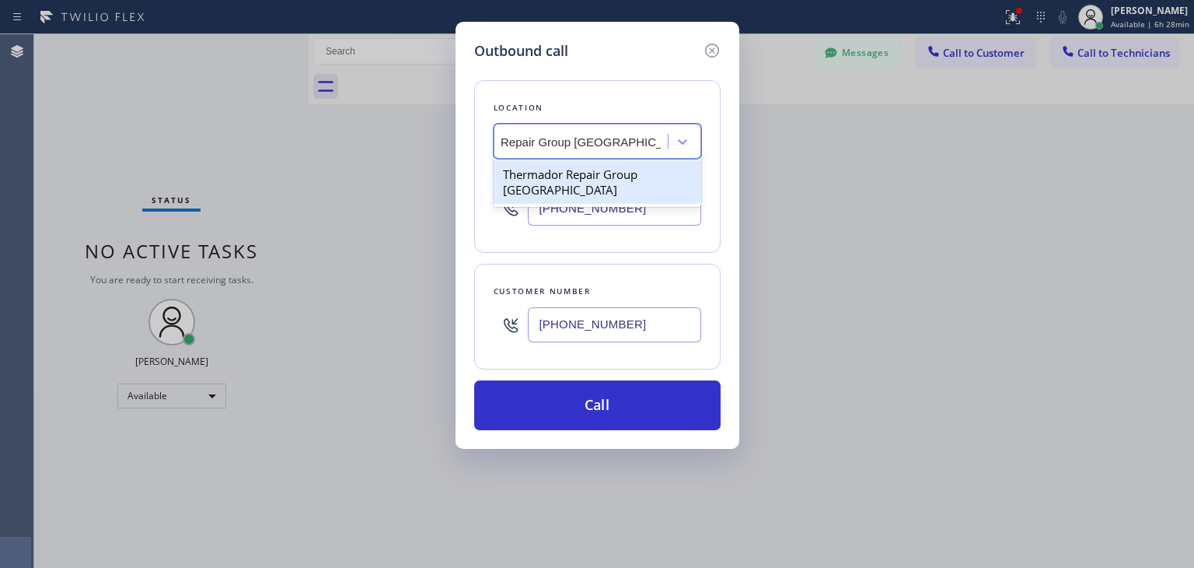
click at [613, 194] on div "Thermador Repair Group [GEOGRAPHIC_DATA]" at bounding box center [598, 182] width 208 height 44
type input "[PHONE_NUMBER]"
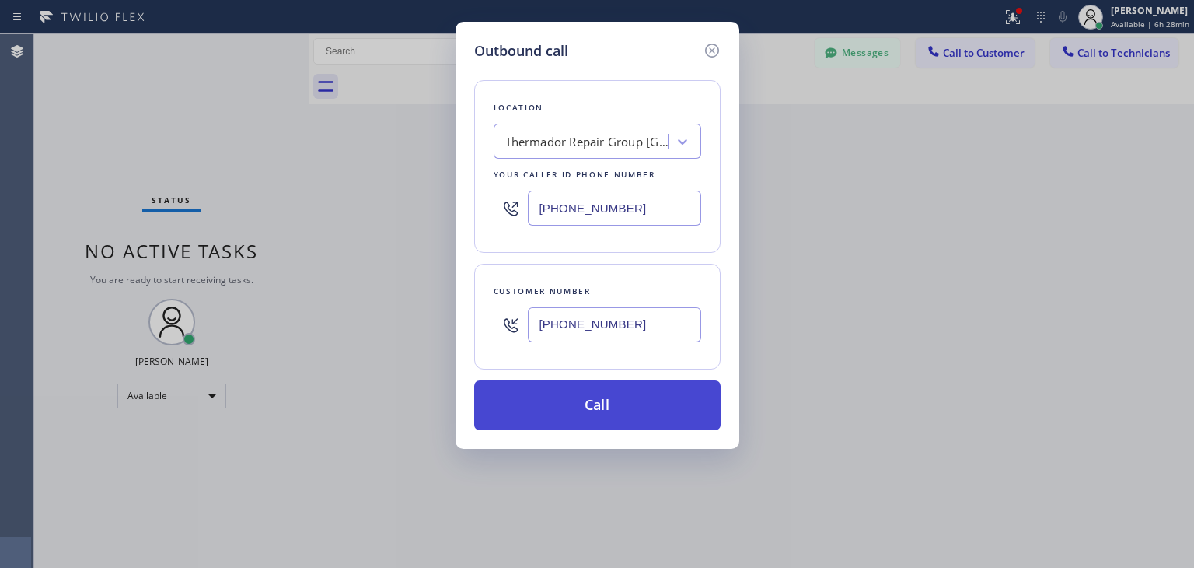
click at [607, 390] on button "Call" at bounding box center [597, 405] width 246 height 50
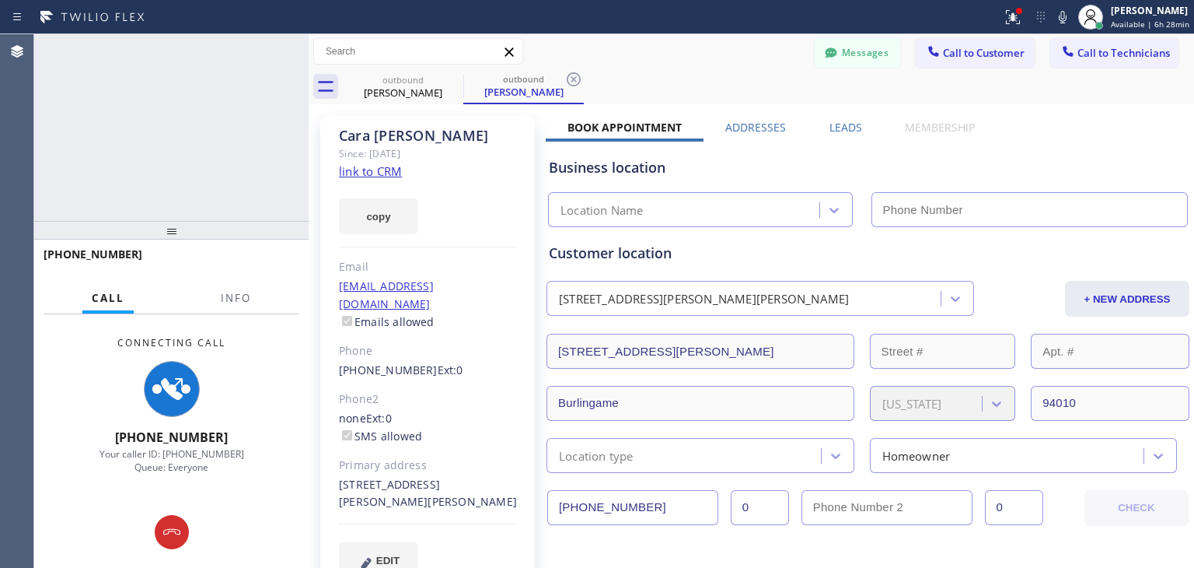
type input "[PHONE_NUMBER]"
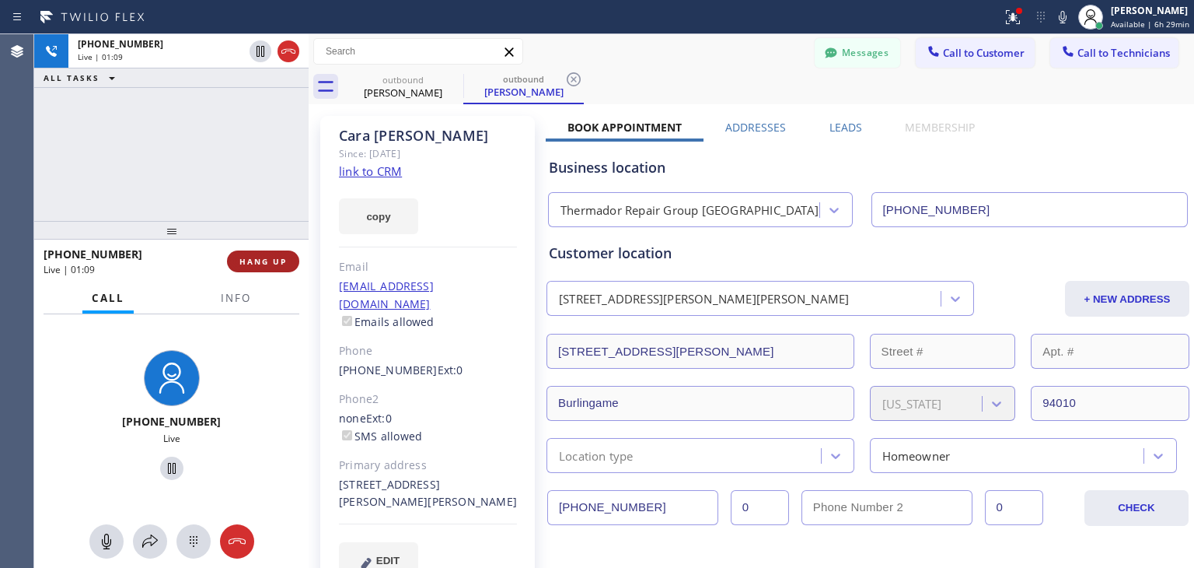
click at [252, 256] on span "HANG UP" at bounding box center [262, 261] width 47 height 11
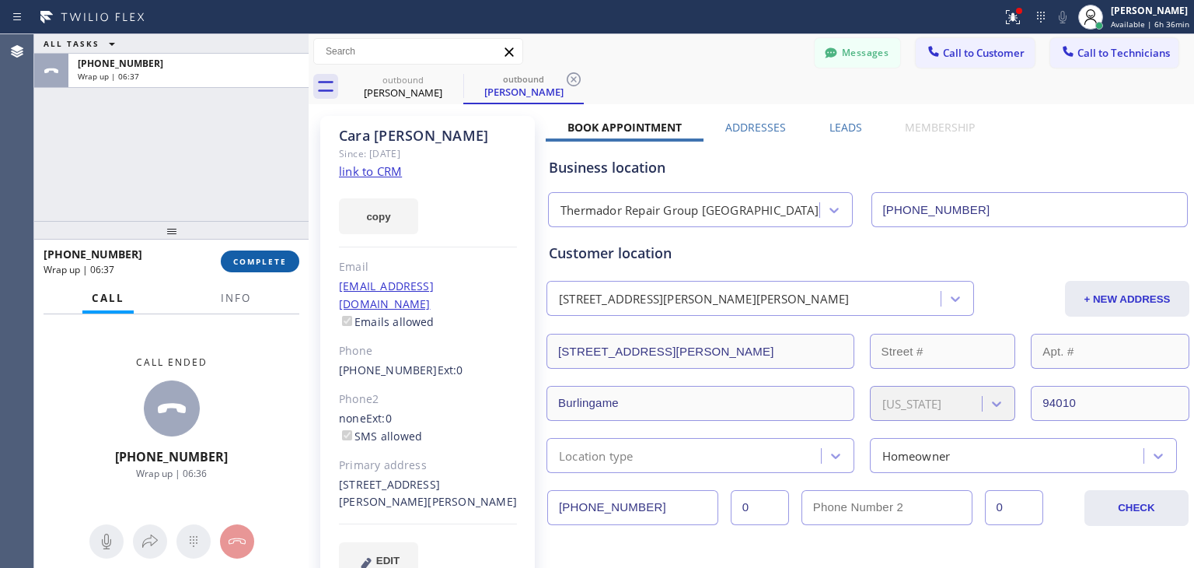
click at [256, 258] on span "COMPLETE" at bounding box center [260, 261] width 54 height 11
click at [454, 84] on icon at bounding box center [453, 79] width 19 height 19
click at [564, 84] on icon at bounding box center [573, 79] width 19 height 19
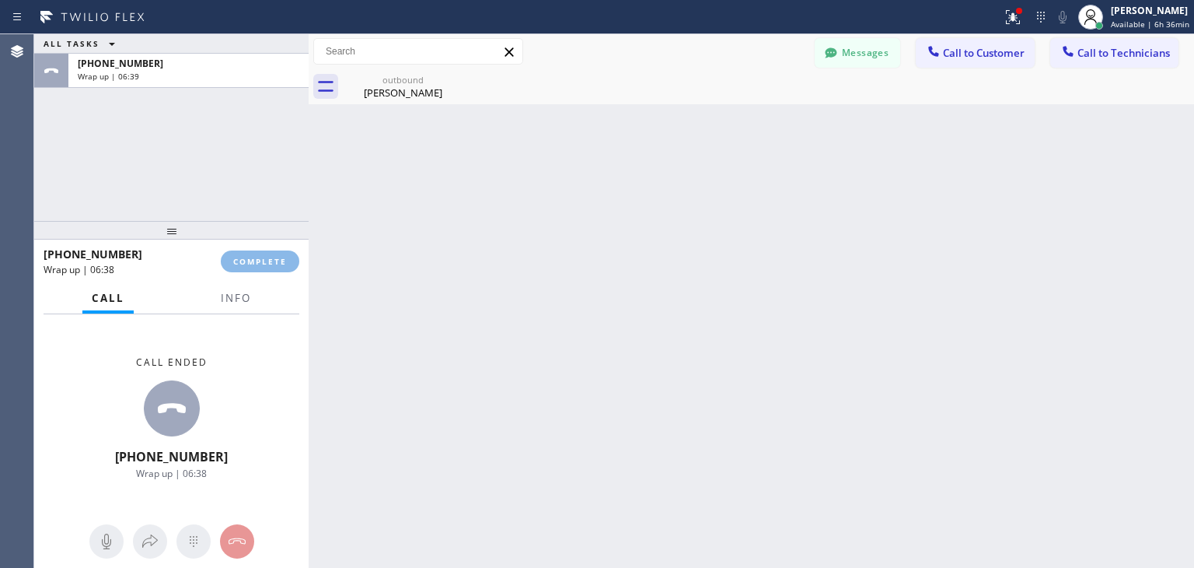
click at [0, 0] on icon at bounding box center [0, 0] width 0 height 0
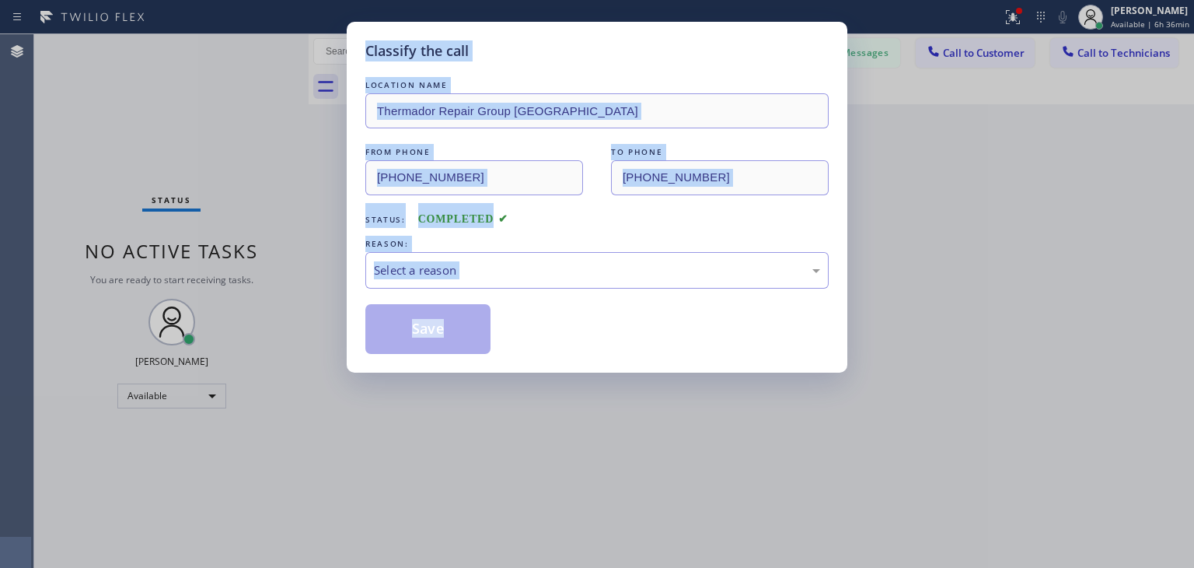
click at [454, 84] on div "LOCATION NAME" at bounding box center [596, 85] width 463 height 16
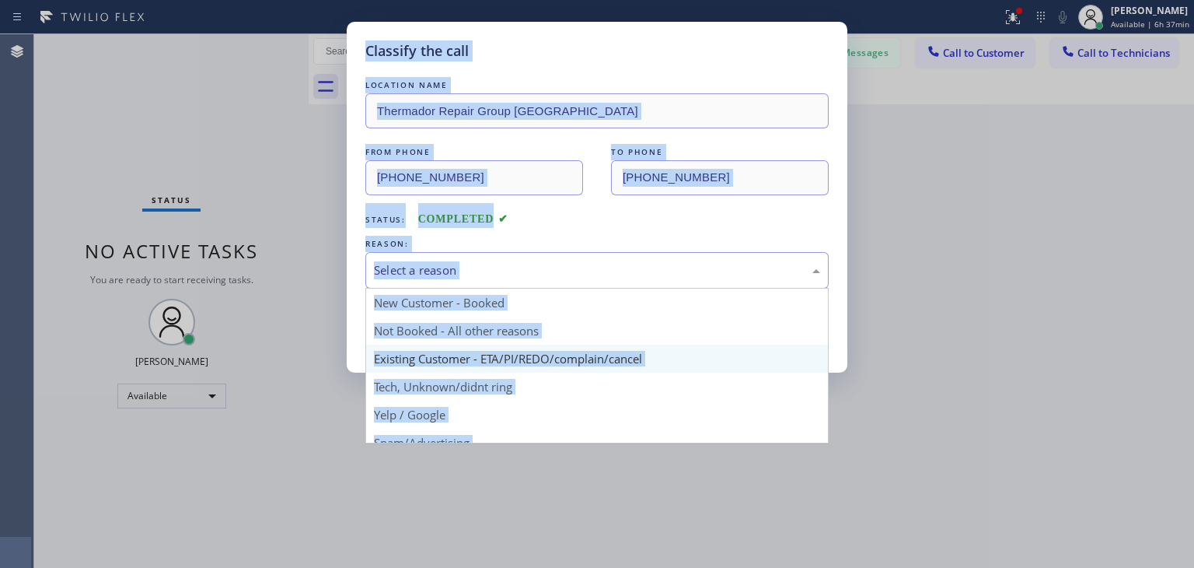
drag, startPoint x: 767, startPoint y: 271, endPoint x: 732, endPoint y: 365, distance: 100.6
click at [732, 288] on div "Select a reason New Customer - Booked Not Booked - All other reasons Existing C…" at bounding box center [596, 270] width 463 height 37
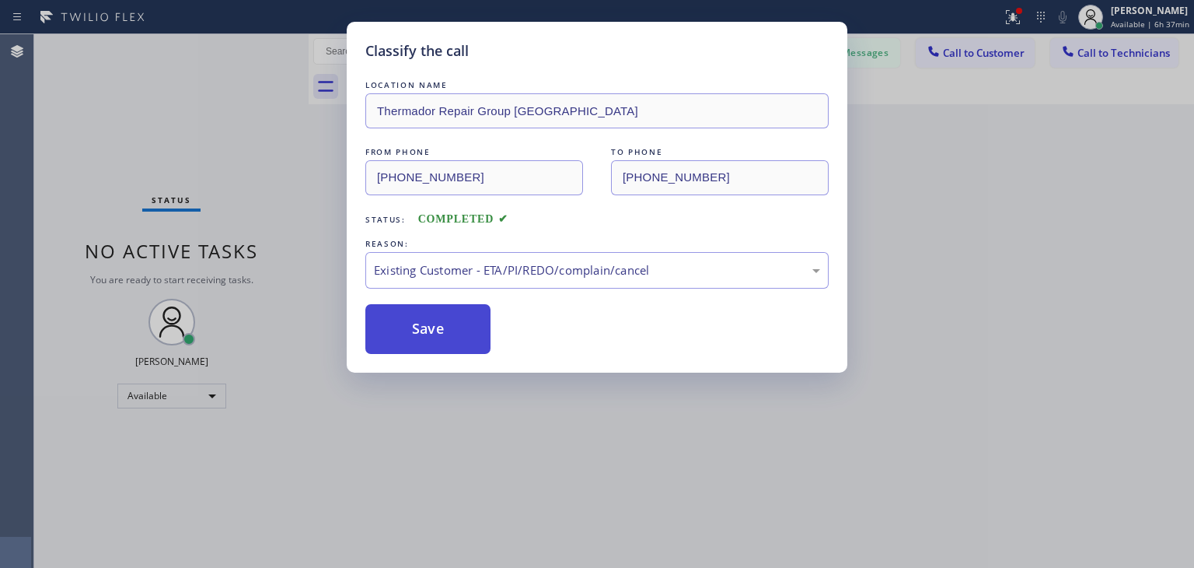
drag, startPoint x: 732, startPoint y: 365, endPoint x: 443, endPoint y: 305, distance: 294.7
click at [443, 305] on button "Save" at bounding box center [427, 329] width 125 height 50
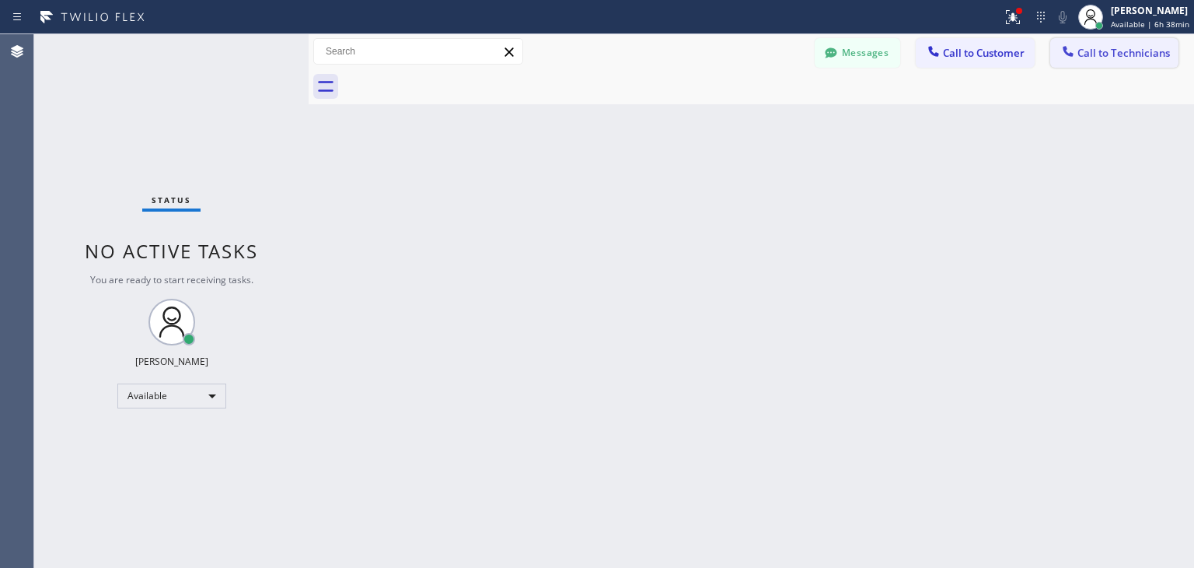
click at [1051, 47] on button "Call to Technicians" at bounding box center [1114, 53] width 128 height 30
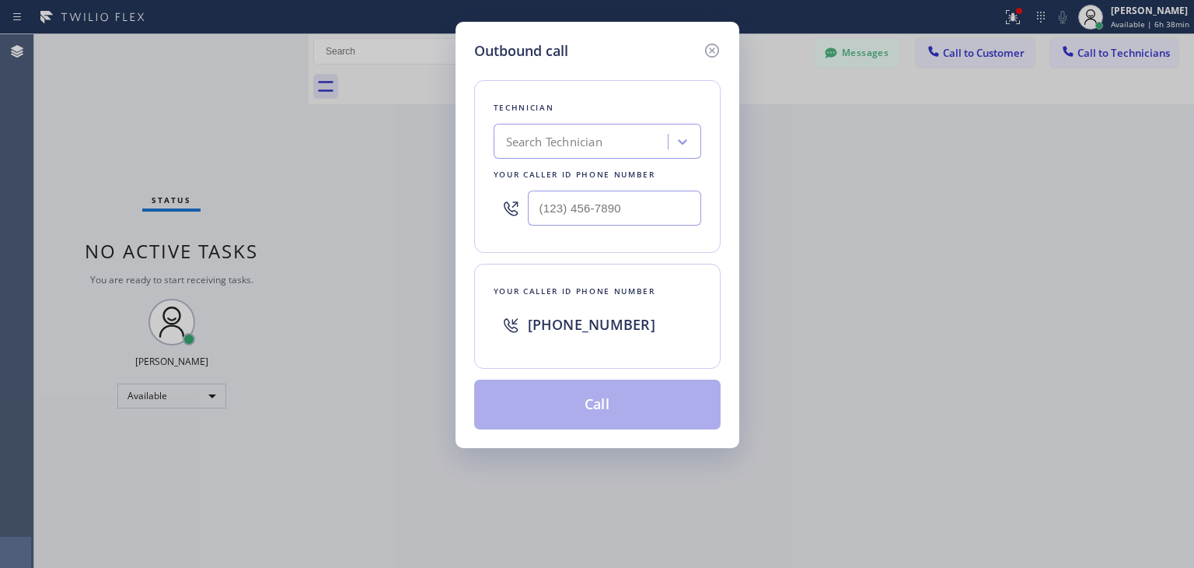
click at [610, 117] on div "Technician Search Technician Your caller id phone number" at bounding box center [597, 166] width 246 height 173
click at [606, 124] on div "Search Technician" at bounding box center [598, 141] width 208 height 35
type input "a"
type input "[PERSON_NAME]"
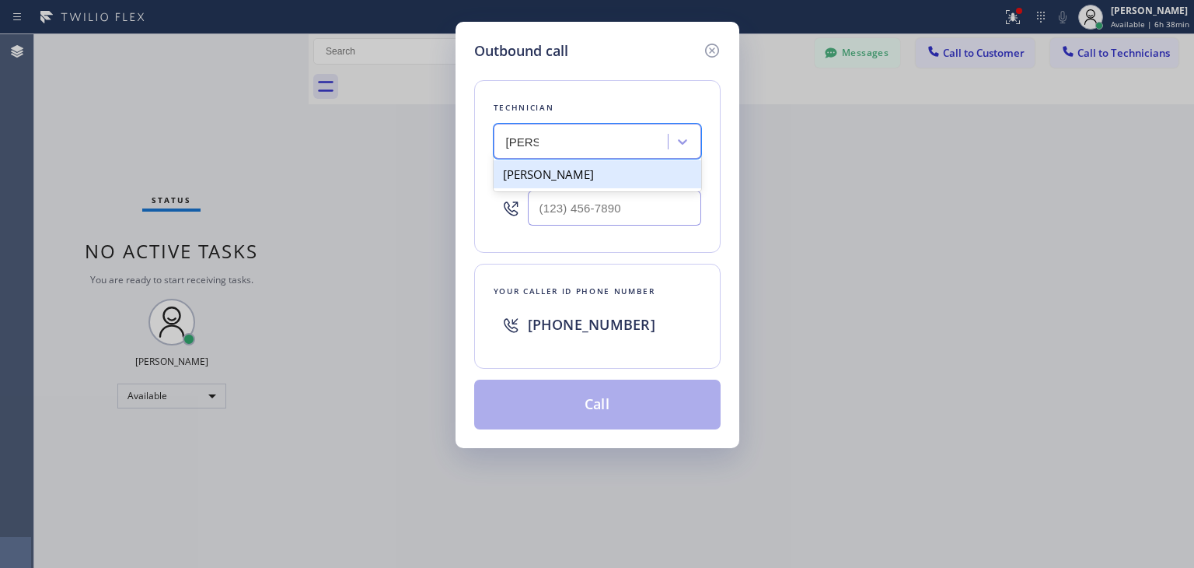
click at [585, 176] on div "[PERSON_NAME]" at bounding box center [598, 174] width 208 height 28
type input "[PHONE_NUMBER]"
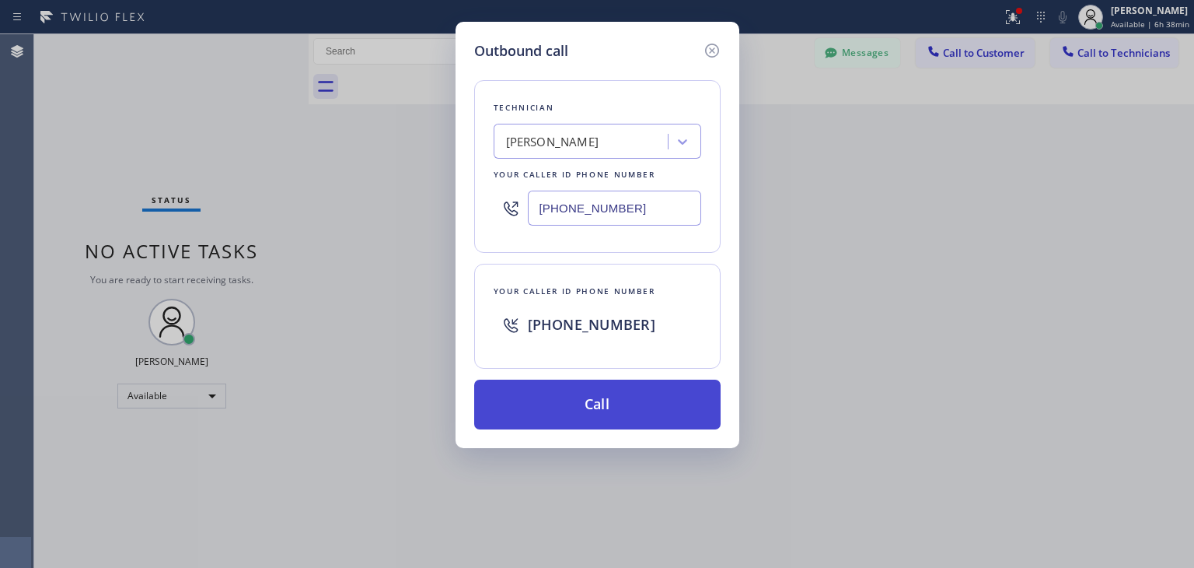
click at [597, 388] on button "Call" at bounding box center [597, 404] width 246 height 50
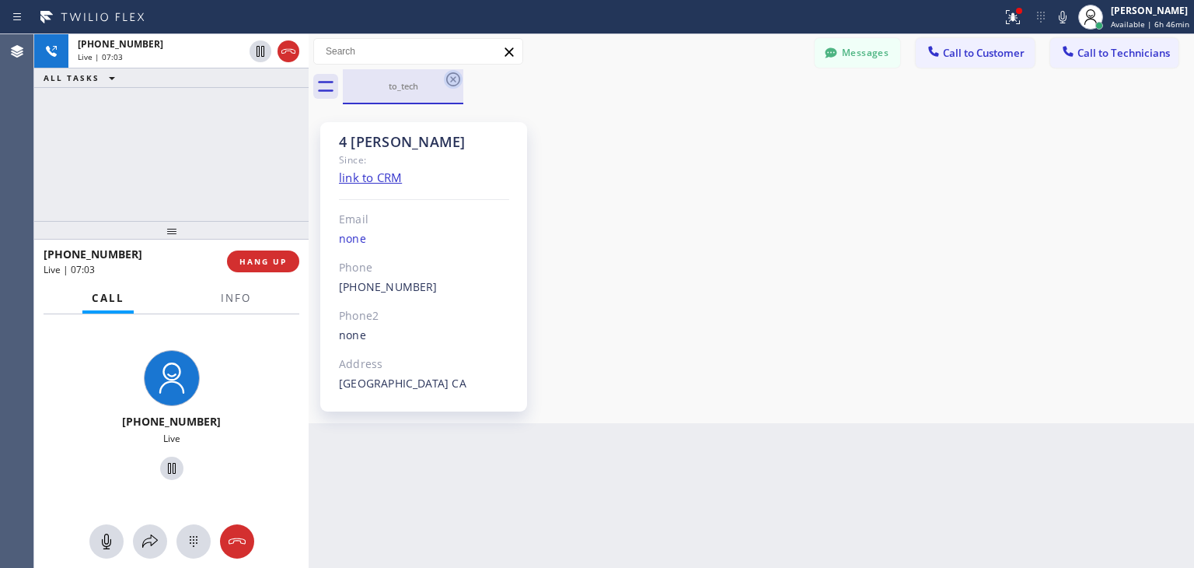
click at [451, 81] on icon at bounding box center [453, 79] width 14 height 14
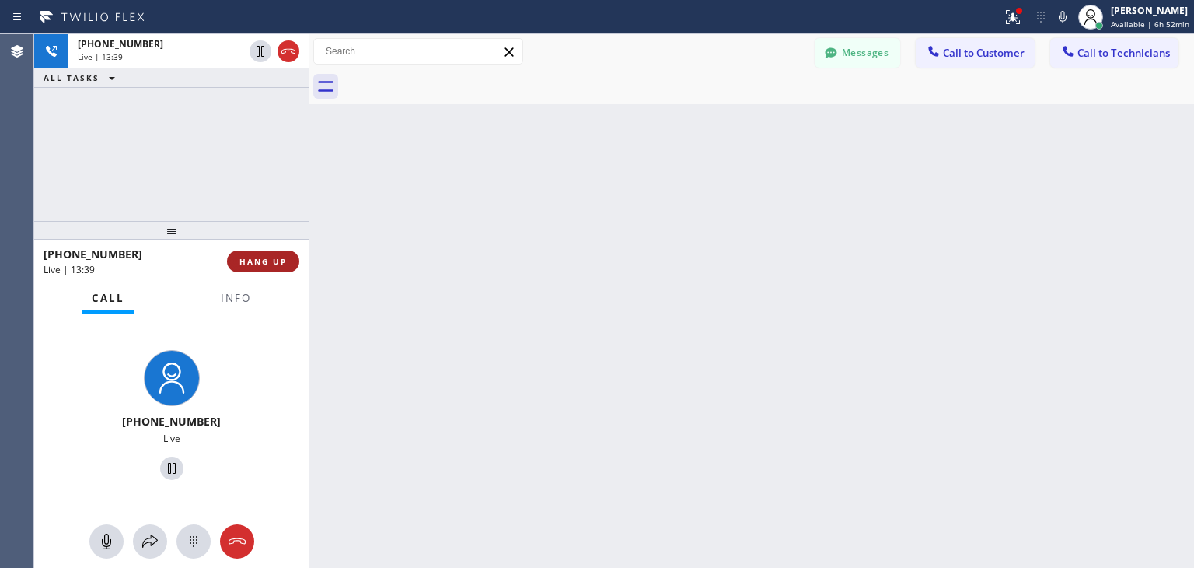
click at [267, 256] on span "HANG UP" at bounding box center [262, 261] width 47 height 11
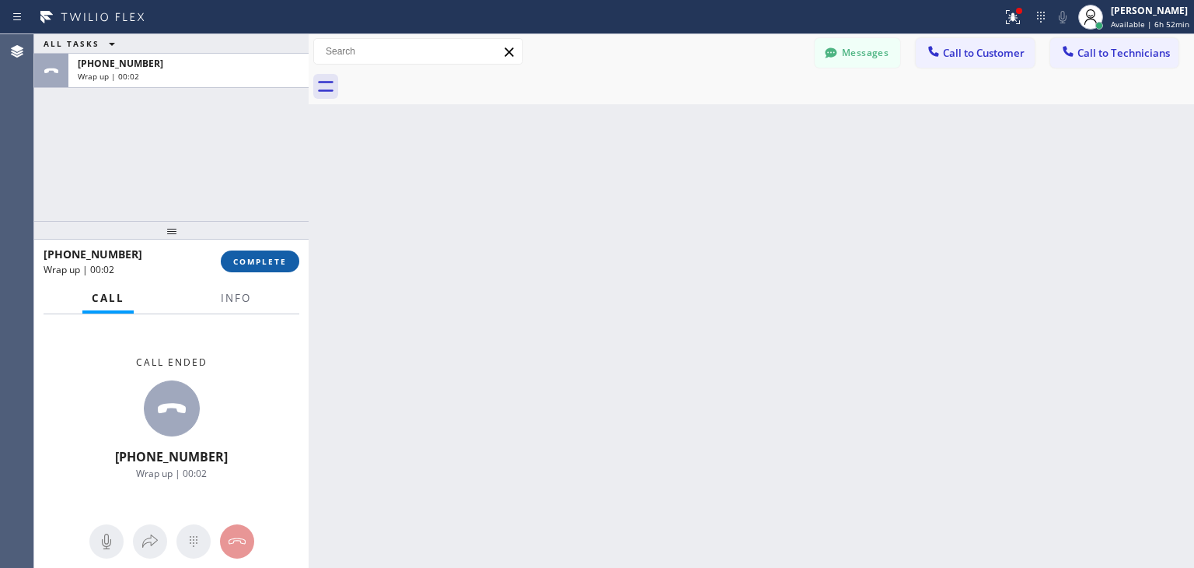
click at [267, 256] on span "COMPLETE" at bounding box center [260, 261] width 54 height 11
